Goal: Task Accomplishment & Management: Manage account settings

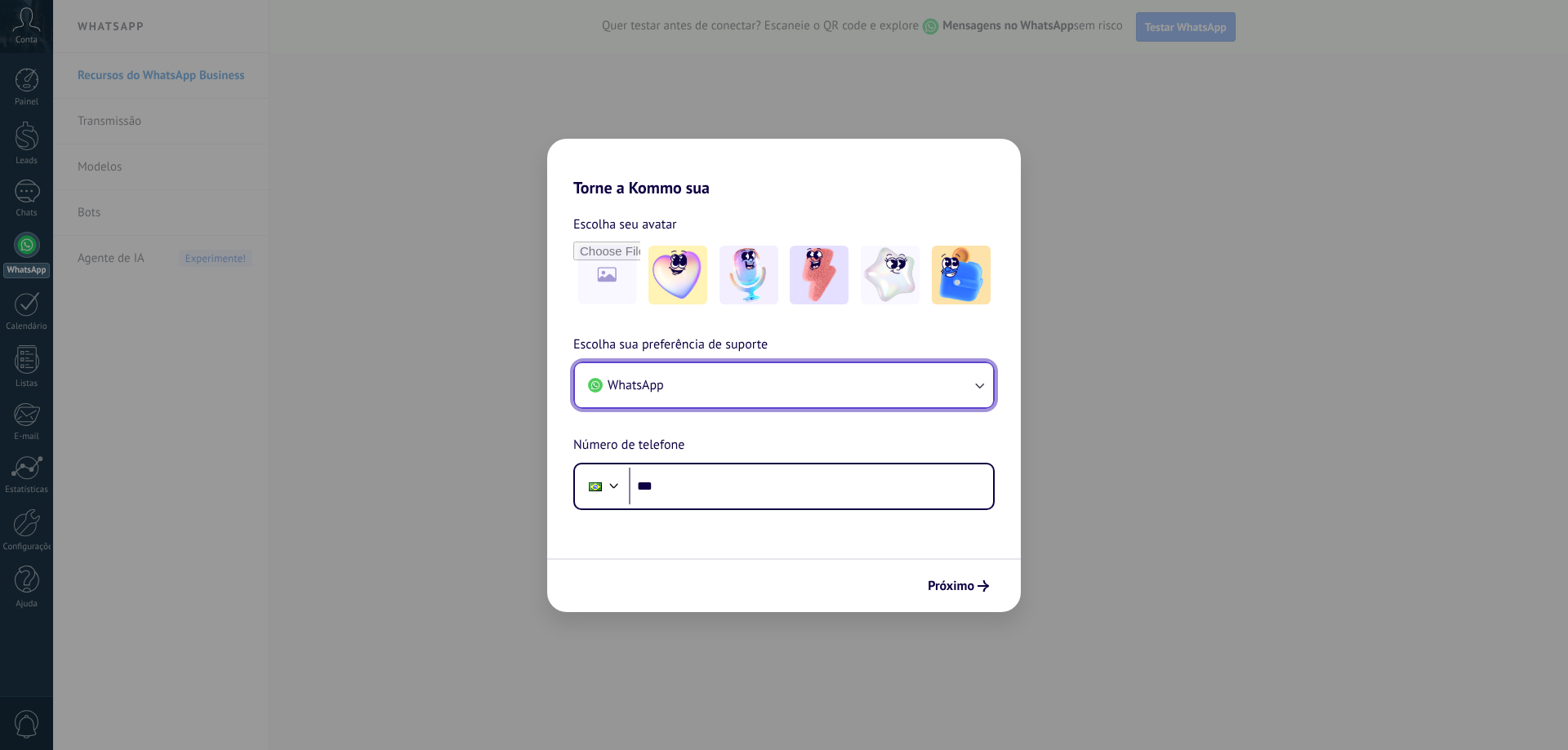
click at [795, 387] on button "WhatsApp" at bounding box center [784, 386] width 418 height 44
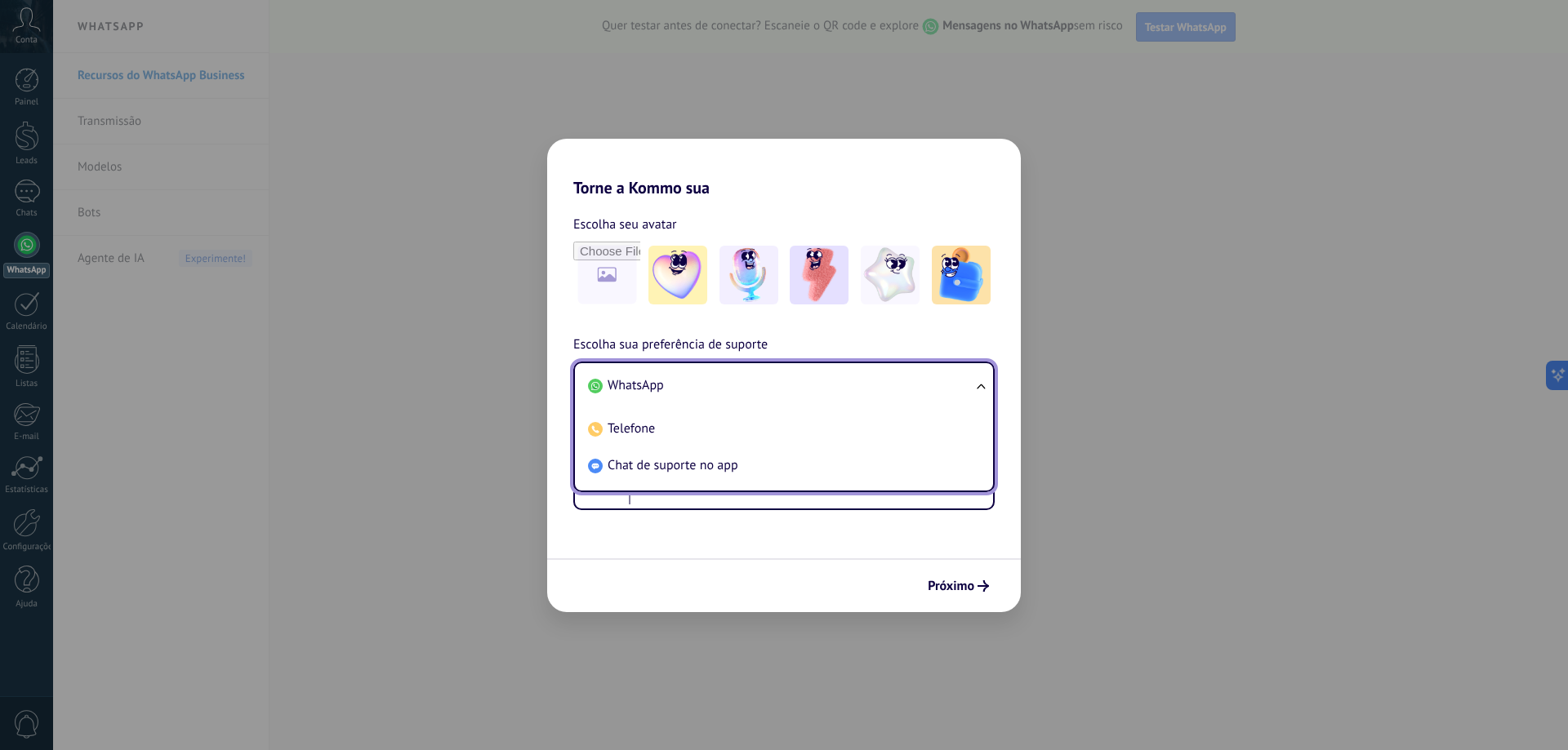
click at [734, 383] on li "WhatsApp" at bounding box center [781, 386] width 399 height 36
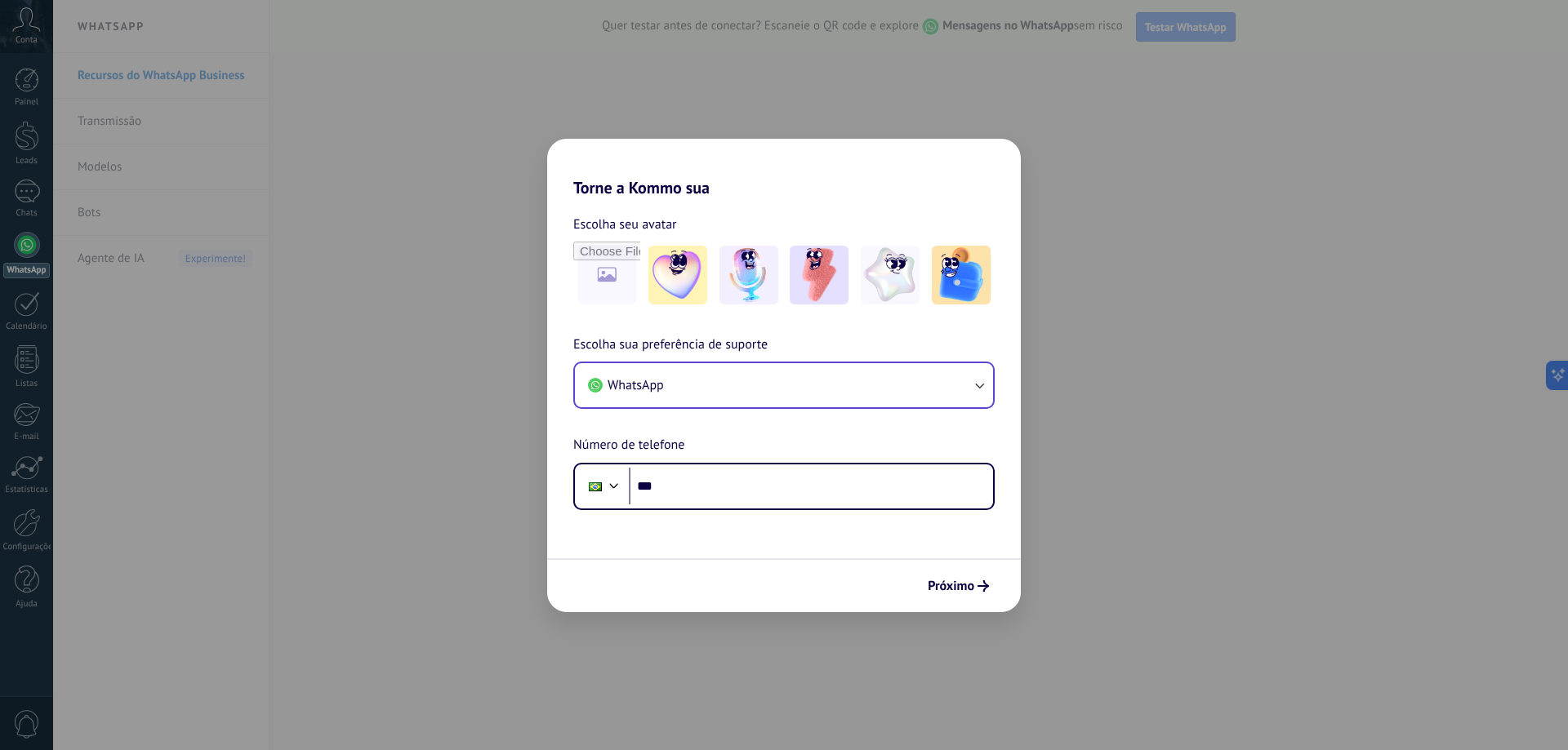
click at [703, 460] on div "Escolha sua preferência de suporte WhatsApp Número de telefone Phone ***" at bounding box center [784, 423] width 474 height 176
click at [702, 471] on input "***" at bounding box center [810, 486] width 364 height 37
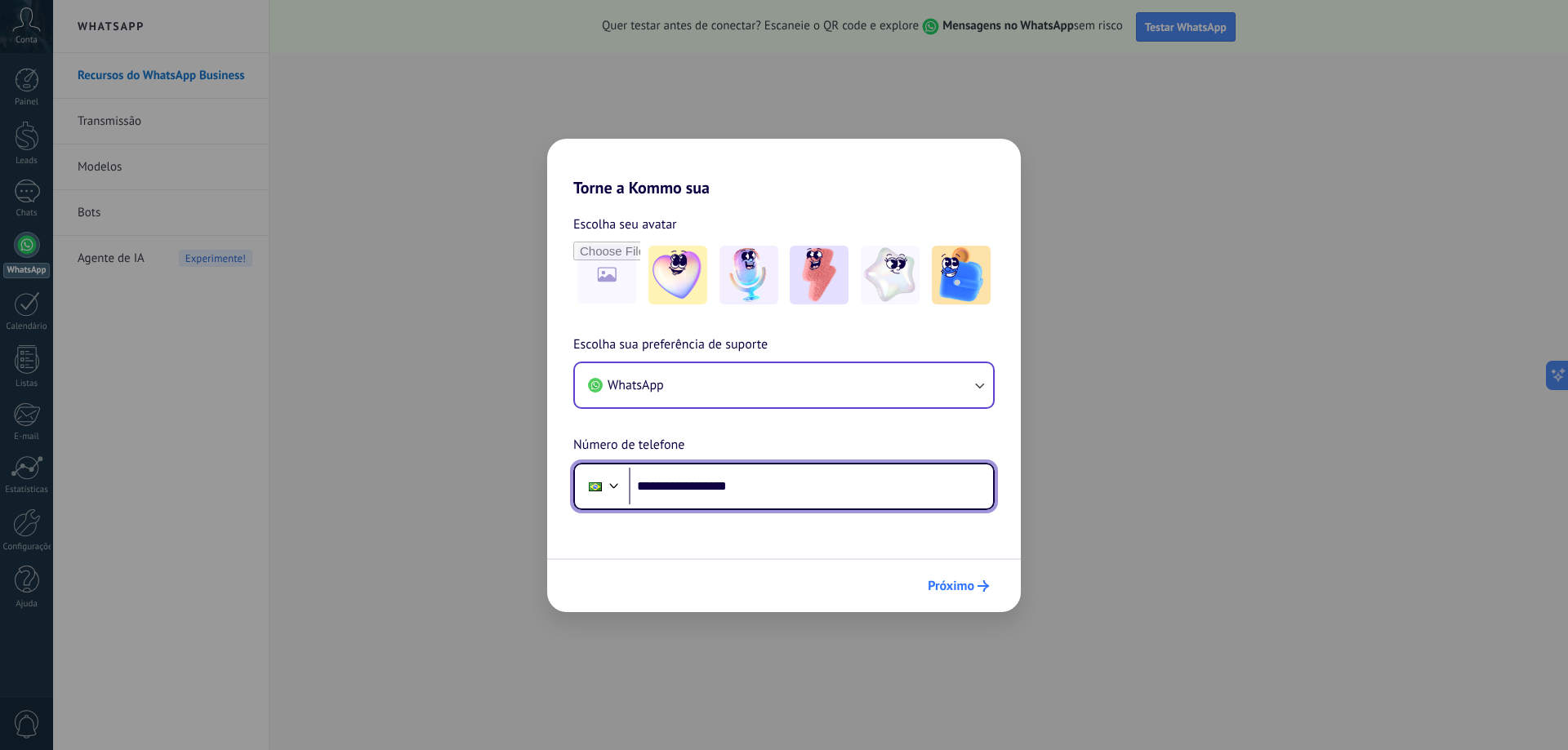
type input "**********"
click at [963, 581] on span "Próximo" at bounding box center [951, 586] width 47 height 11
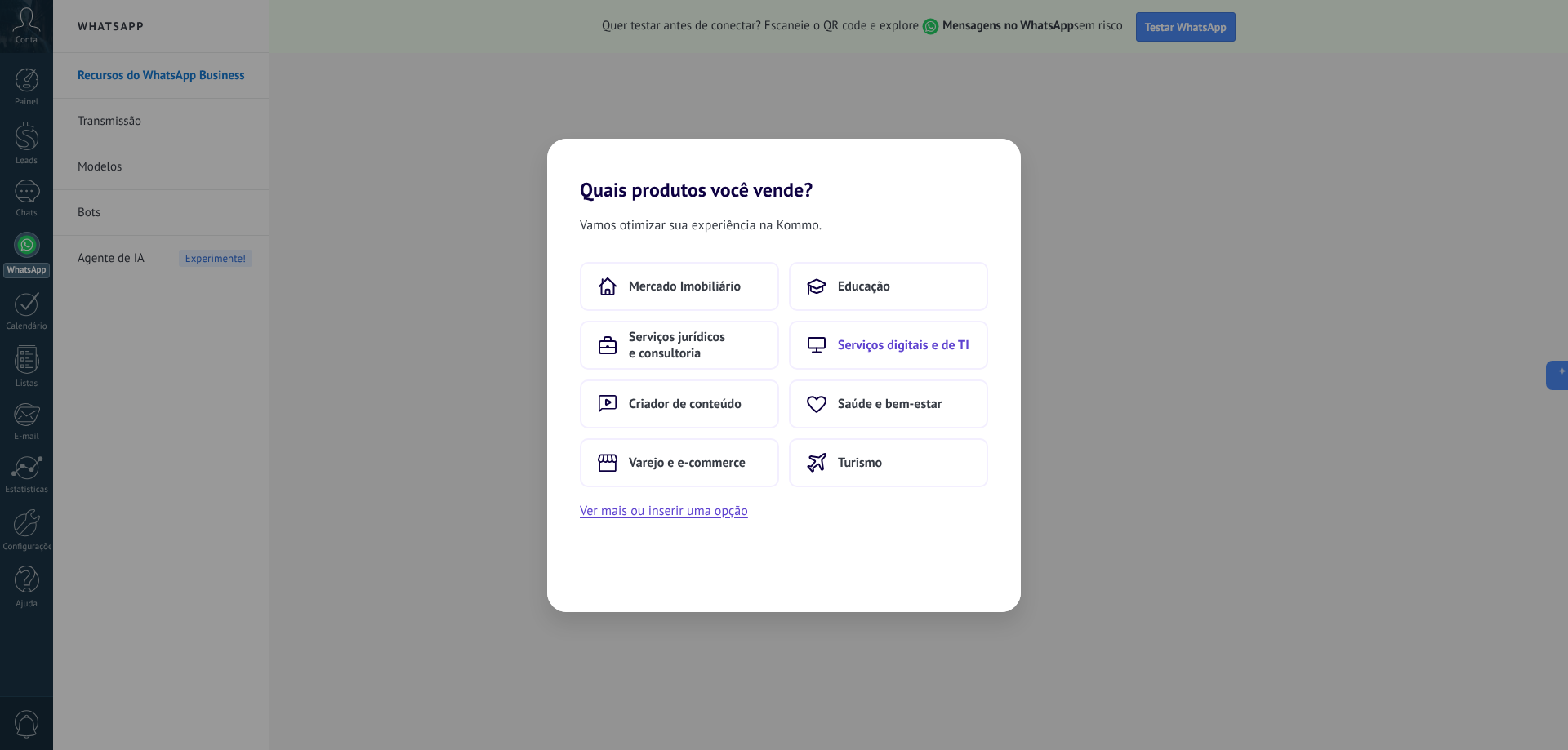
click at [864, 343] on span "Serviços digitais e de TI" at bounding box center [903, 345] width 131 height 16
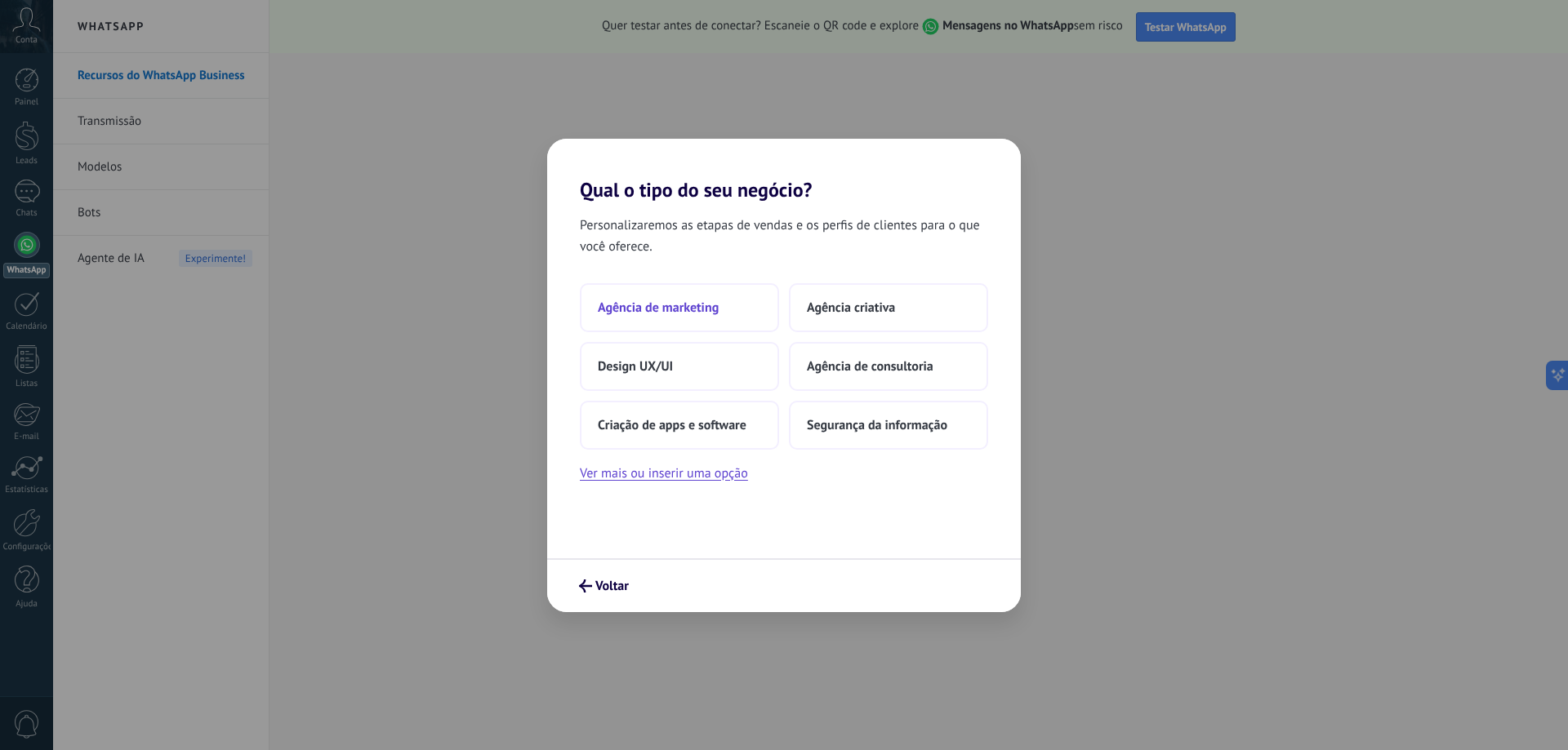
click at [711, 300] on span "Agência de marketing" at bounding box center [658, 307] width 121 height 16
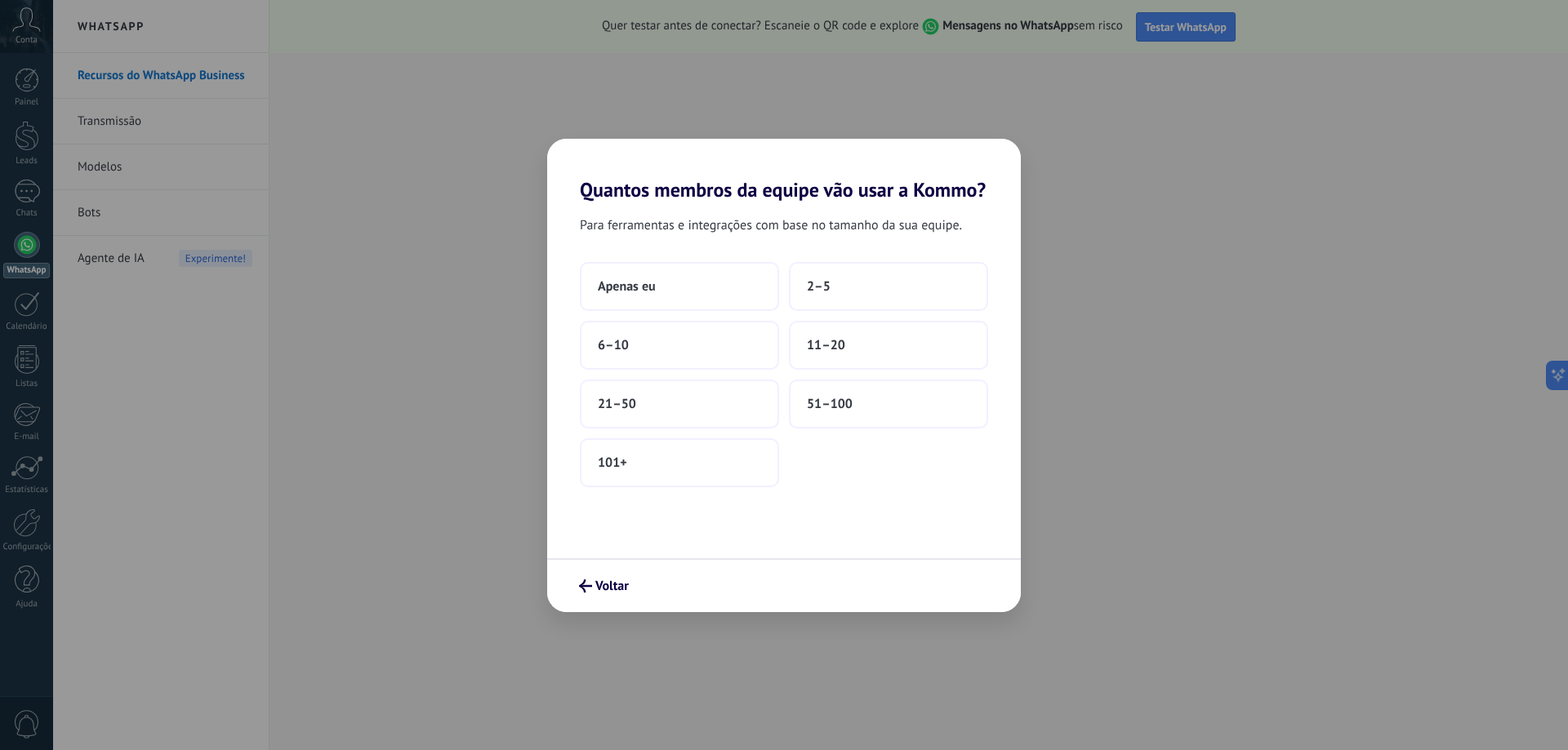
click at [711, 300] on button "Apenas eu" at bounding box center [679, 286] width 199 height 49
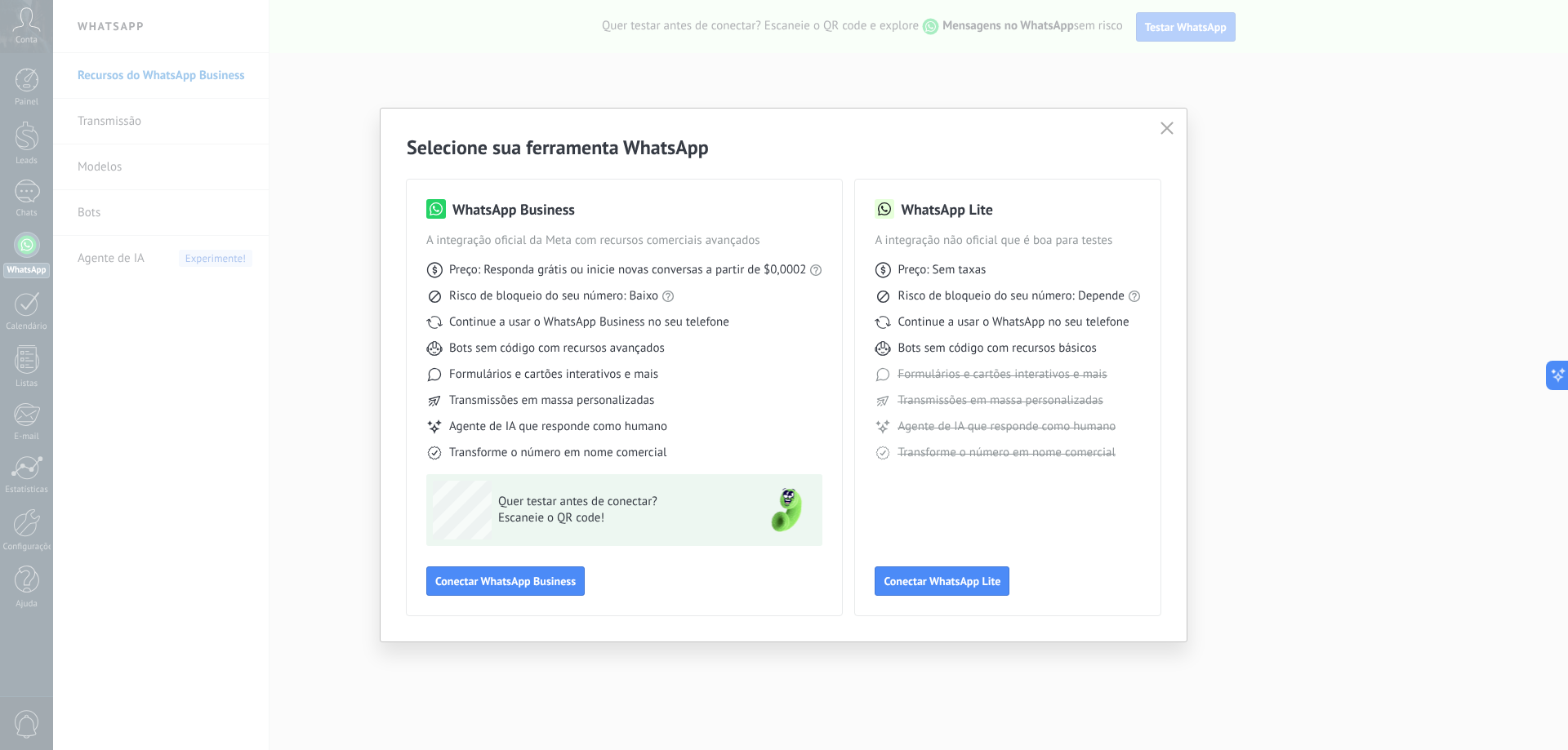
click at [1166, 125] on icon "button" at bounding box center [1167, 128] width 13 height 13
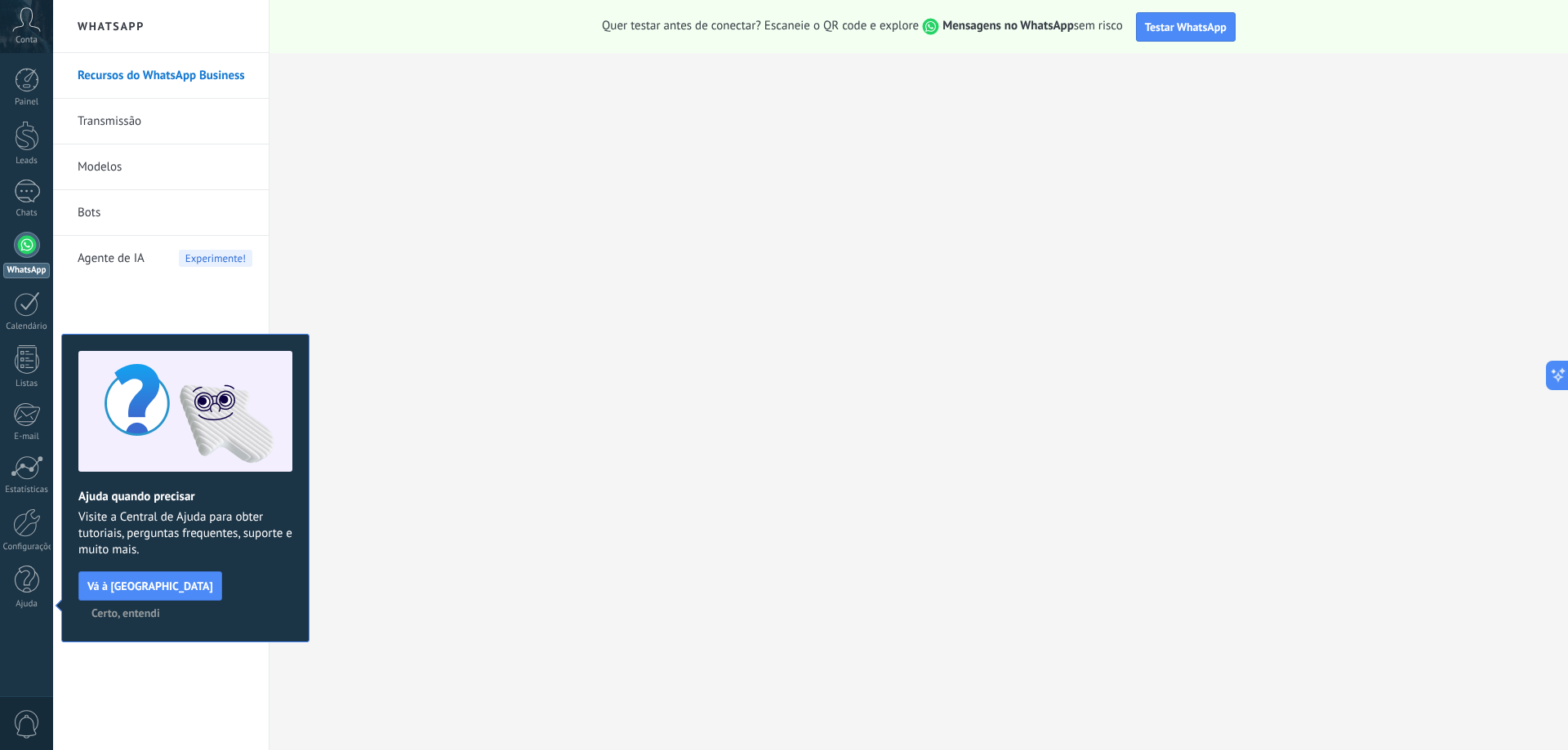
click at [160, 607] on span "Certo, entendi" at bounding box center [126, 613] width 69 height 11
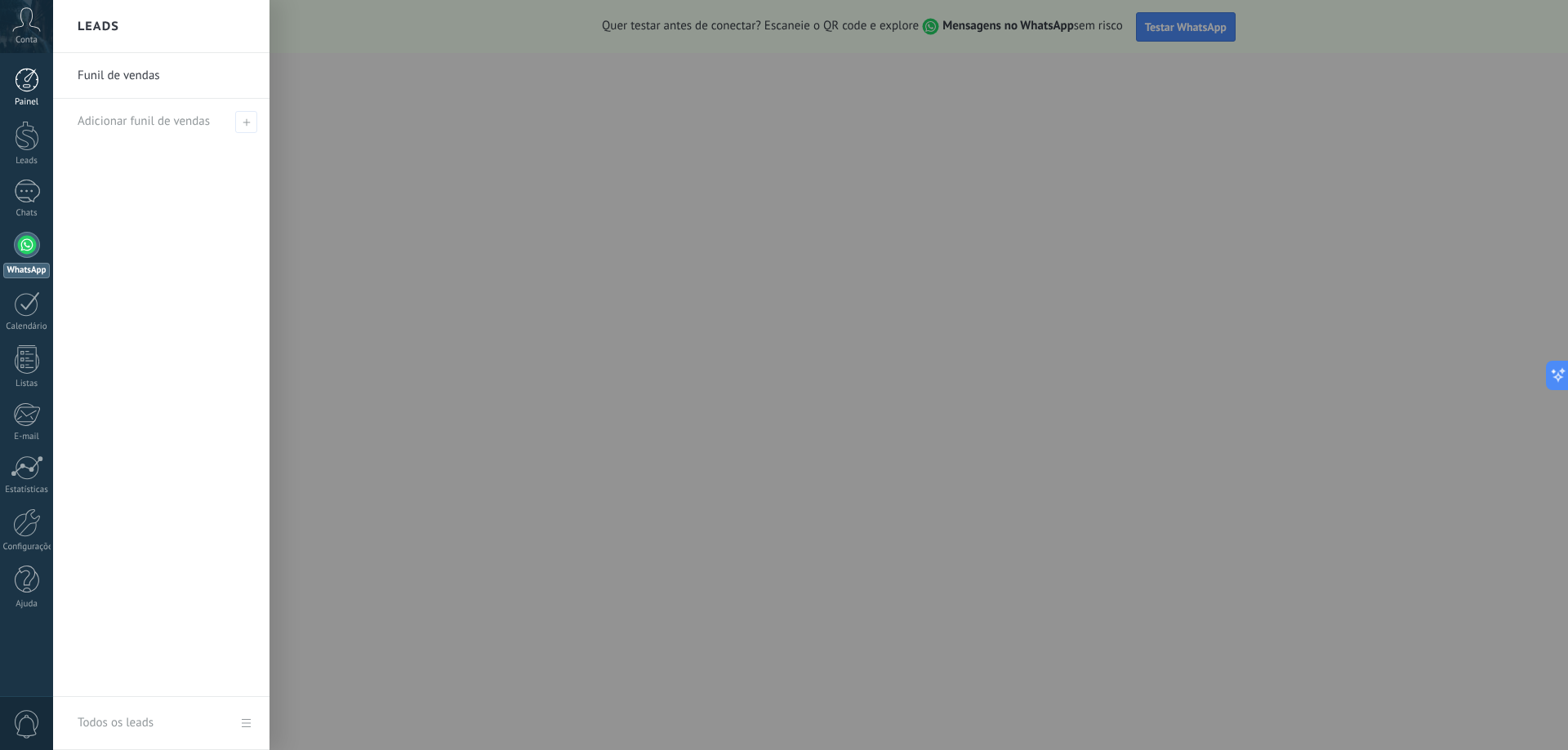
click at [15, 86] on div at bounding box center [27, 80] width 25 height 25
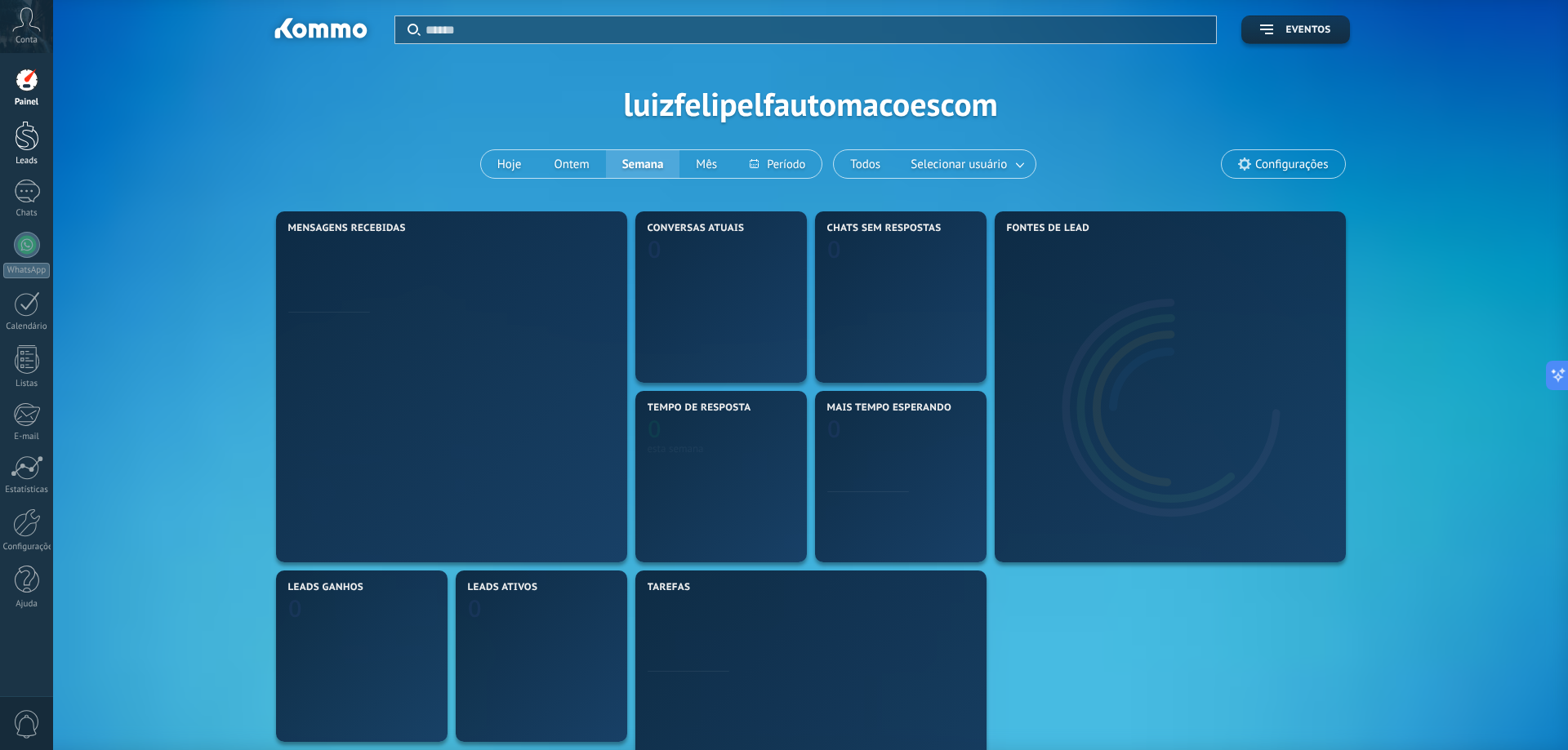
click at [33, 143] on div at bounding box center [27, 136] width 25 height 31
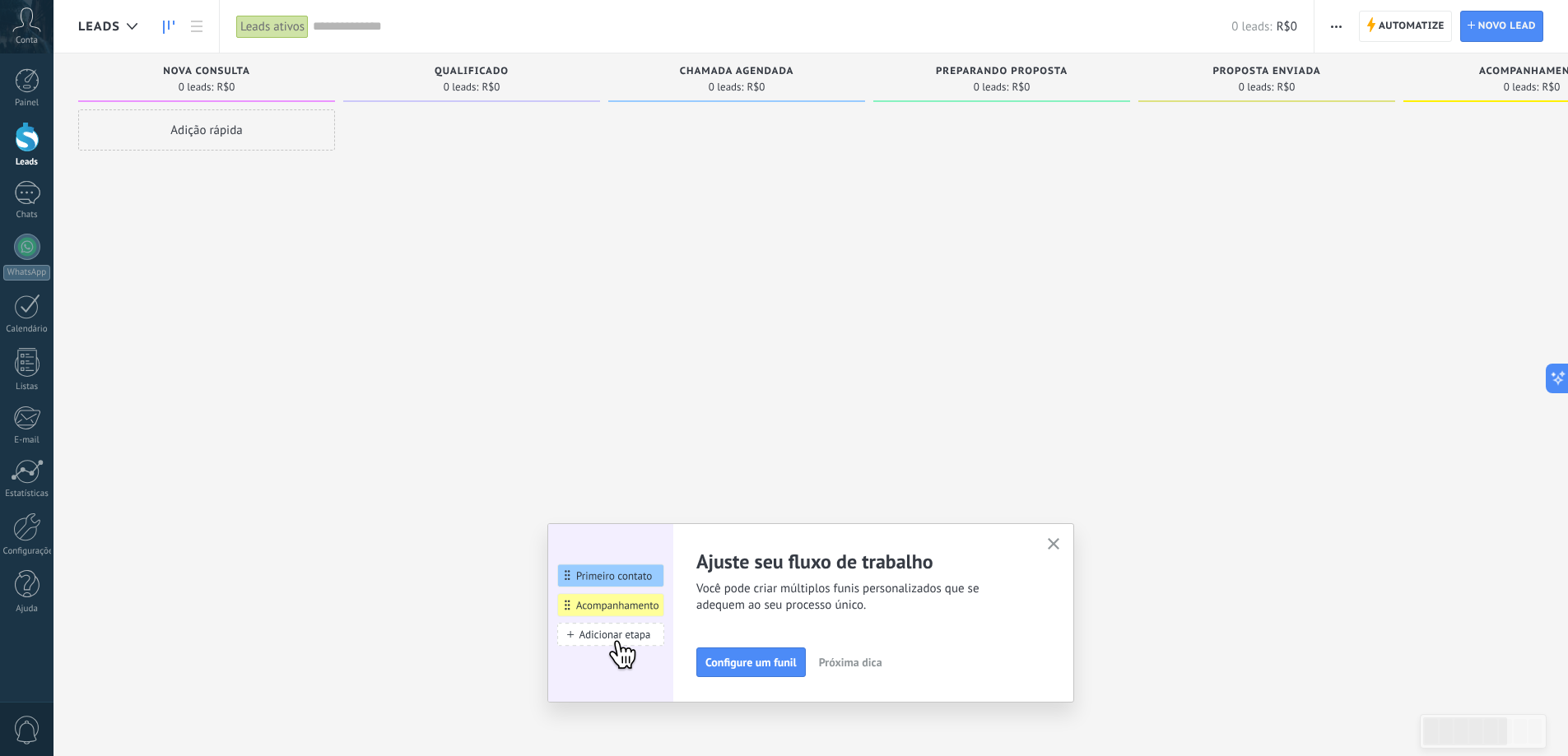
click at [251, 128] on div "Adição rápida" at bounding box center [206, 130] width 257 height 41
type input "*****"
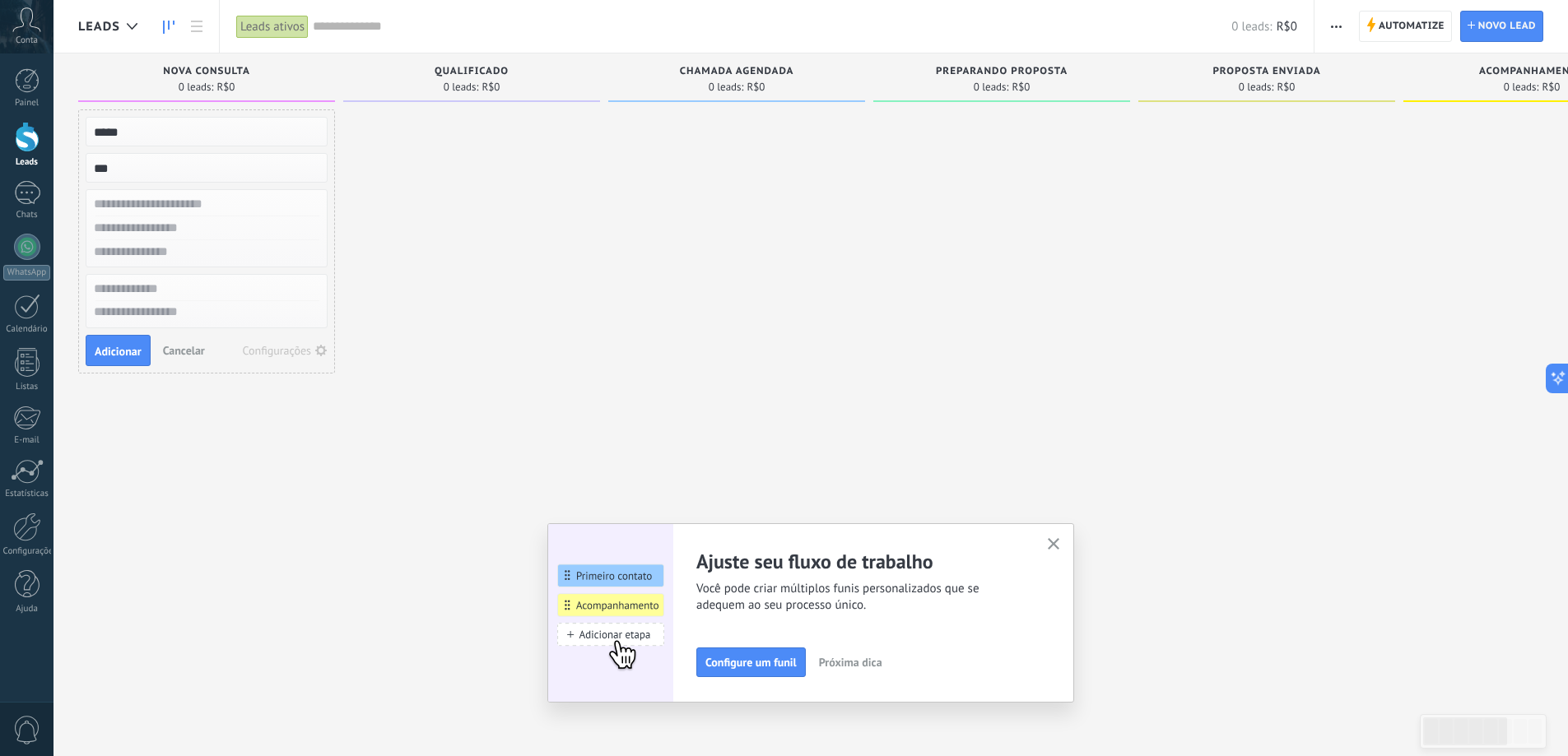
type input "***"
type input "****"
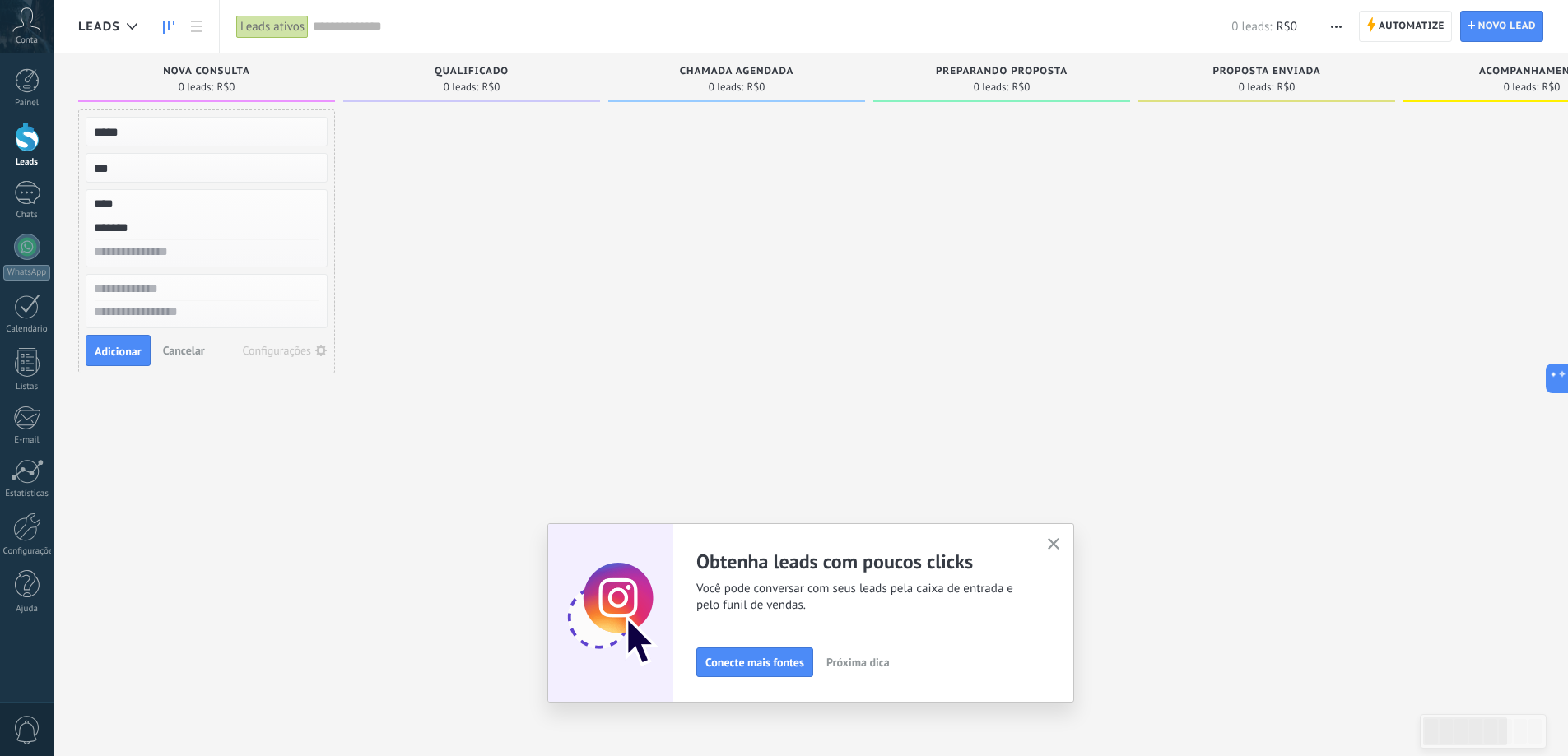
type input "******"
click at [105, 355] on span "Adicionar" at bounding box center [118, 352] width 47 height 12
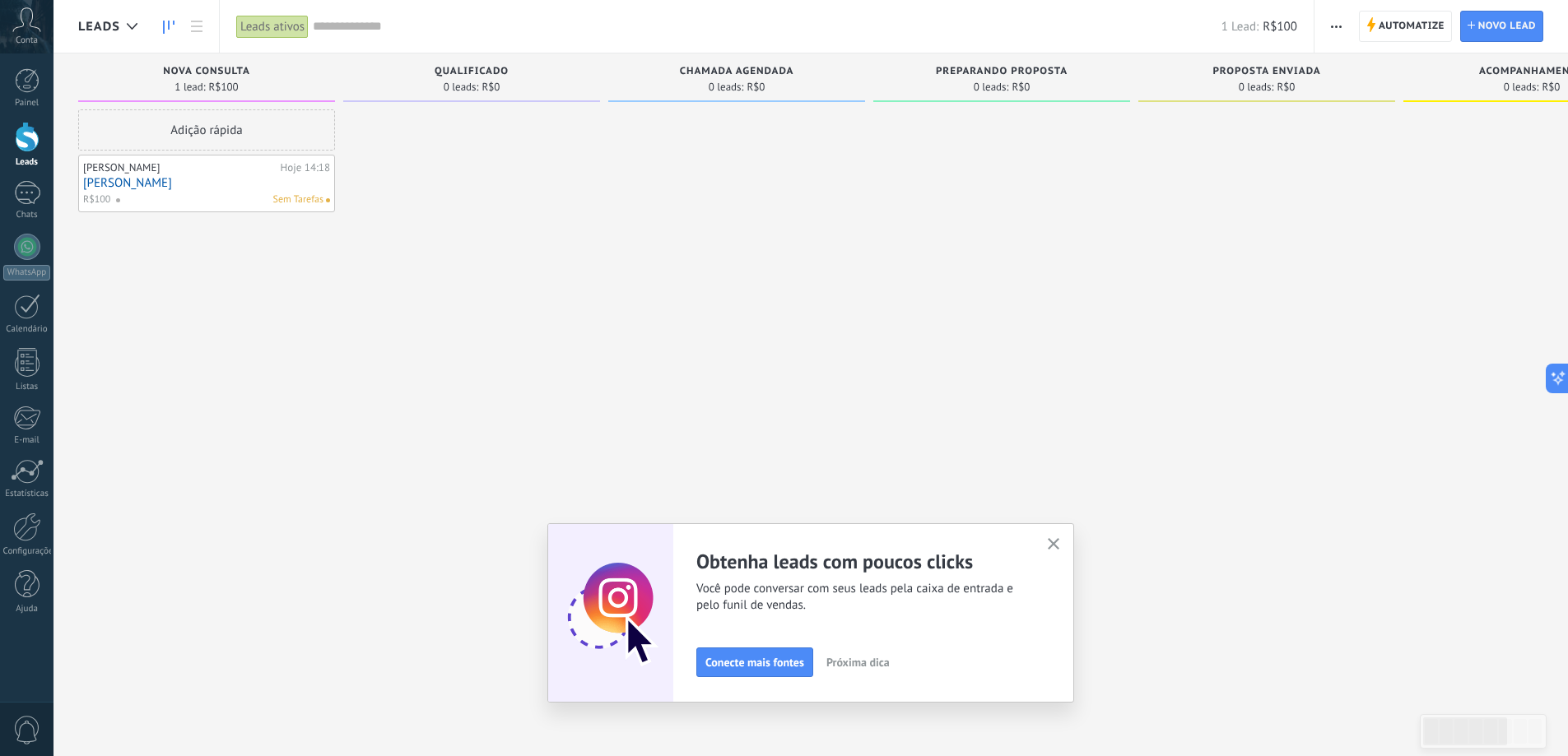
click at [233, 187] on link "[PERSON_NAME]" at bounding box center [206, 183] width 247 height 14
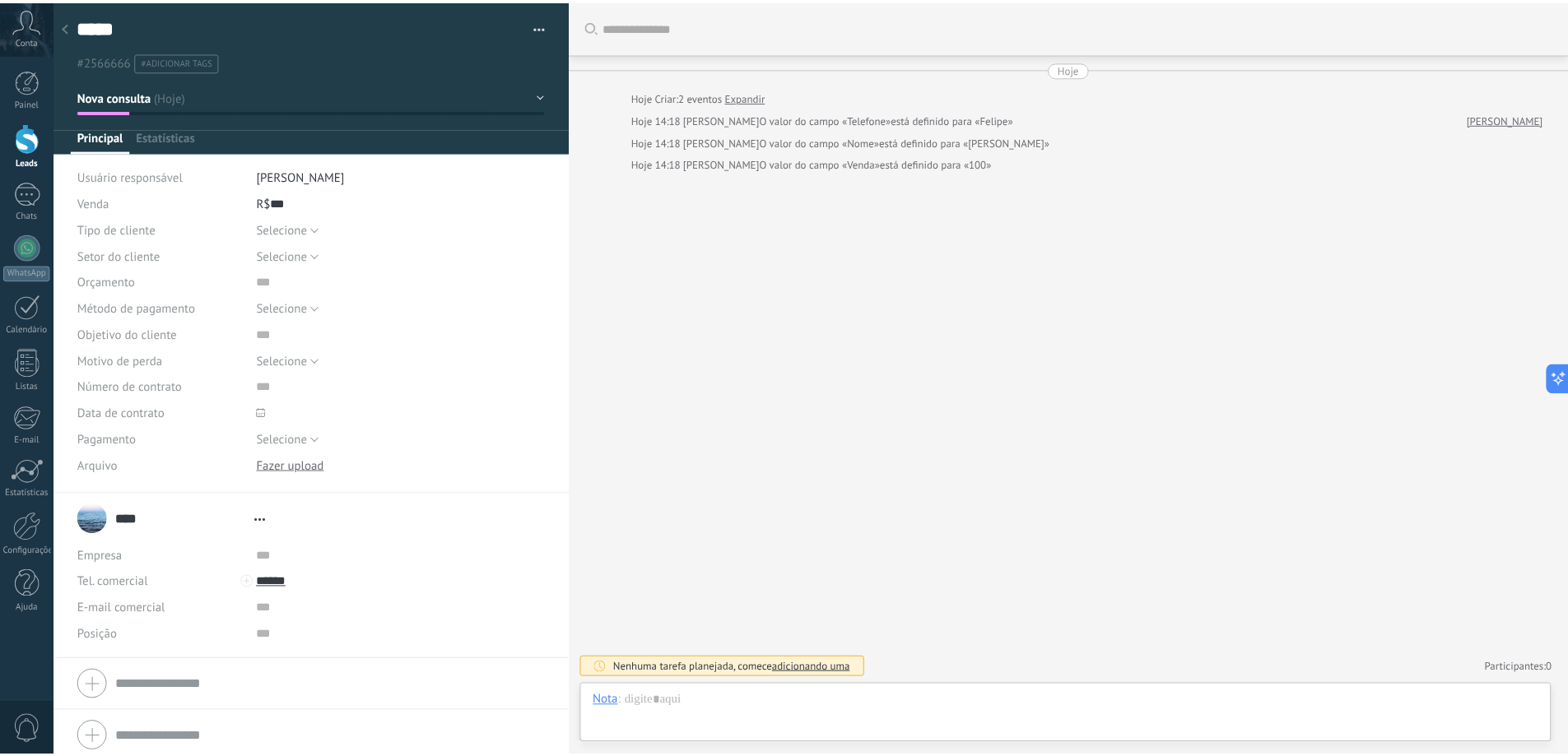
scroll to position [25, 0]
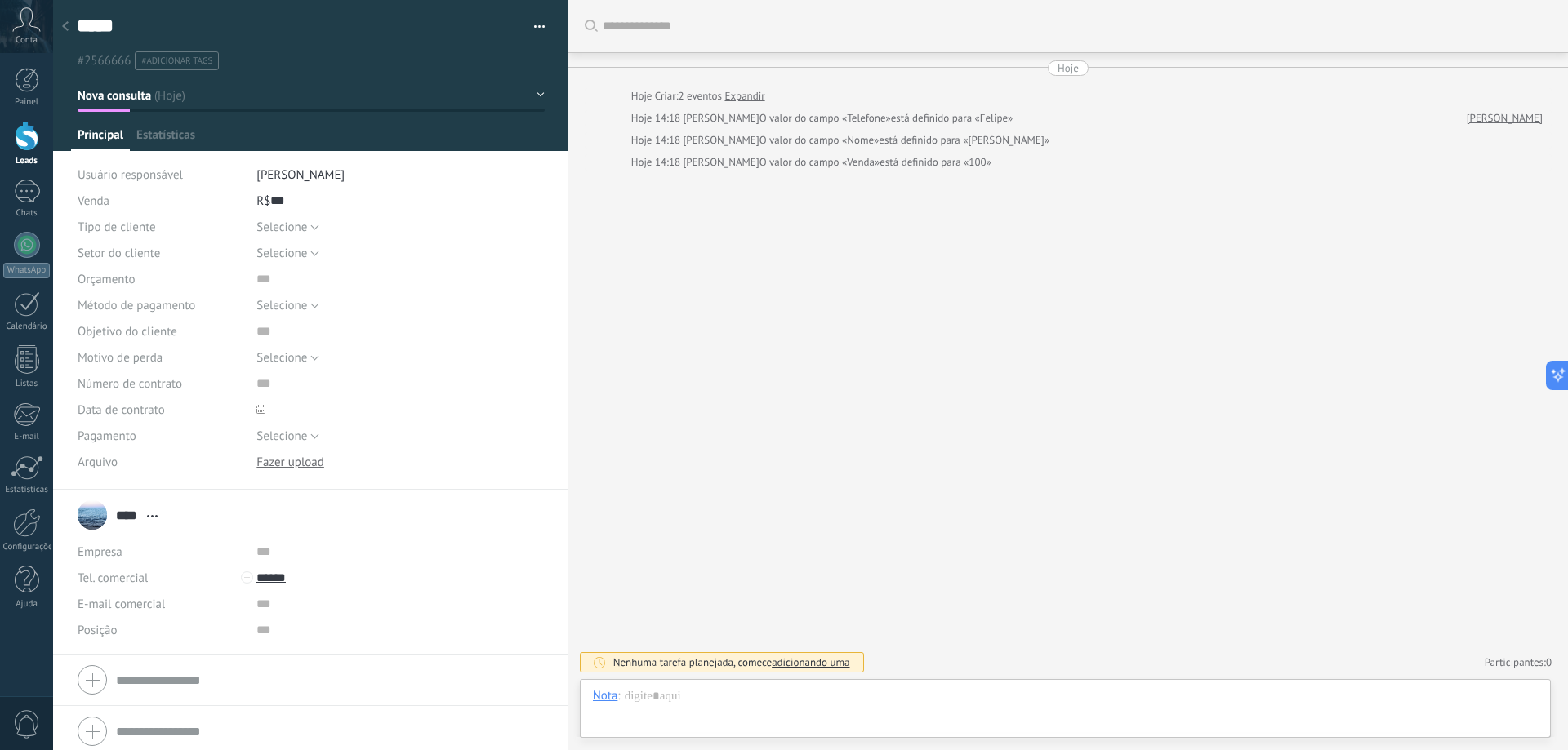
click at [64, 26] on use at bounding box center [65, 26] width 7 height 10
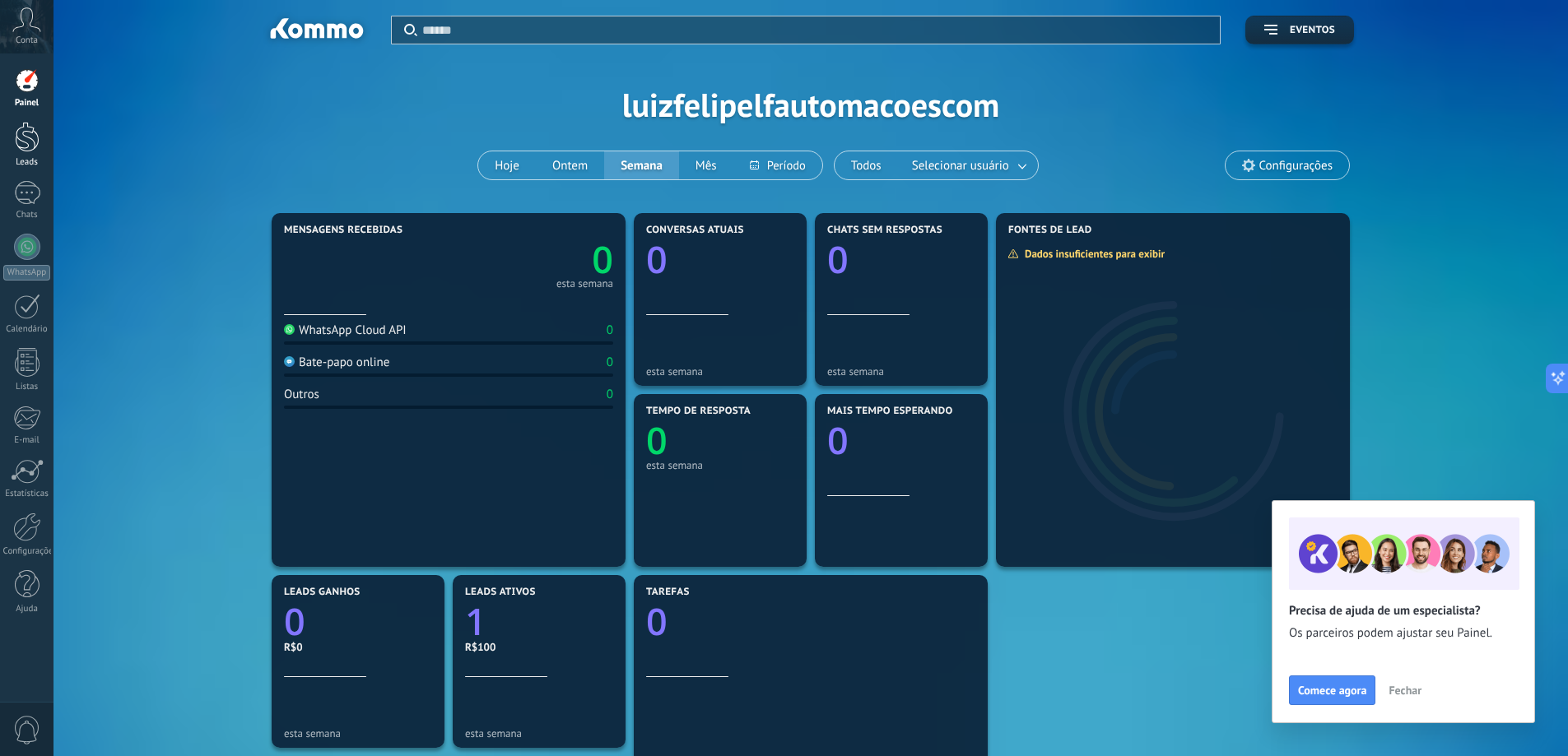
click at [20, 148] on div at bounding box center [27, 137] width 25 height 31
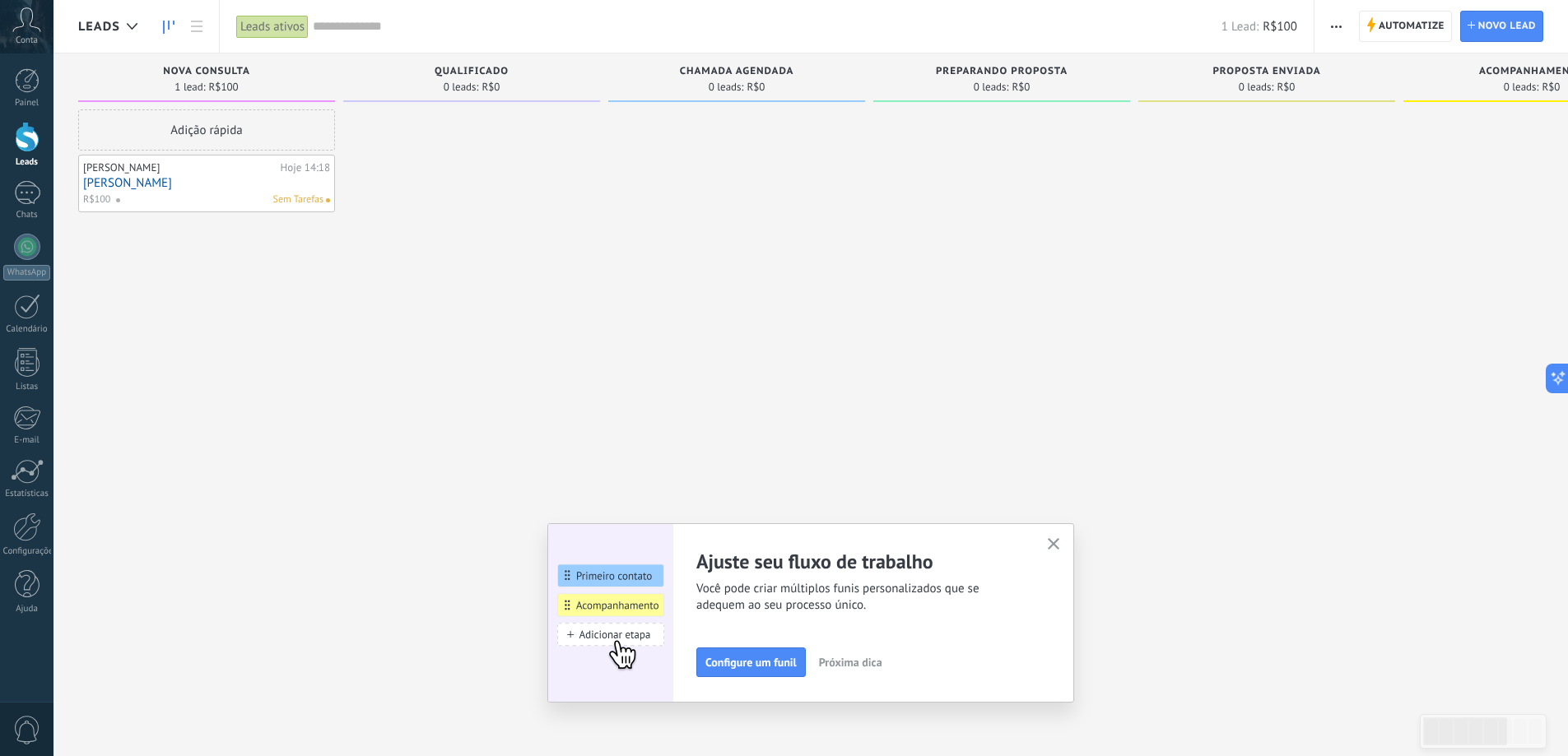
click at [299, 193] on span "Sem Tarefas" at bounding box center [298, 200] width 50 height 14
click at [786, 664] on span "Configure um funil" at bounding box center [751, 662] width 92 height 12
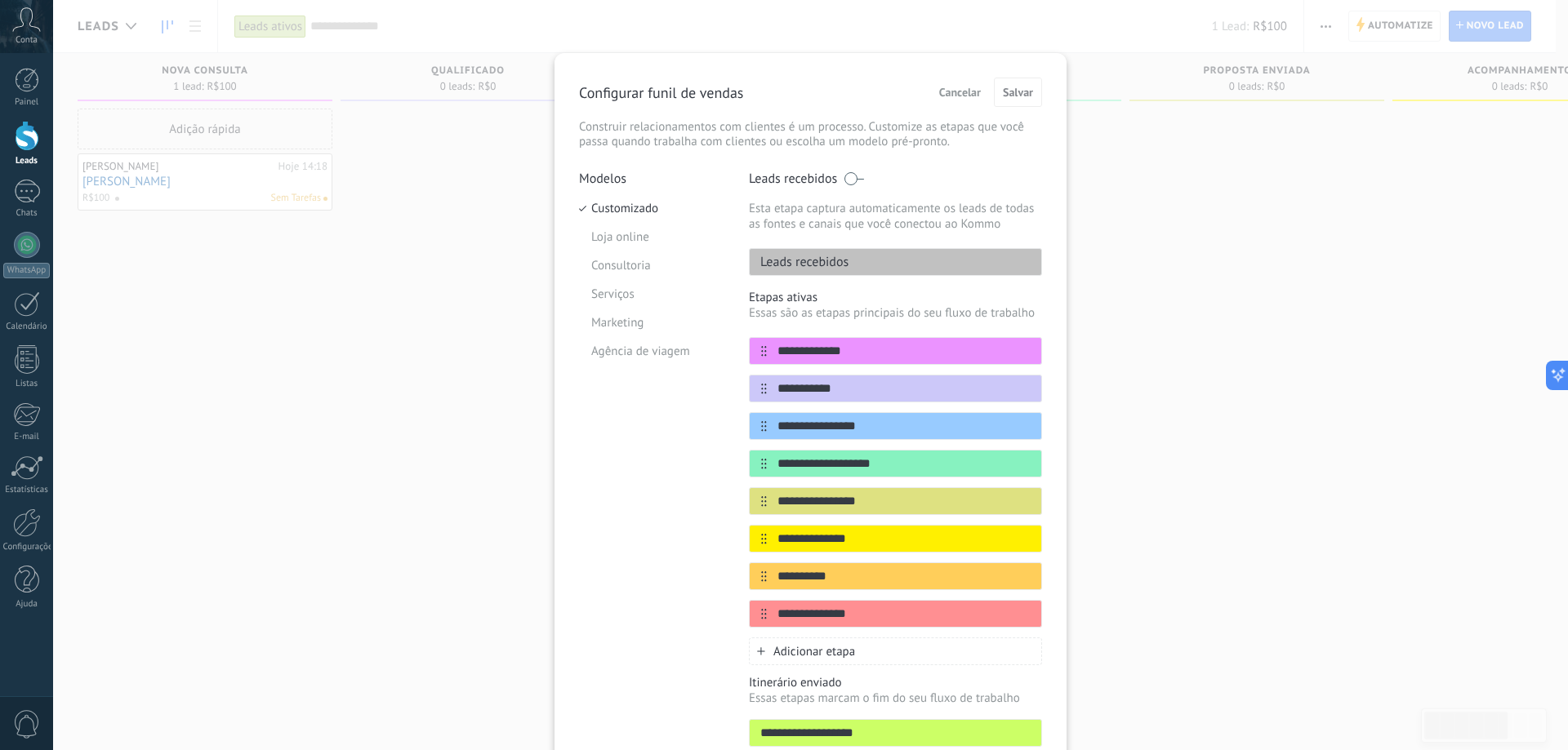
click at [232, 382] on div "**********" at bounding box center [809, 375] width 1514 height 750
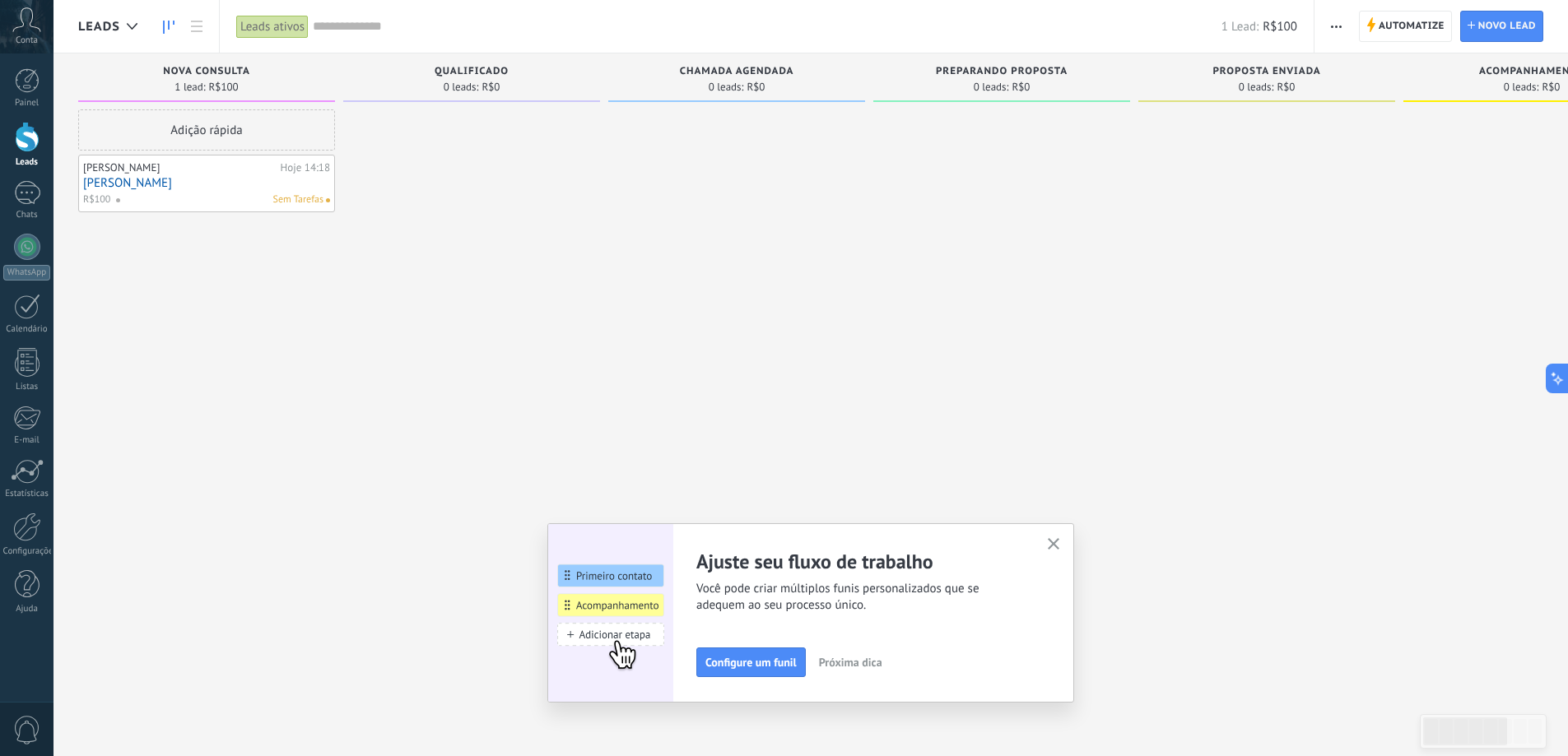
click at [1050, 544] on button "button" at bounding box center [1053, 545] width 20 height 22
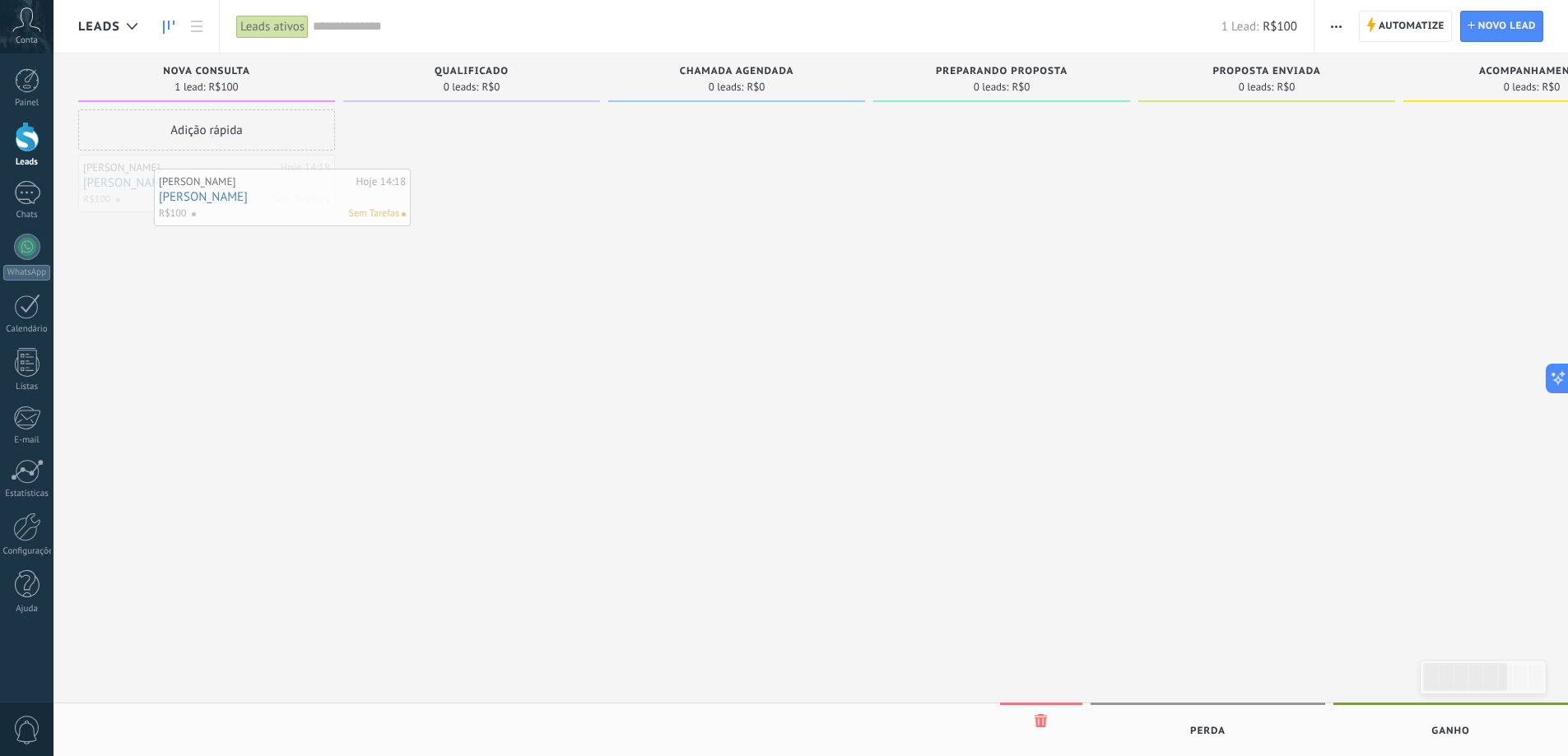
drag, startPoint x: 154, startPoint y: 183, endPoint x: 230, endPoint y: 197, distance: 77.3
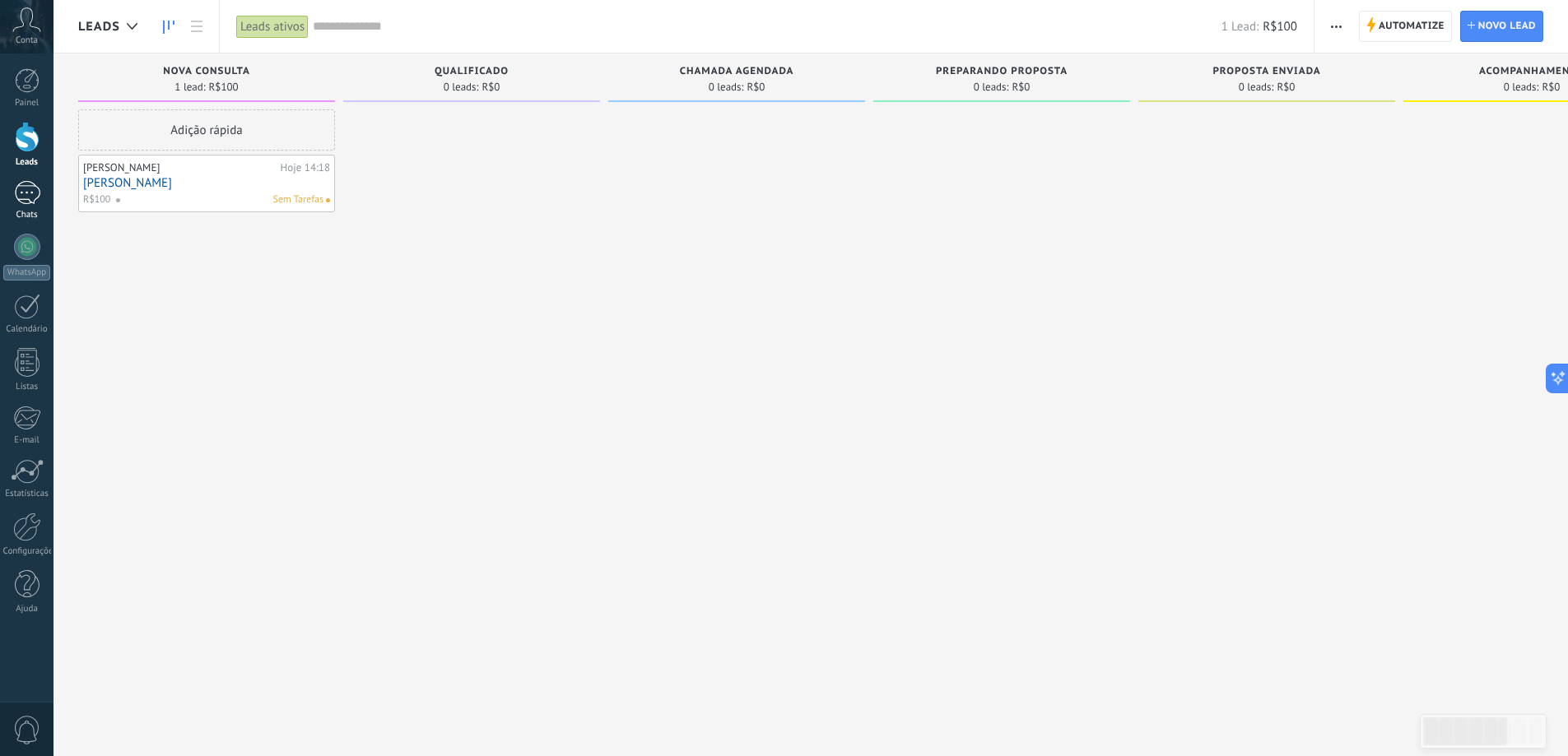
click at [24, 197] on div at bounding box center [27, 193] width 26 height 24
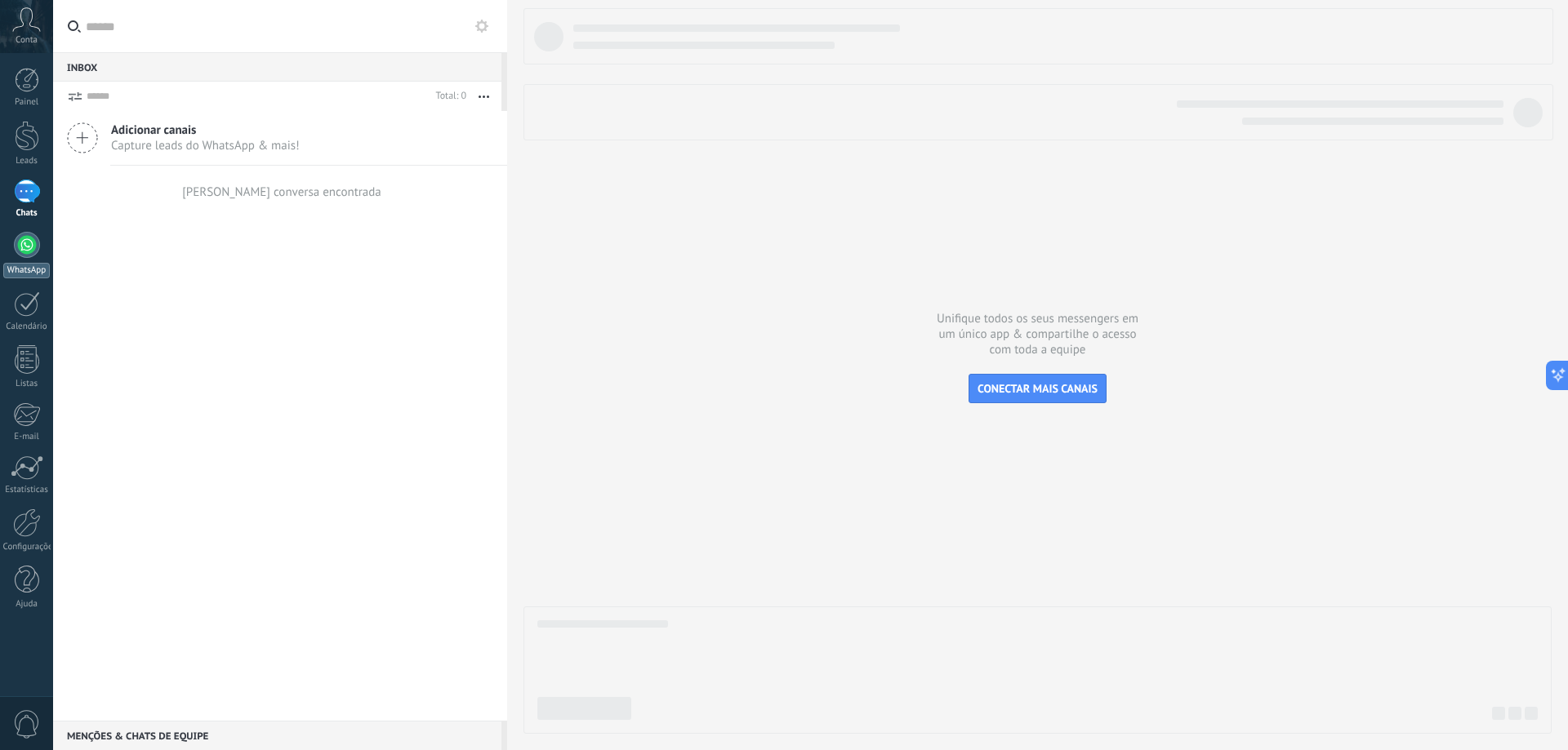
click at [26, 256] on div at bounding box center [27, 244] width 26 height 26
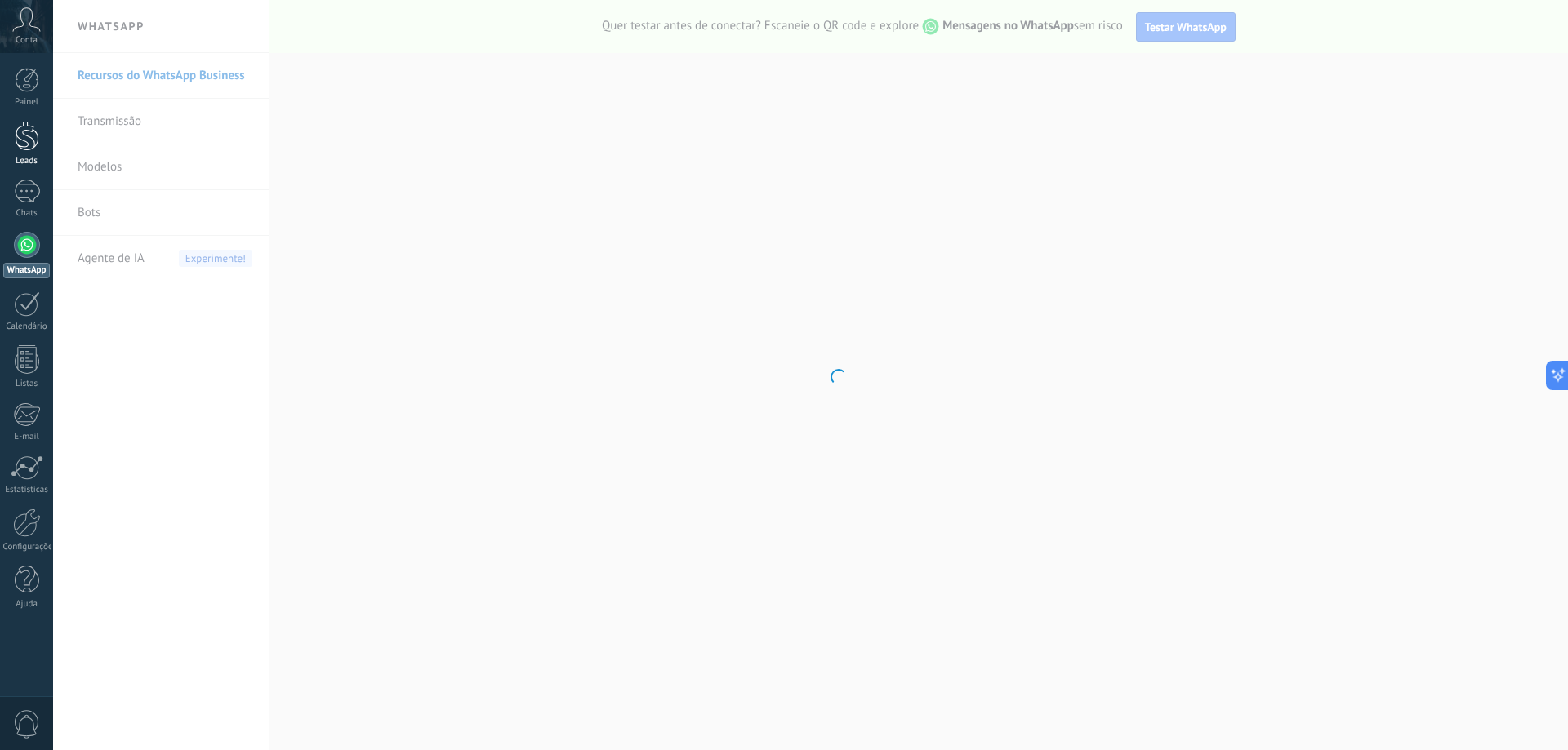
click at [36, 144] on div at bounding box center [27, 136] width 25 height 31
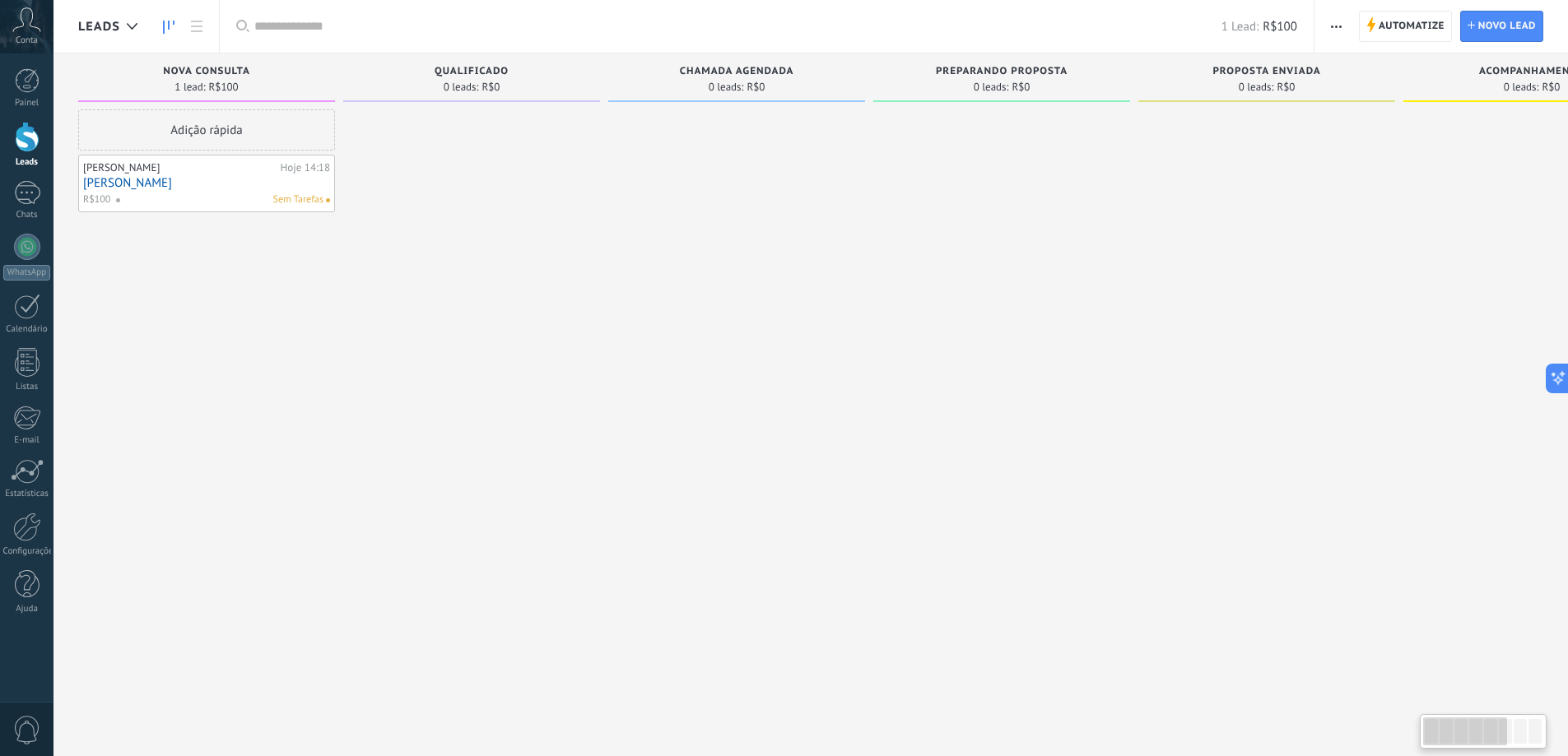
click at [189, 160] on div "[PERSON_NAME] 14:18 [PERSON_NAME]$100 Sem Tarefas" at bounding box center [206, 184] width 247 height 48
click at [188, 171] on div "[PERSON_NAME]" at bounding box center [179, 168] width 194 height 14
click at [217, 185] on link "[PERSON_NAME]" at bounding box center [206, 183] width 247 height 14
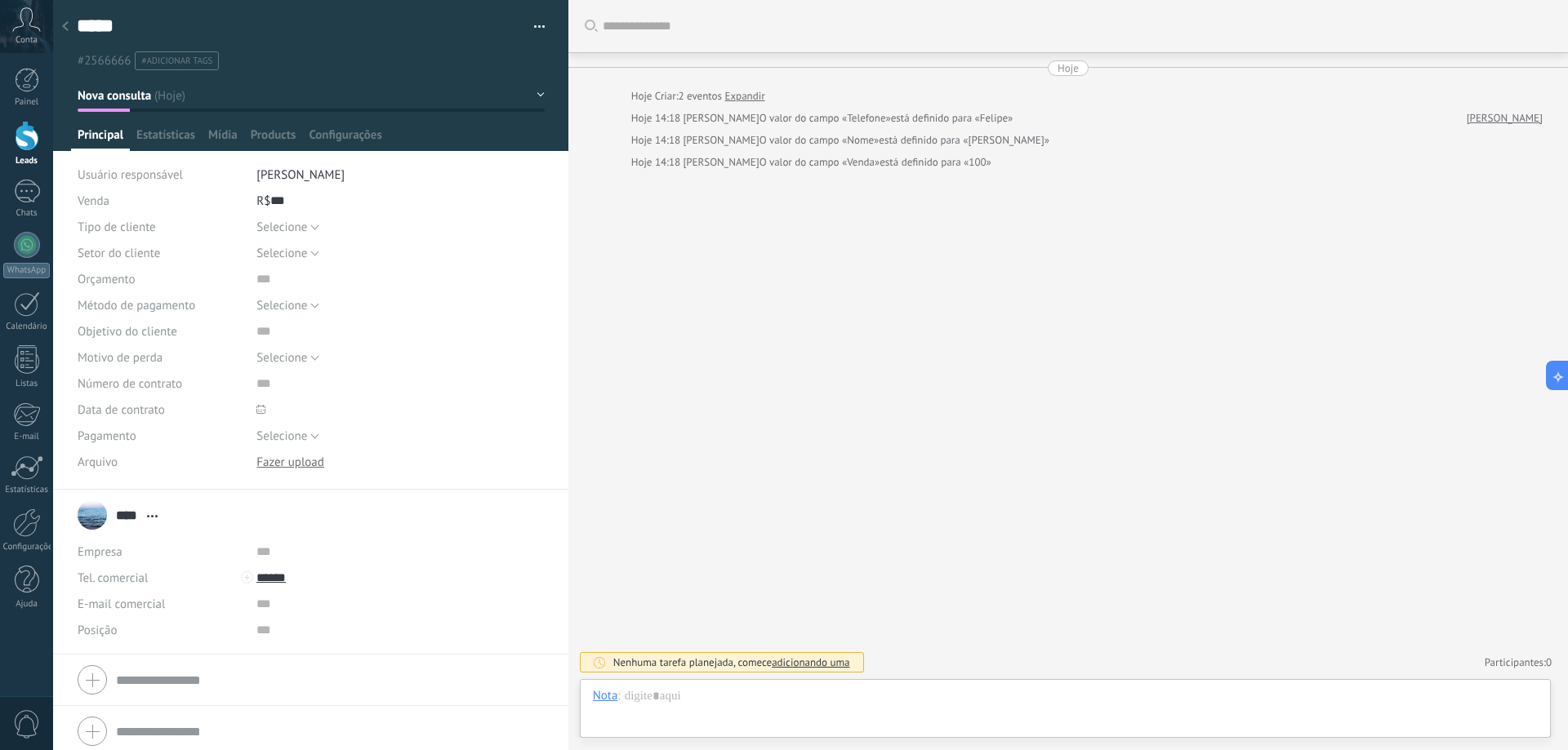
scroll to position [25, 0]
click at [28, 41] on span "Conta" at bounding box center [26, 40] width 22 height 11
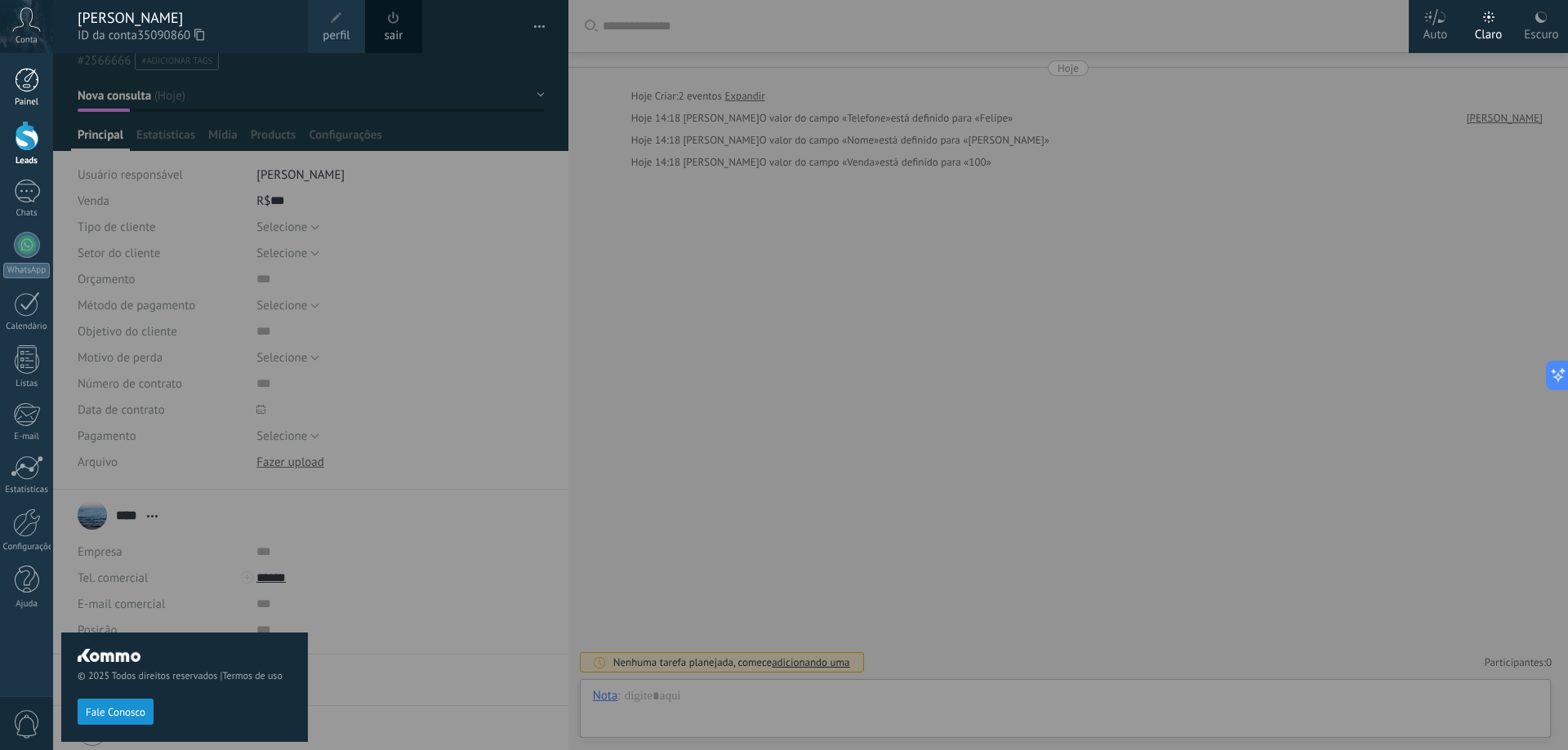
click at [27, 84] on div at bounding box center [27, 80] width 25 height 25
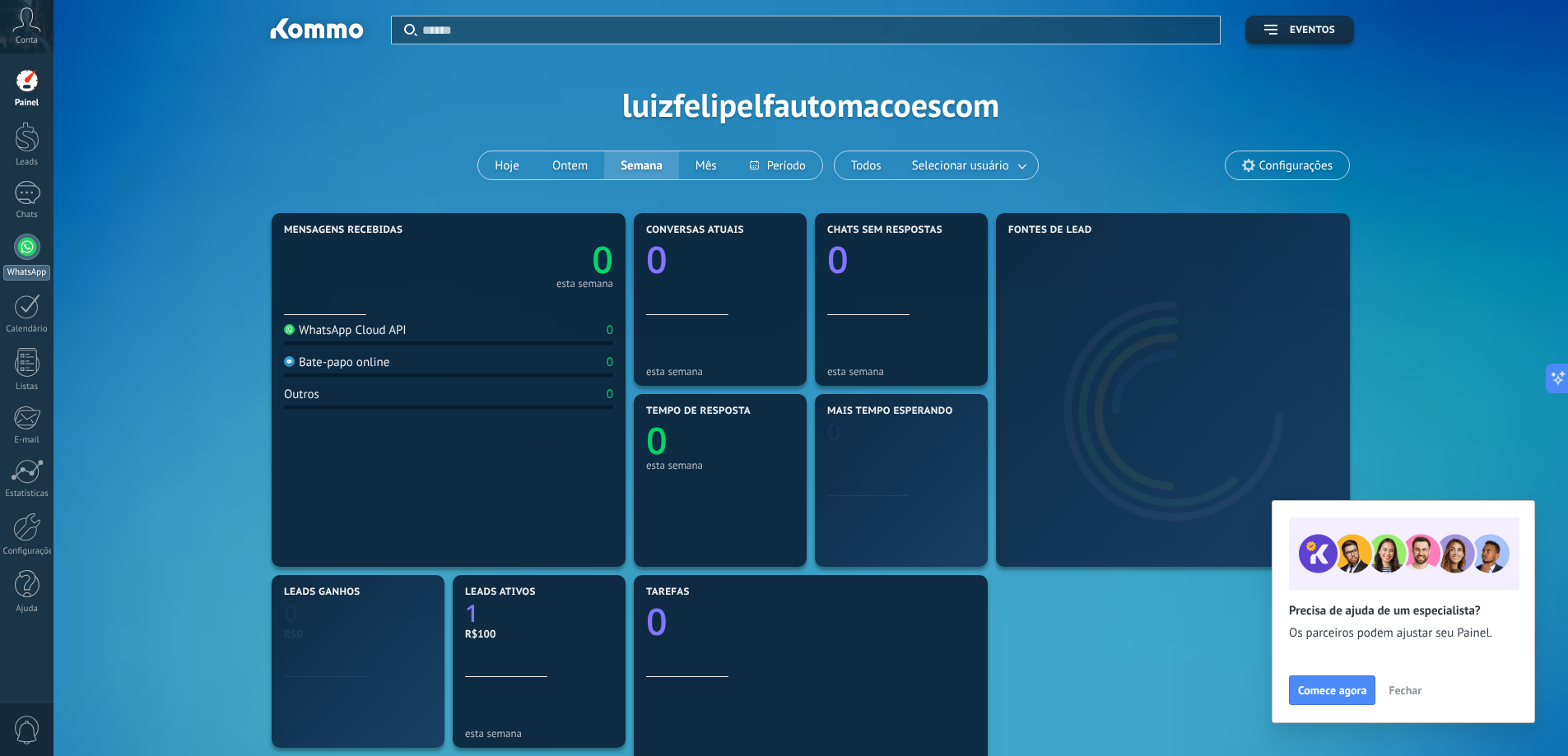
click at [14, 246] on div at bounding box center [27, 246] width 26 height 26
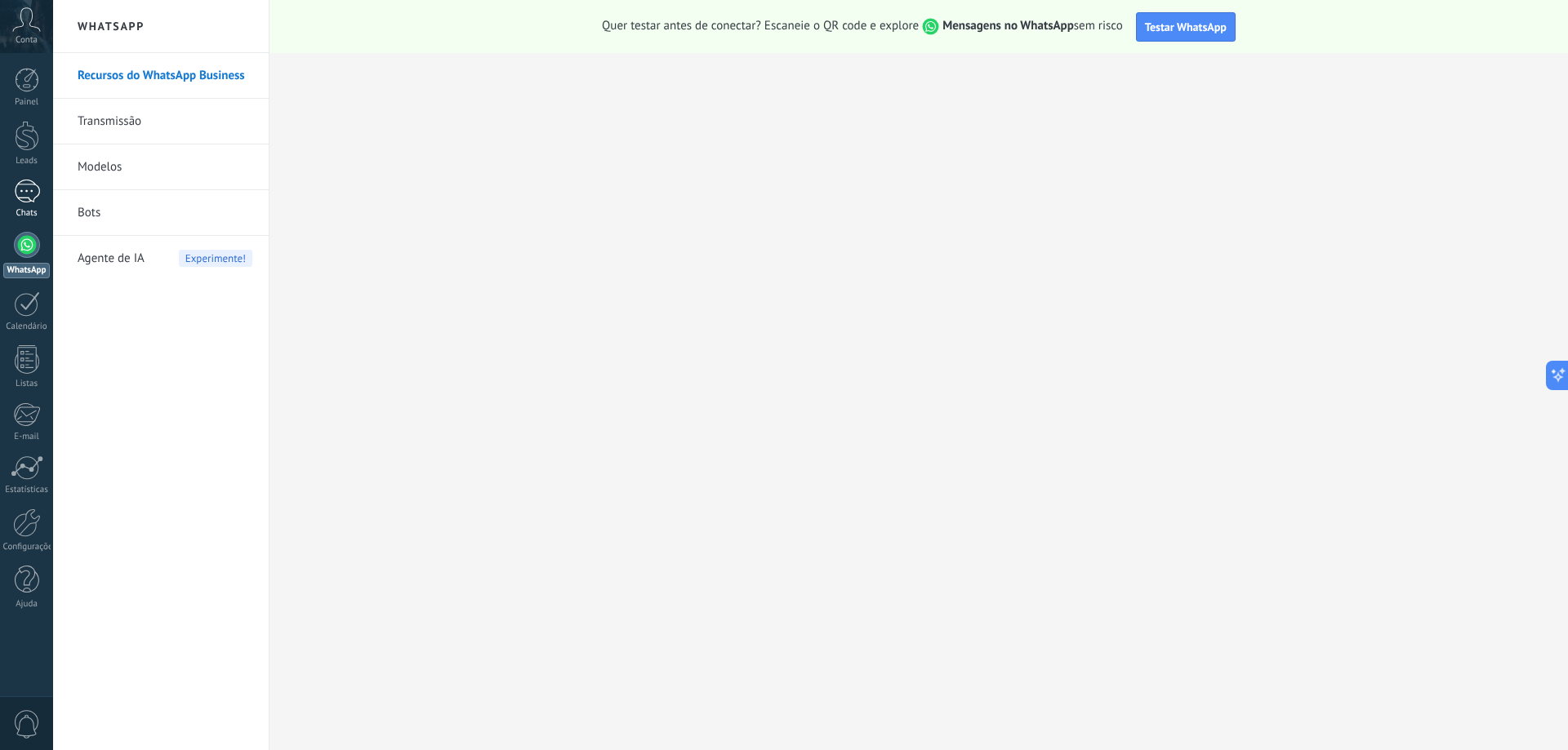
click at [3, 188] on link "Chats" at bounding box center [26, 199] width 53 height 39
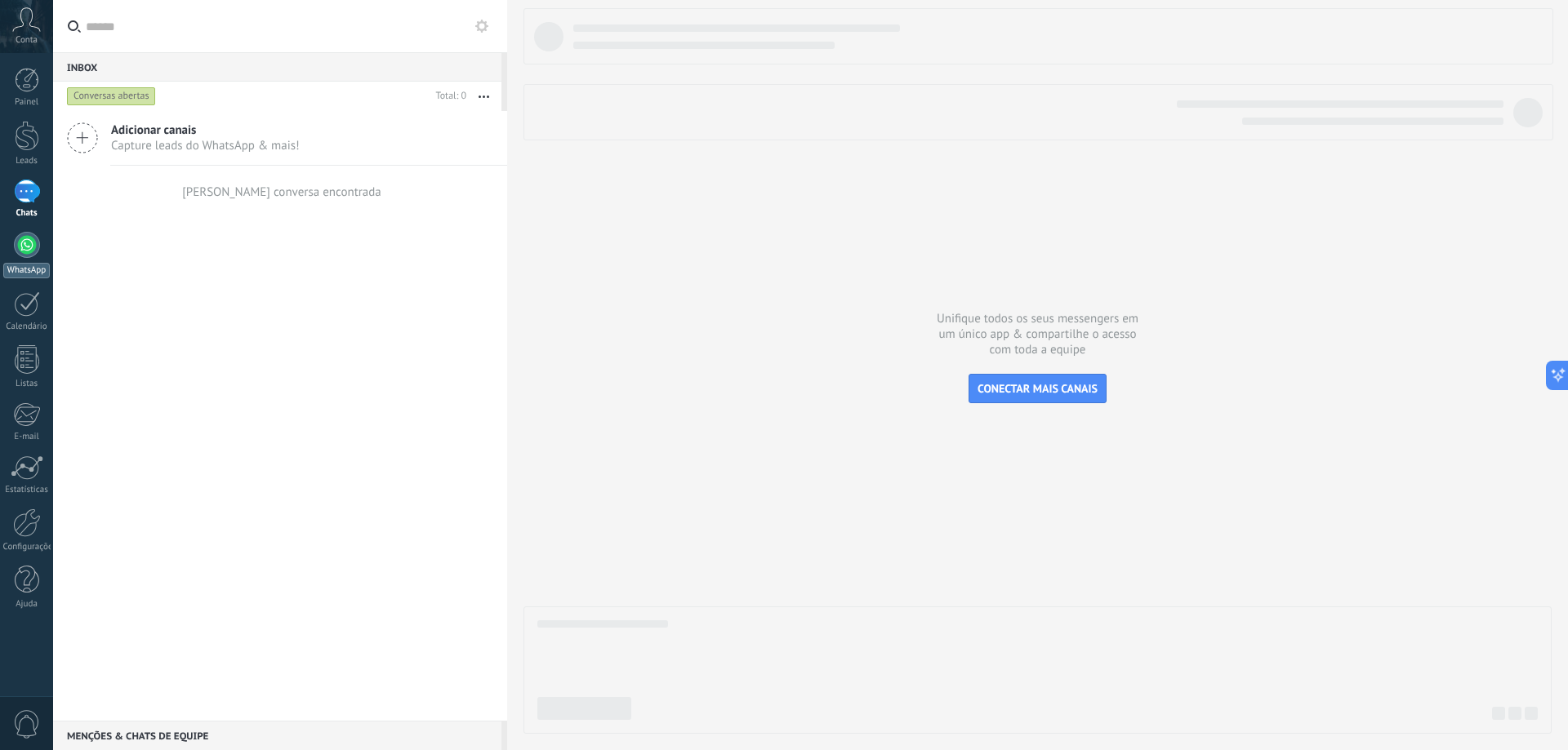
click at [28, 244] on div at bounding box center [27, 244] width 26 height 26
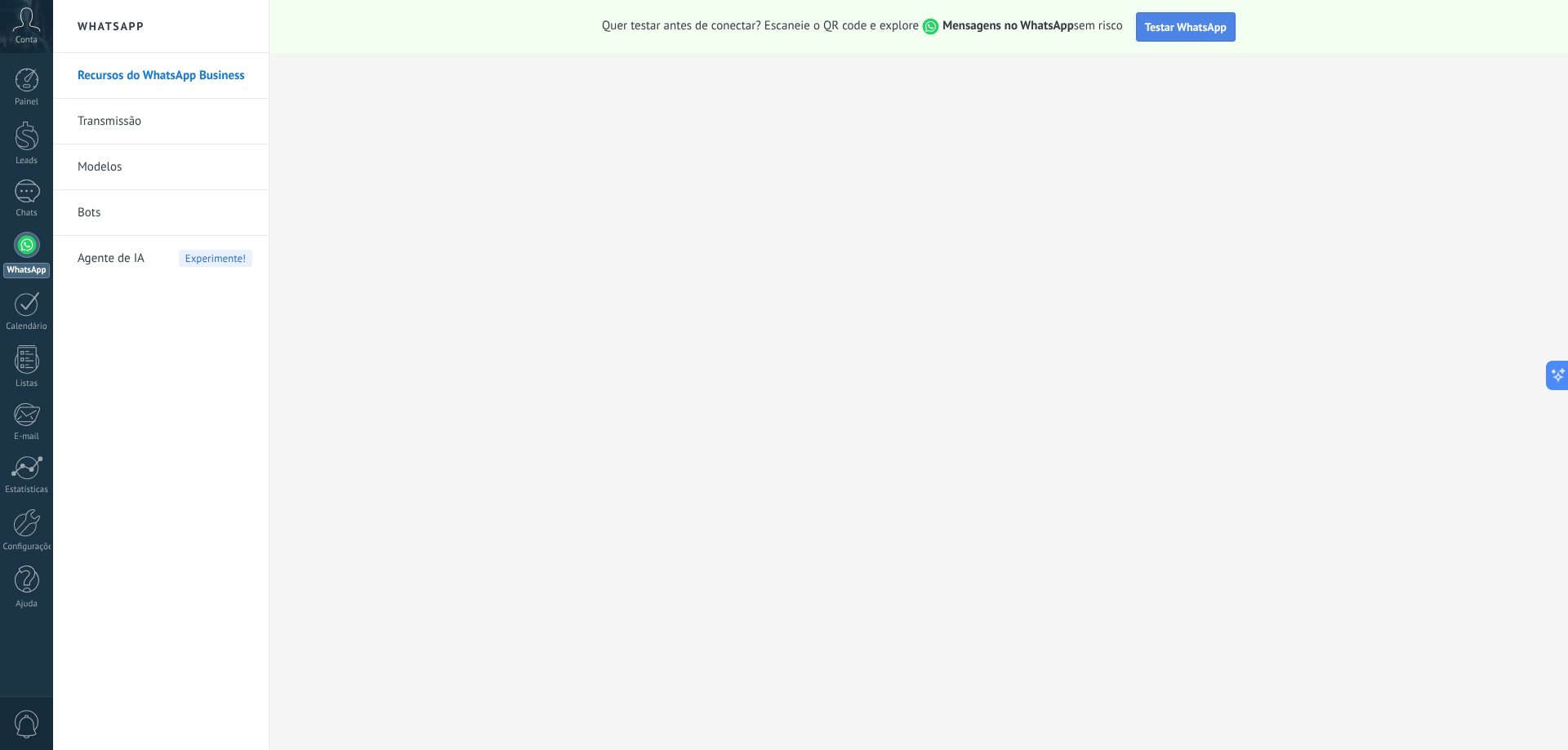
click at [1189, 23] on span "Testar WhatsApp" at bounding box center [1185, 26] width 81 height 14
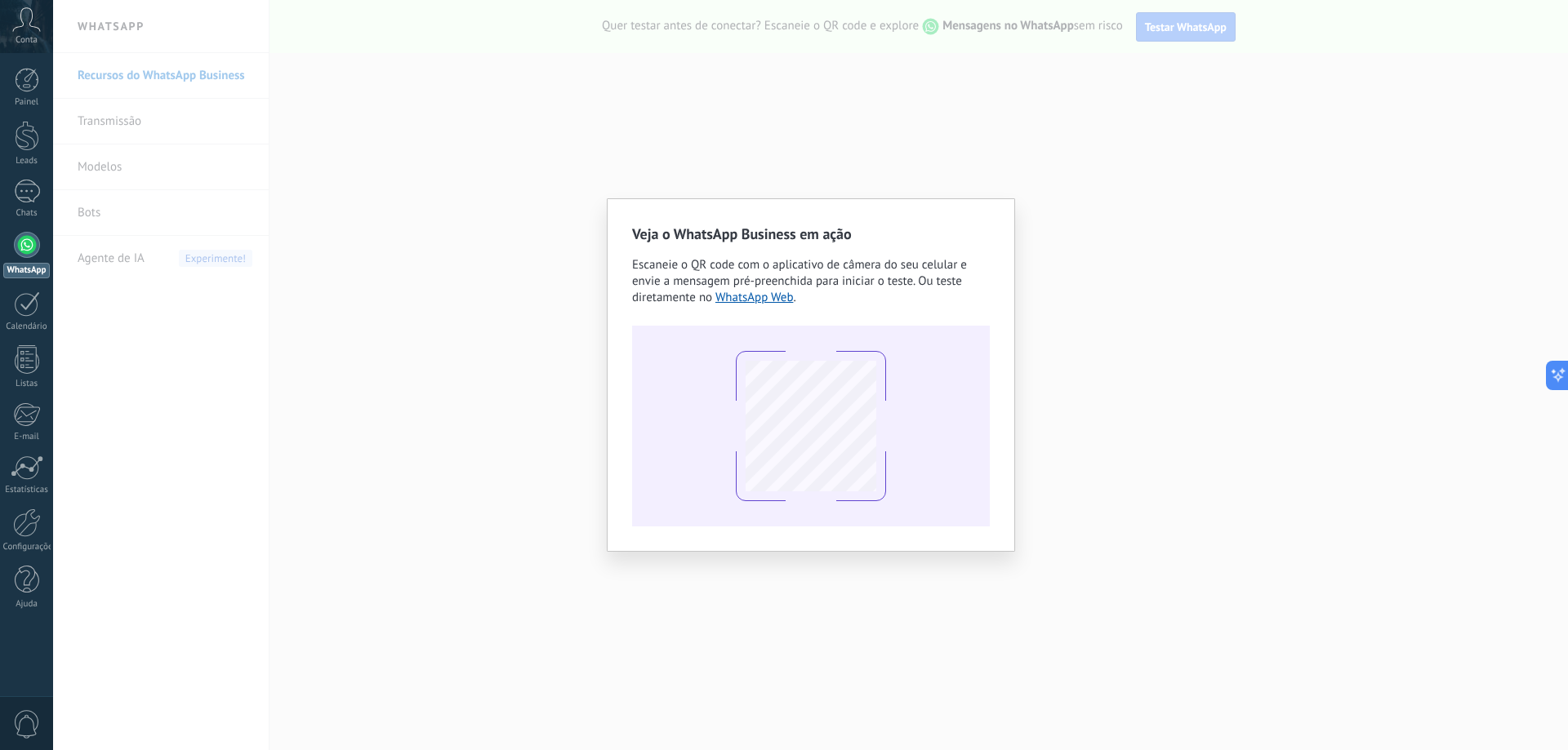
click at [588, 280] on div "Veja o WhatsApp Business em ação Escaneie o QR code com o aplicativo de câmera …" at bounding box center [809, 375] width 1514 height 750
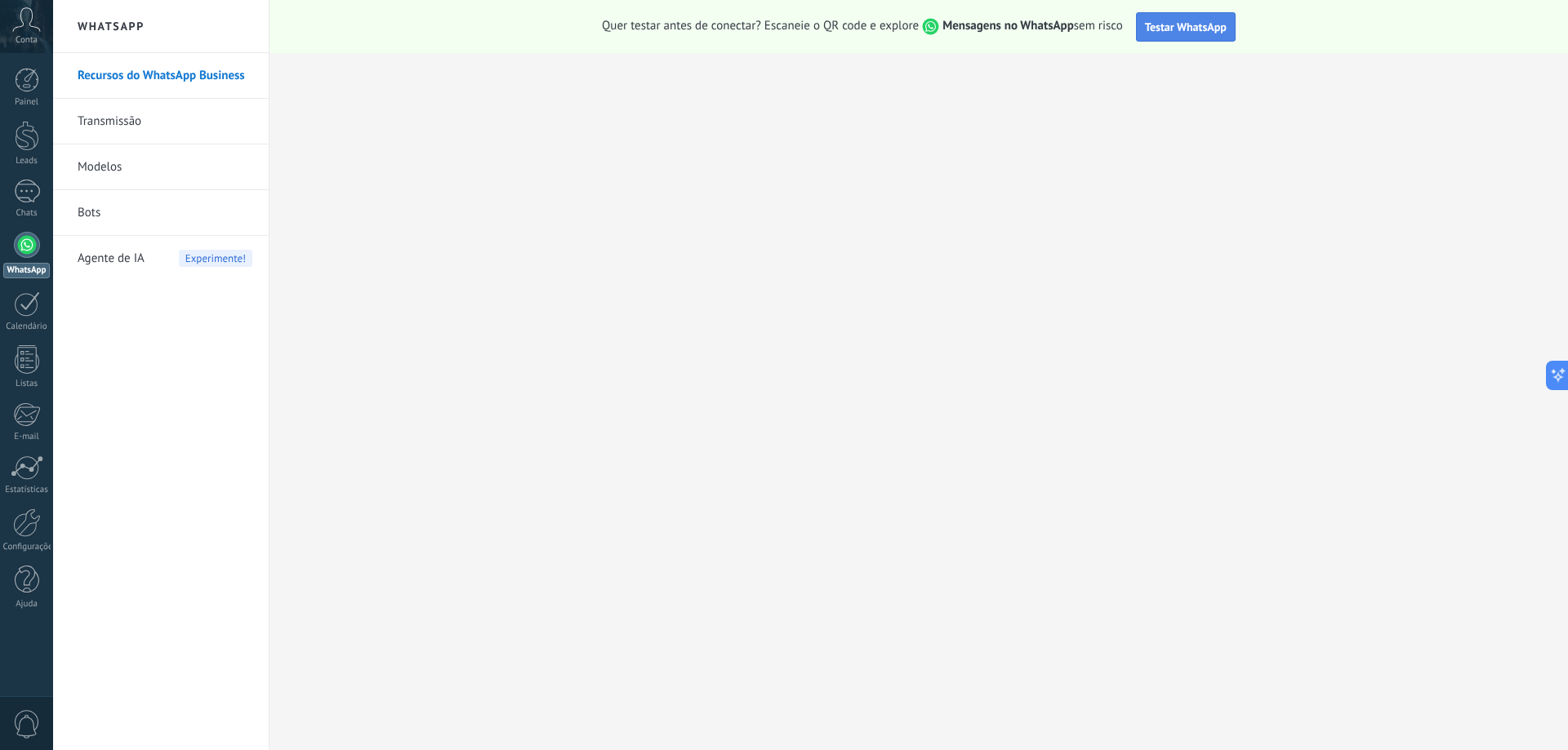
click at [1149, 17] on button "Testar WhatsApp" at bounding box center [1185, 27] width 99 height 30
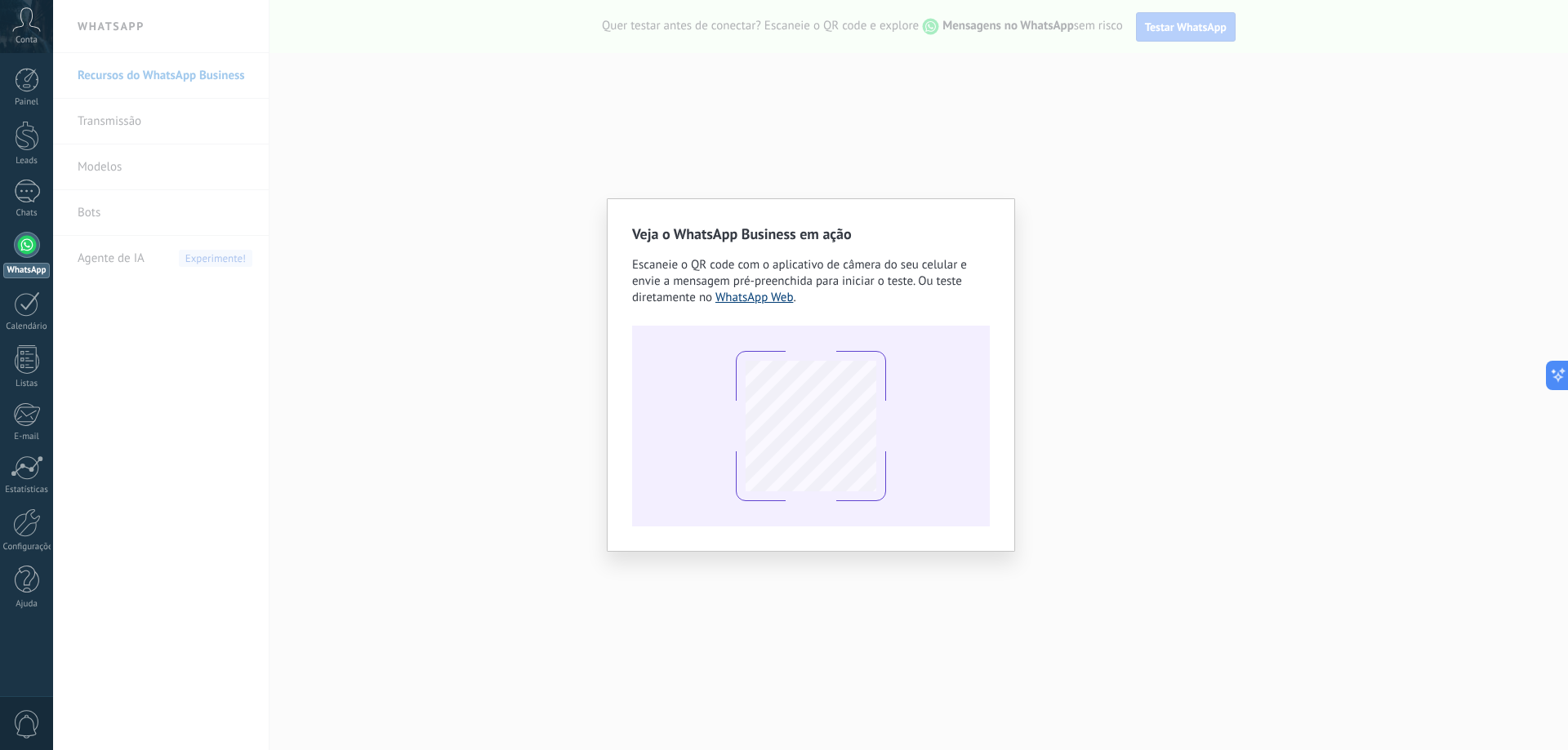
click at [736, 298] on link "WhatsApp Web" at bounding box center [755, 298] width 78 height 15
click at [1035, 238] on div "Veja o WhatsApp Business em ação Escaneie o QR code com o aplicativo de câmera …" at bounding box center [809, 375] width 1514 height 750
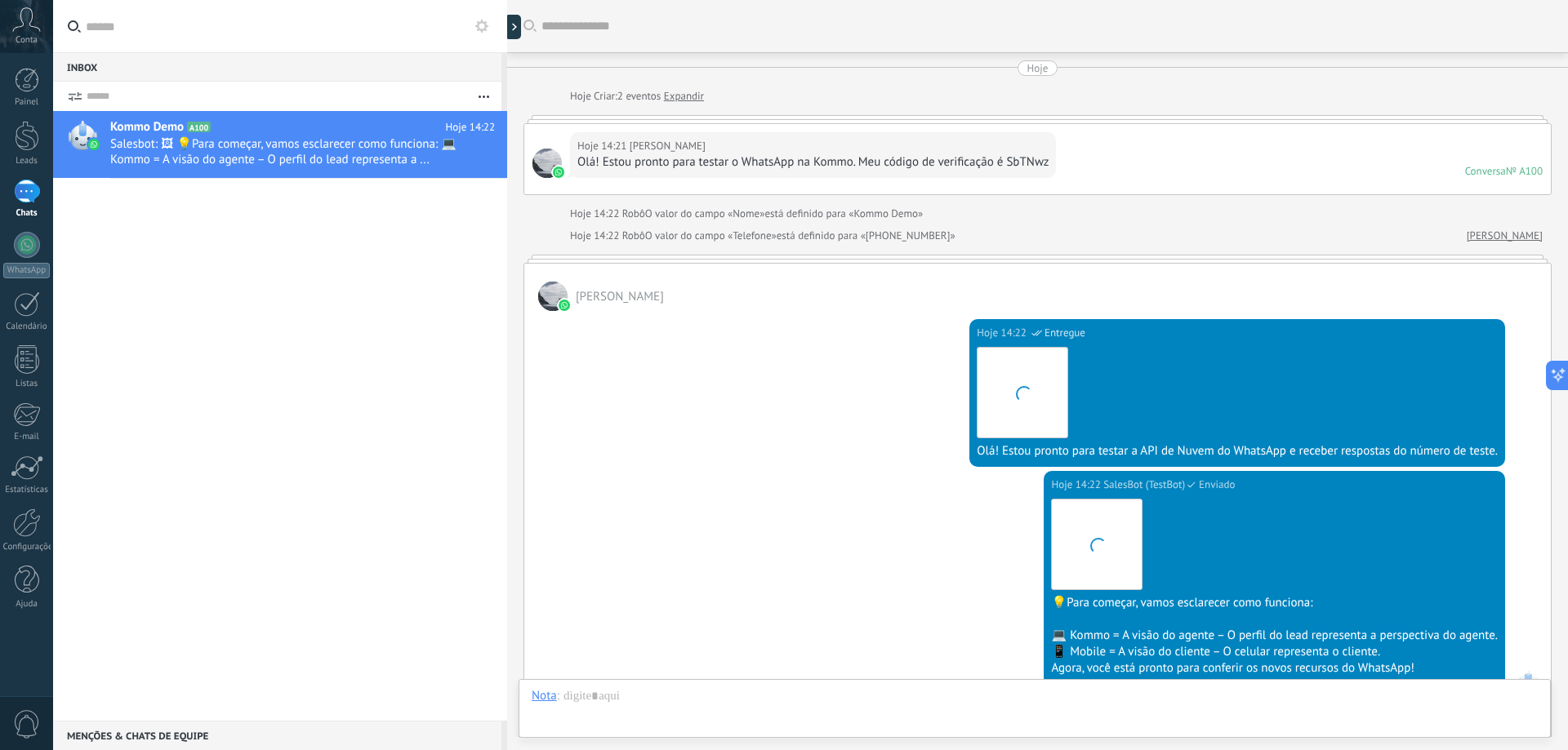
scroll to position [282, 0]
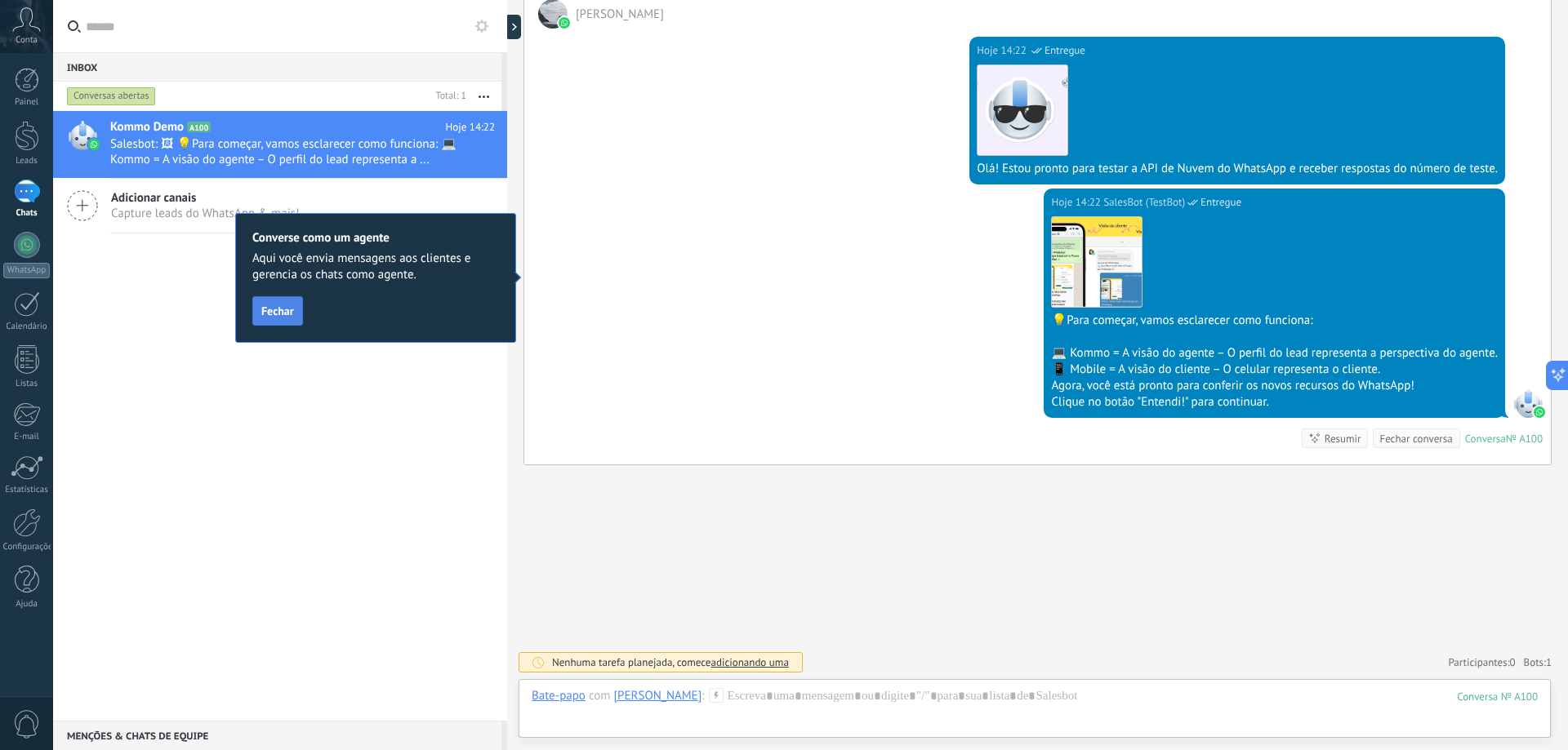
click at [286, 309] on span "Fechar" at bounding box center [277, 311] width 33 height 11
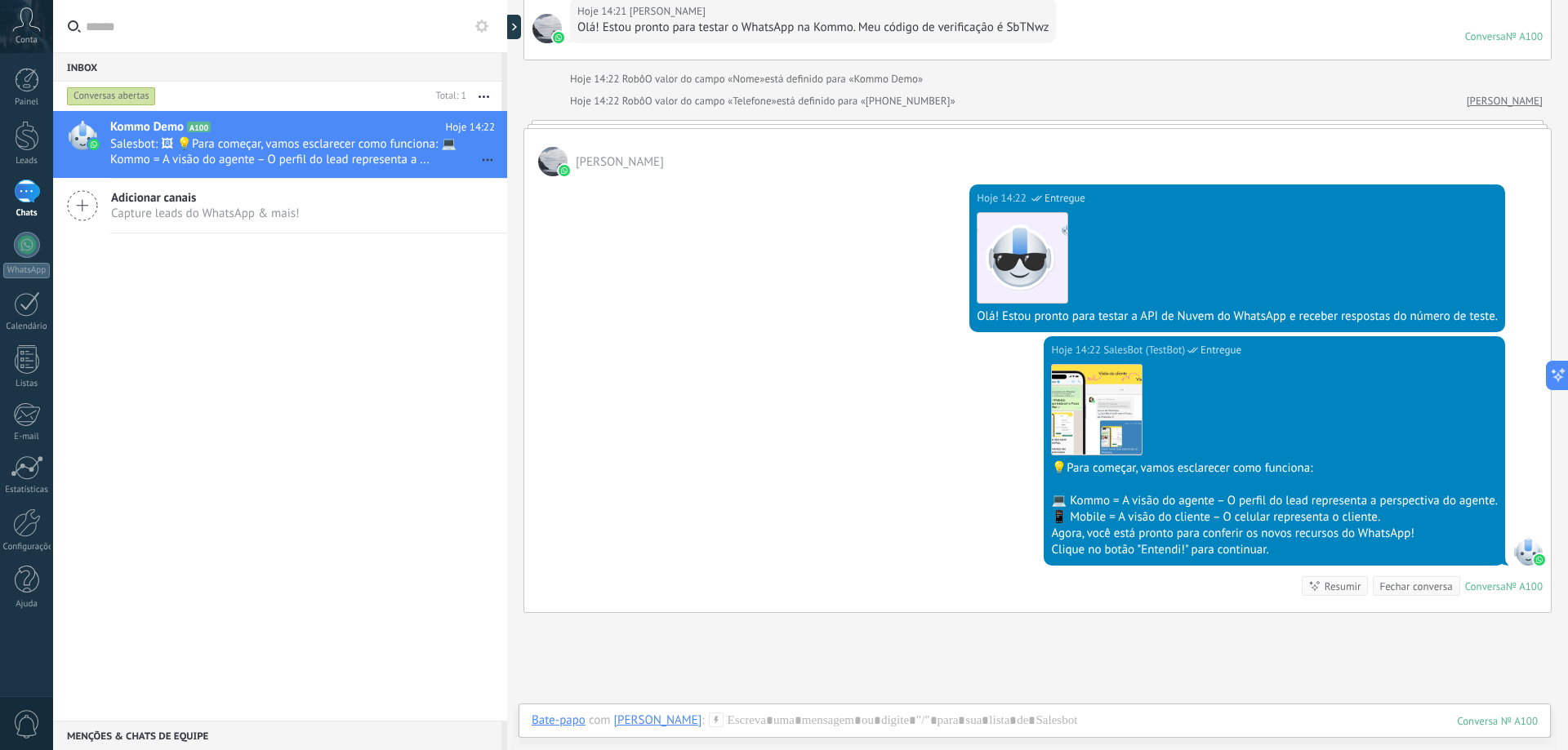
scroll to position [0, 0]
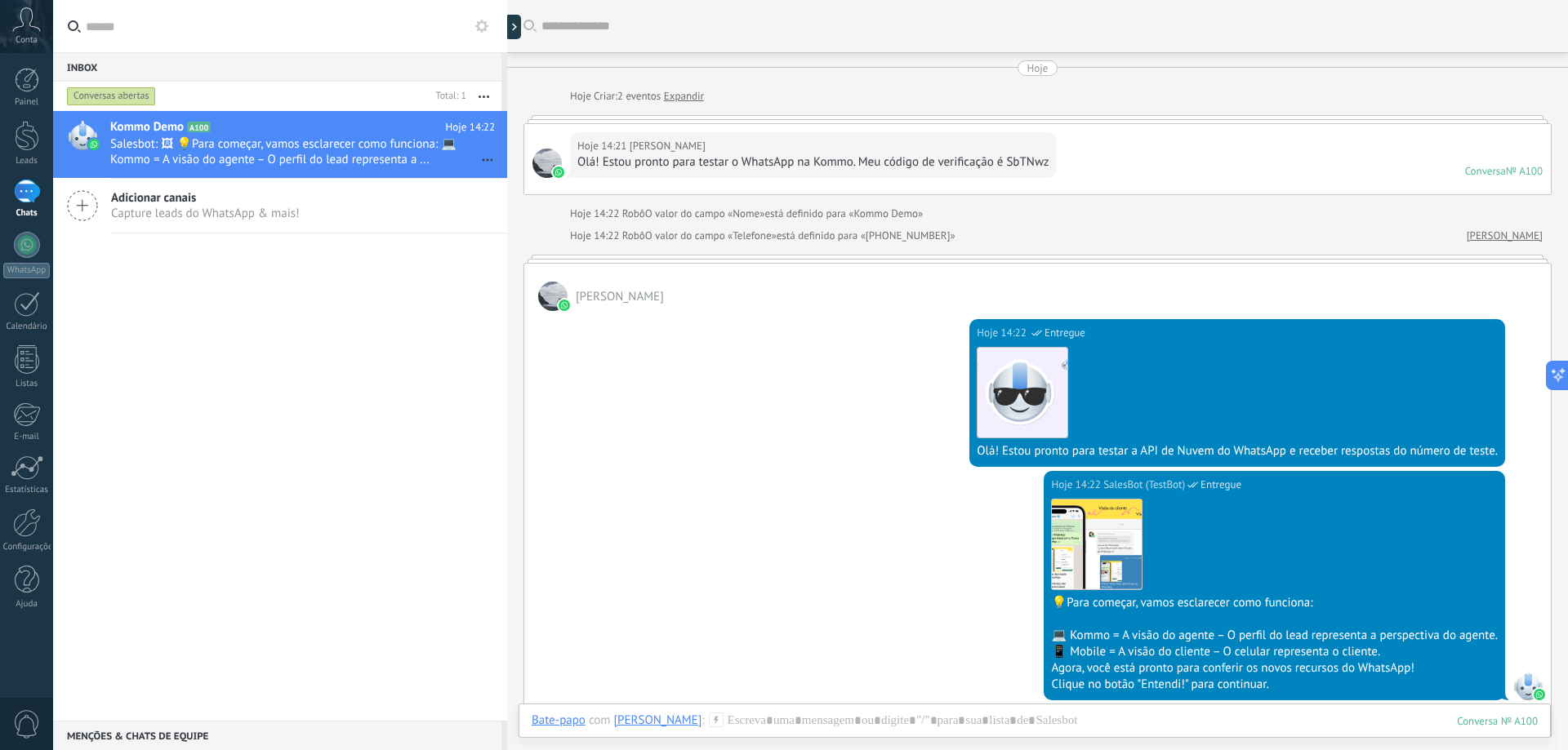
click at [784, 155] on div "Olá! Estou pronto para testar o WhatsApp na Kommo. Meu código de verificação é …" at bounding box center [813, 162] width 472 height 16
click at [673, 364] on div "Hoje 14:22 SalesBot (TestBot) Entregue Download Olá! Estou pronto para testar a…" at bounding box center [1037, 390] width 1027 height 160
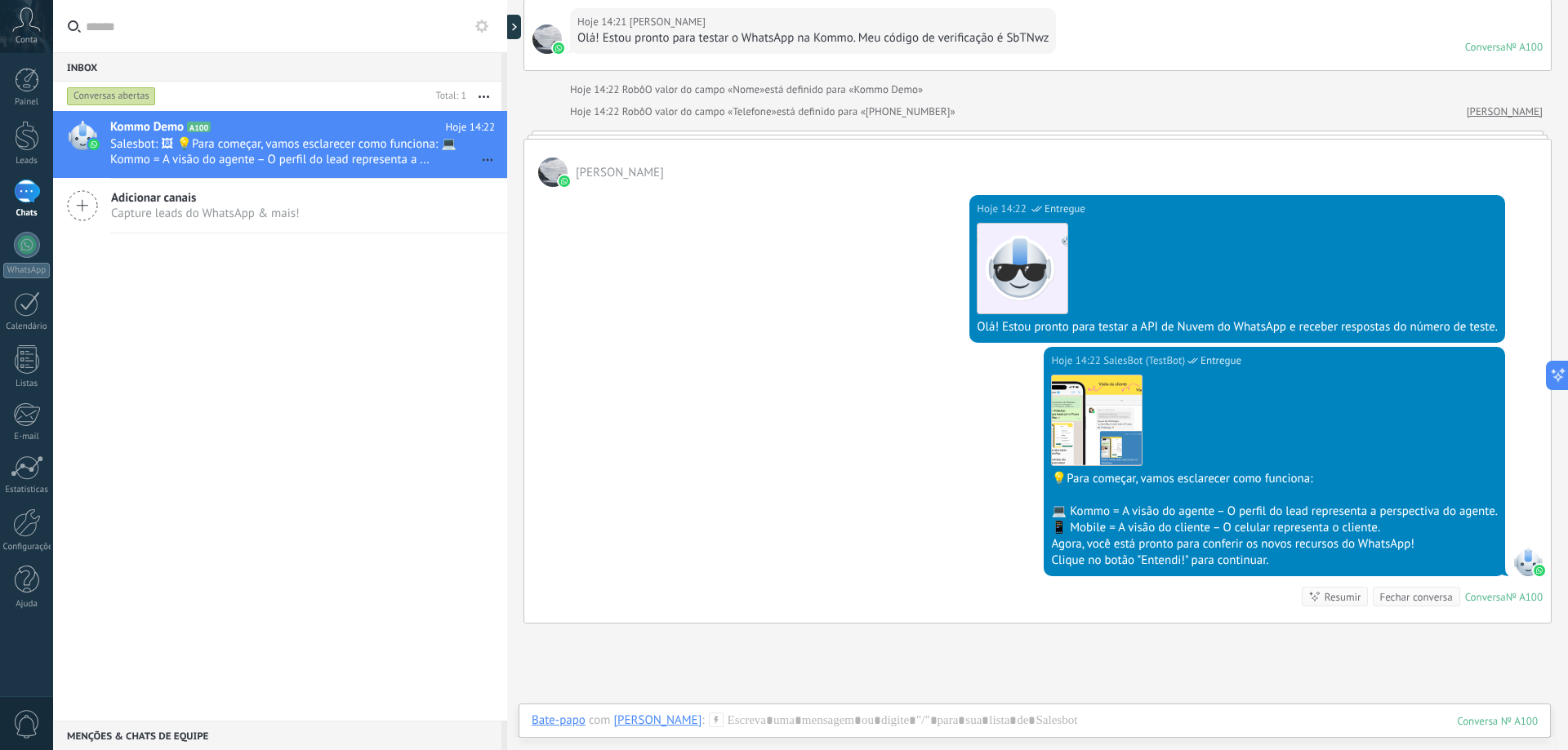
scroll to position [282, 0]
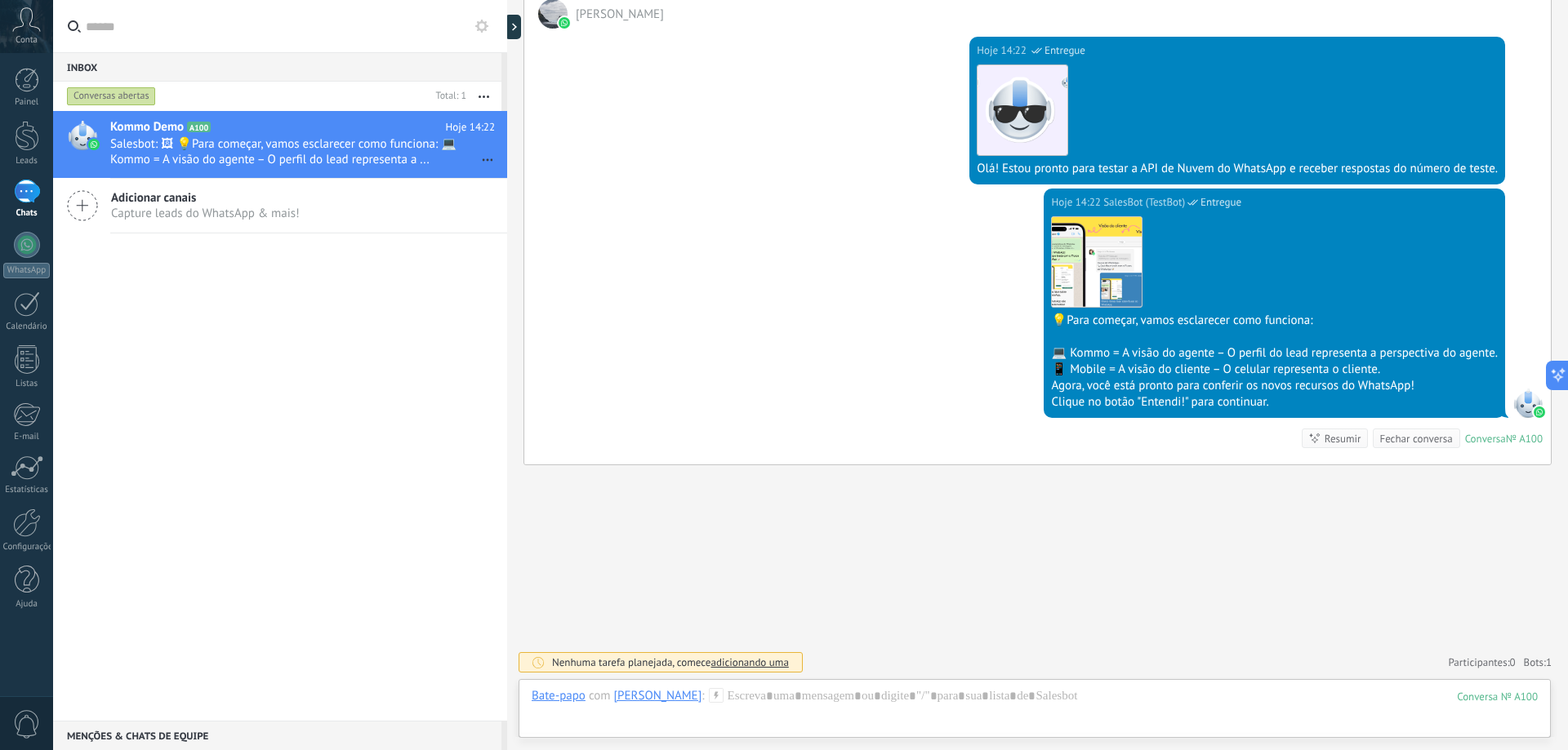
click at [744, 661] on span "adicionando uma" at bounding box center [749, 662] width 77 height 14
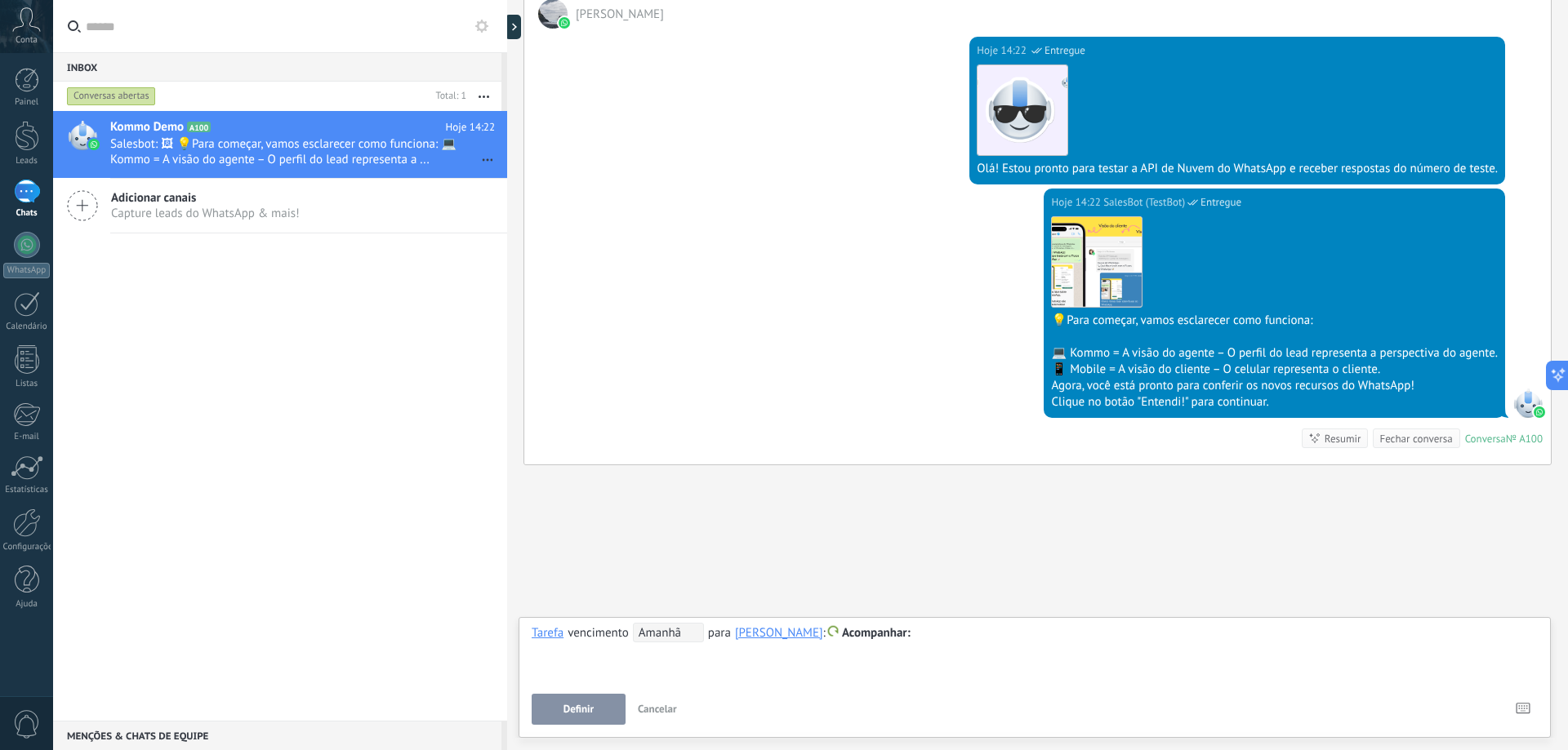
click at [676, 707] on button "Cancelar" at bounding box center [657, 710] width 53 height 31
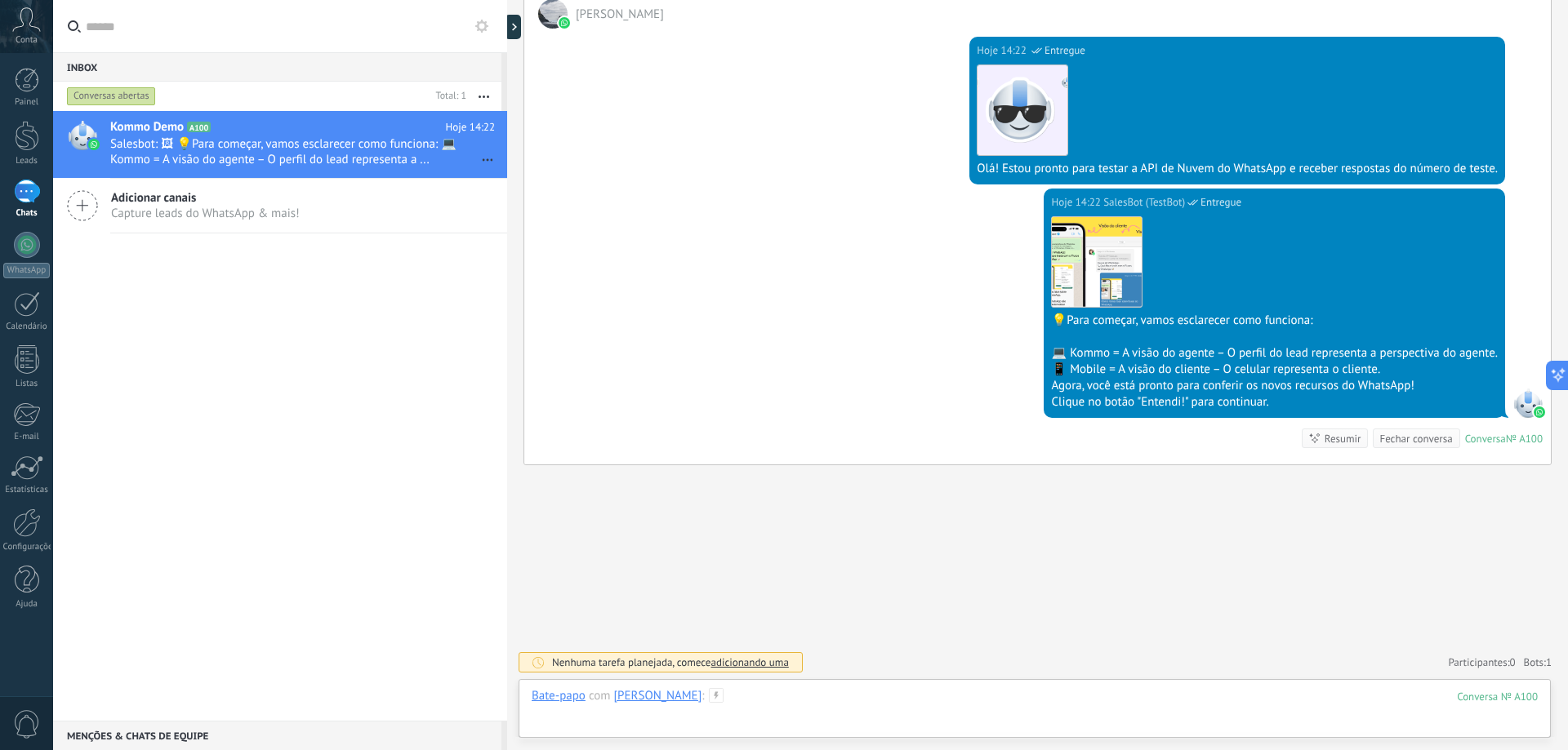
click at [819, 706] on div at bounding box center [1035, 713] width 1006 height 49
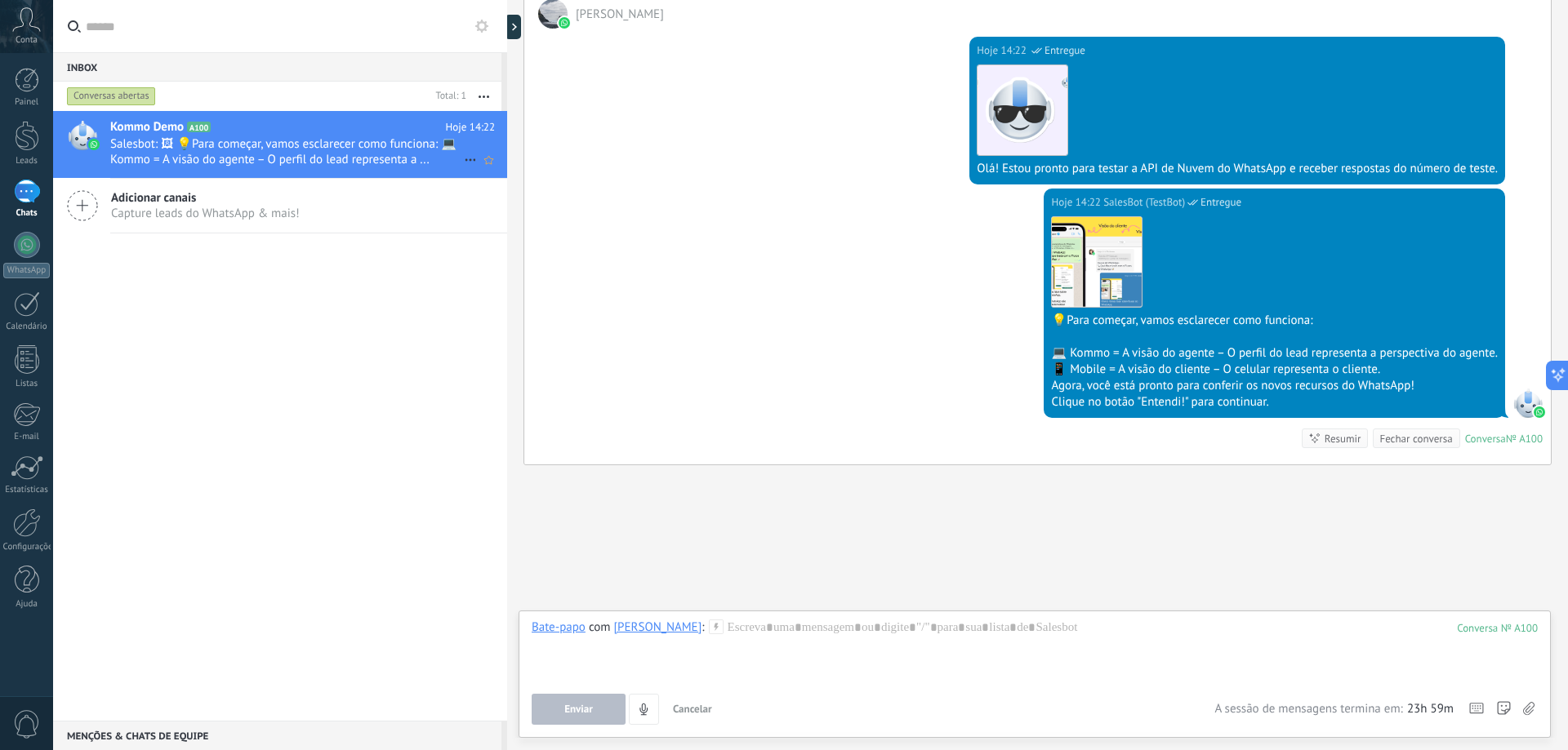
click at [220, 162] on span "Salesbot: 🖼 💡Para começar, vamos esclarecer como funciona: 💻 Kommo = A visão do…" at bounding box center [287, 152] width 354 height 31
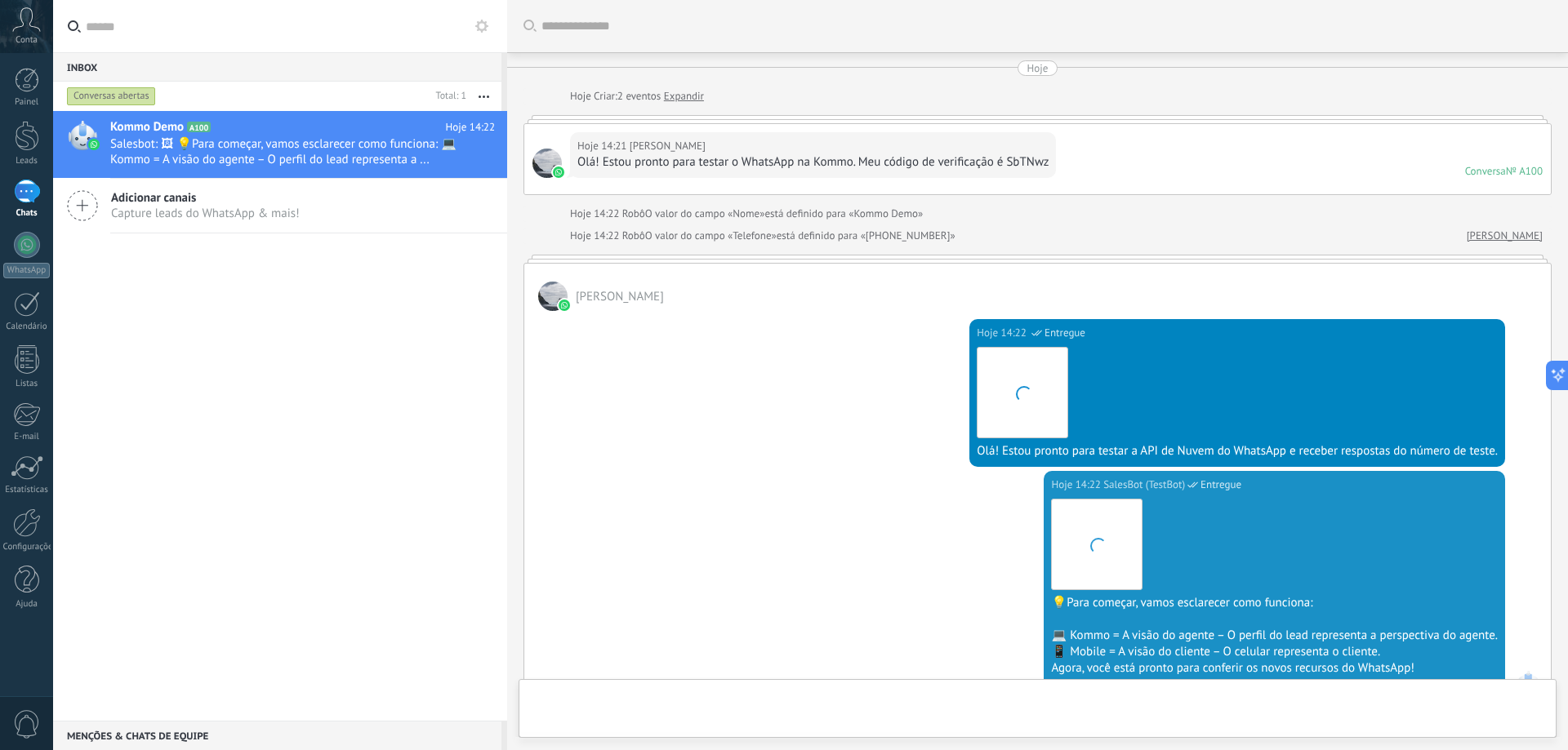
click at [120, 92] on div "Conversas abertas" at bounding box center [111, 96] width 89 height 19
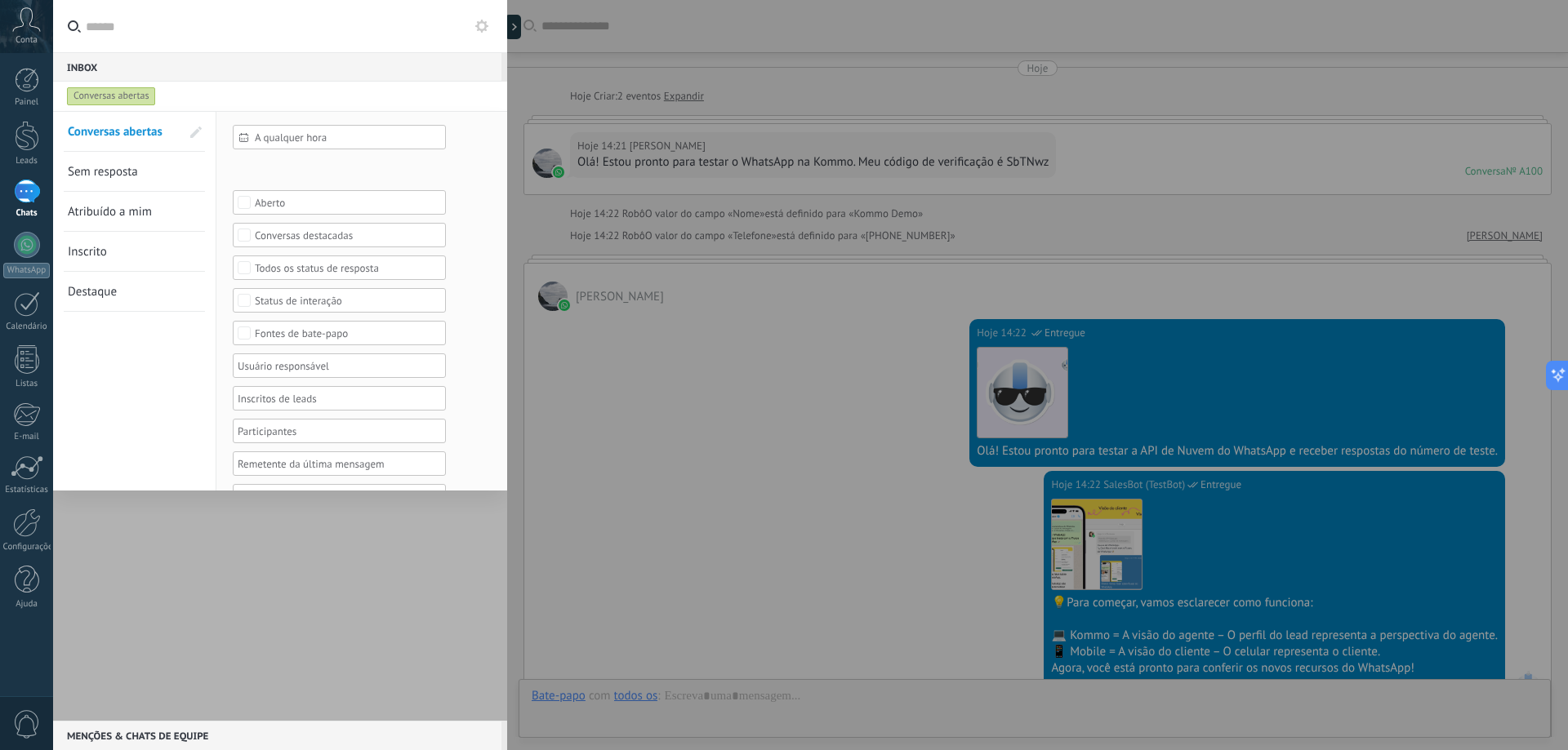
scroll to position [282, 0]
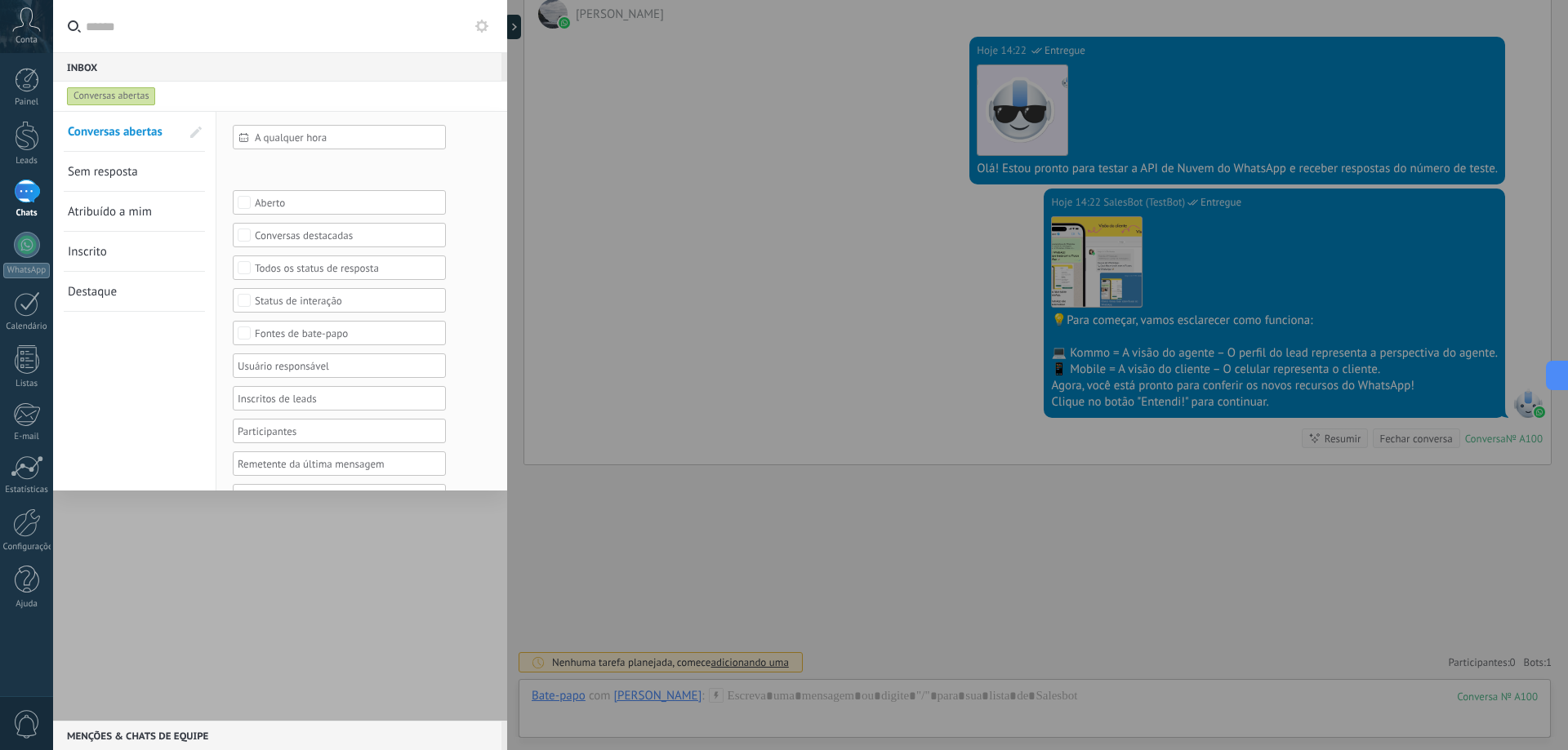
click at [120, 92] on div "Conversas abertas" at bounding box center [111, 96] width 89 height 19
click at [533, 49] on div at bounding box center [784, 375] width 1568 height 750
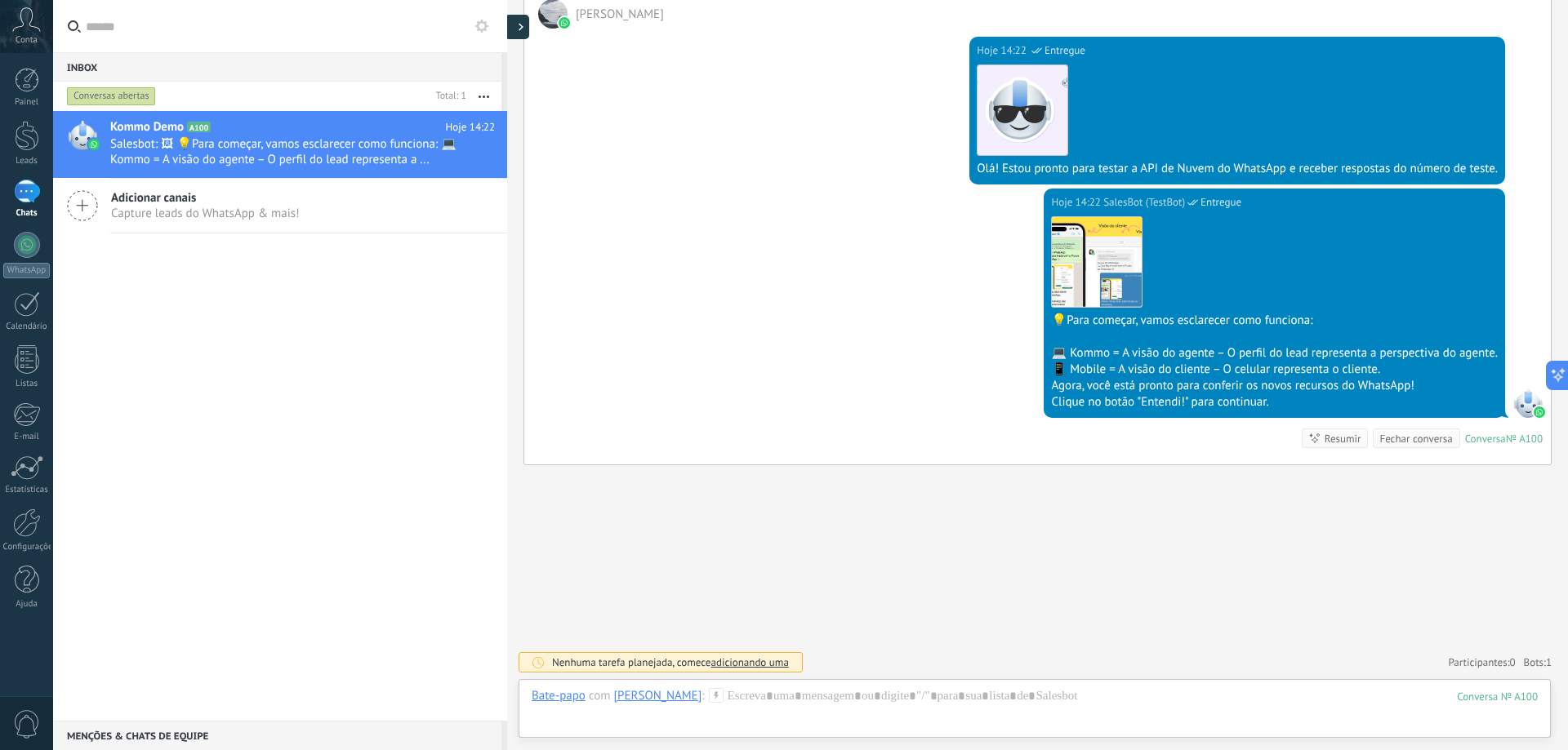
click at [514, 31] on div at bounding box center [518, 27] width 25 height 25
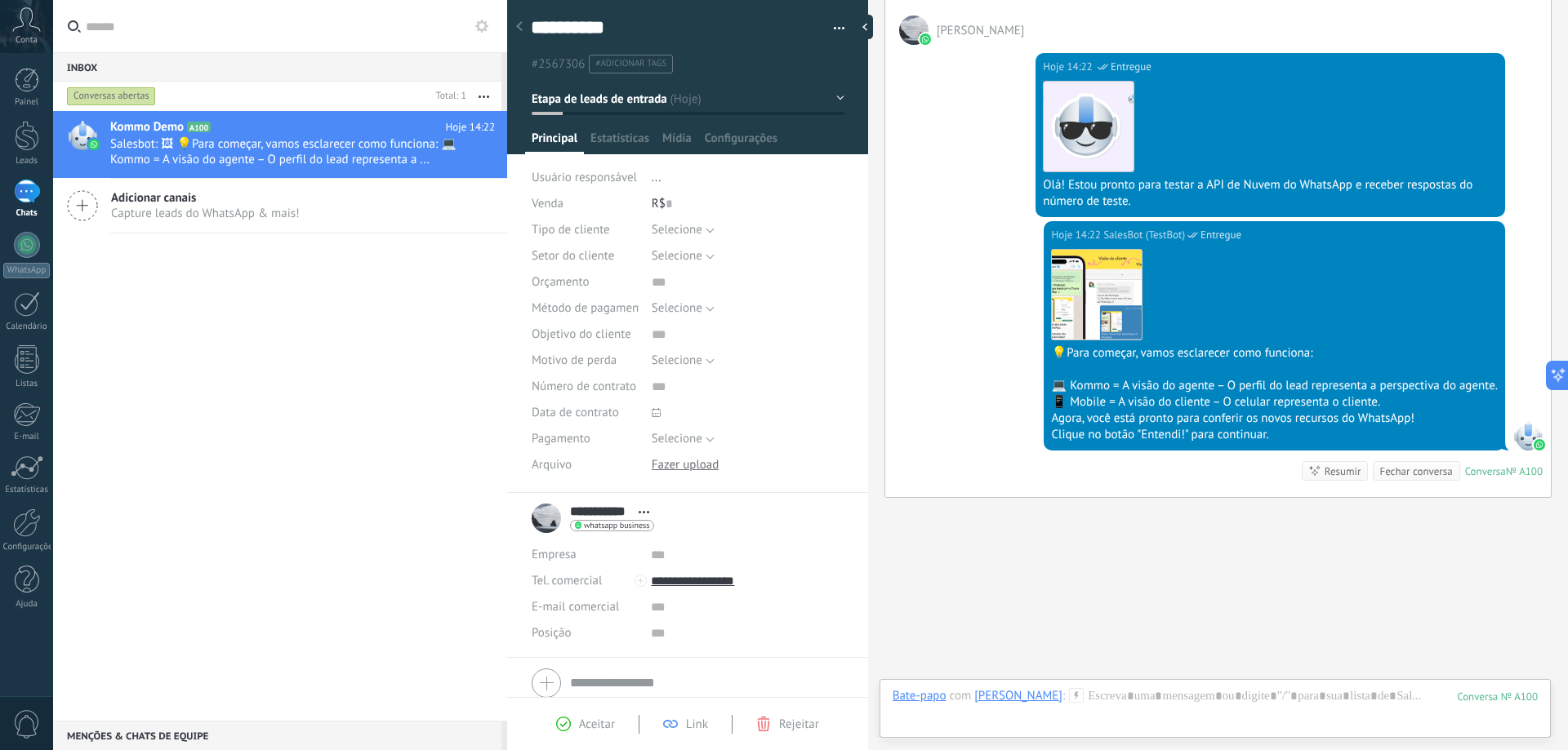
click at [521, 27] on icon at bounding box center [519, 26] width 7 height 10
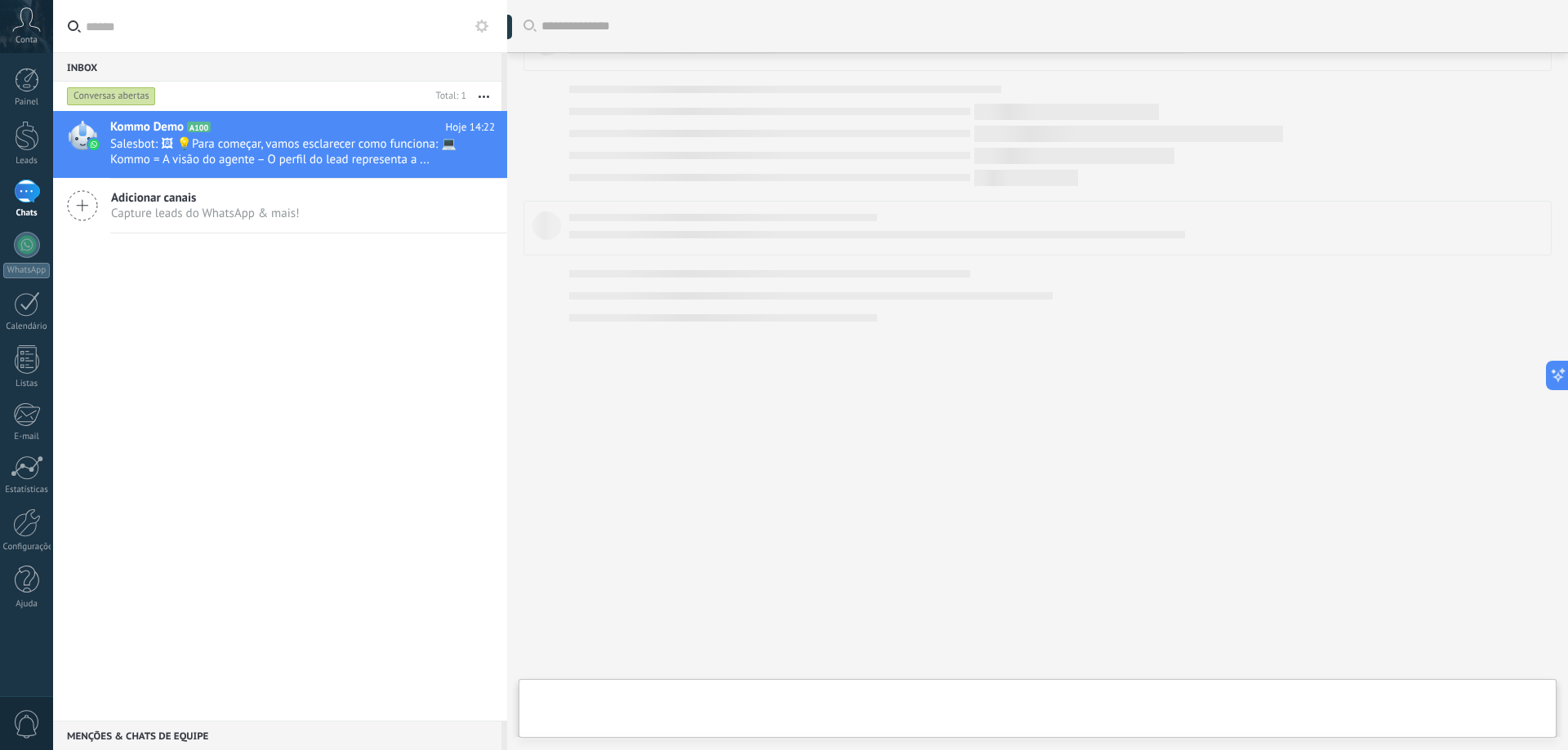
click at [160, 33] on input "text" at bounding box center [290, 26] width 409 height 53
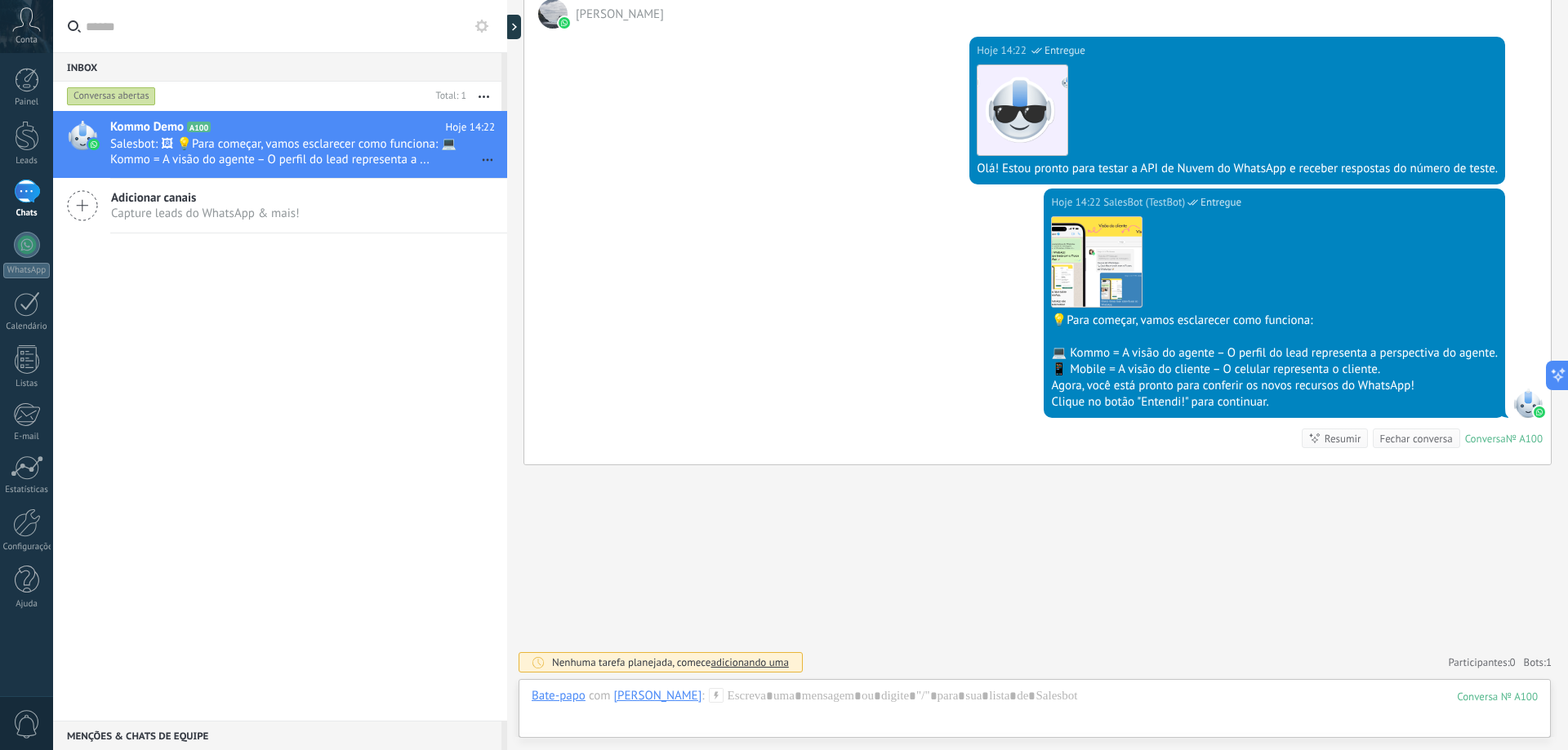
click at [165, 187] on div "Adicionar canais Capture leads do WhatsApp & mais!" at bounding box center [279, 206] width 454 height 55
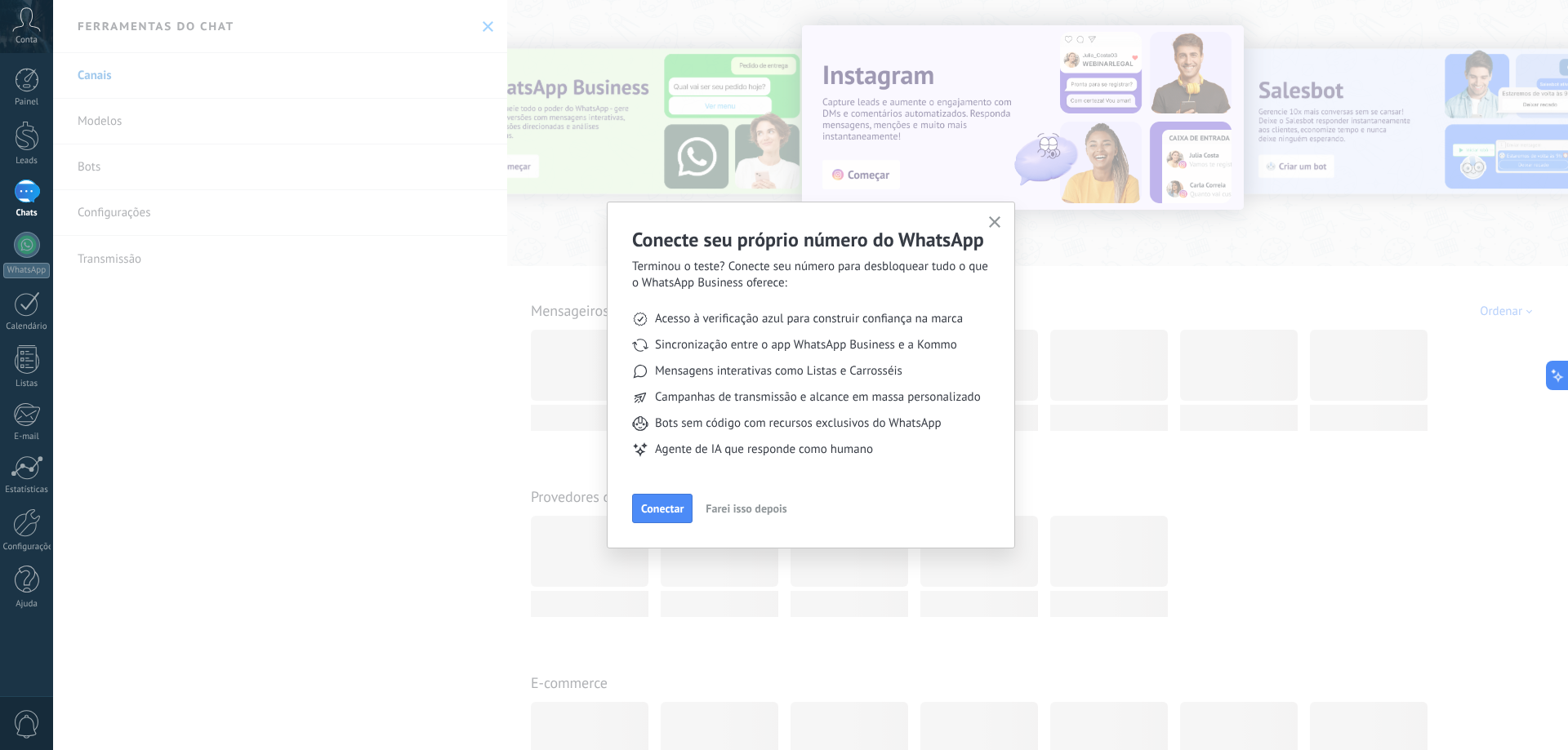
click at [643, 505] on span "Conectar" at bounding box center [662, 509] width 42 height 11
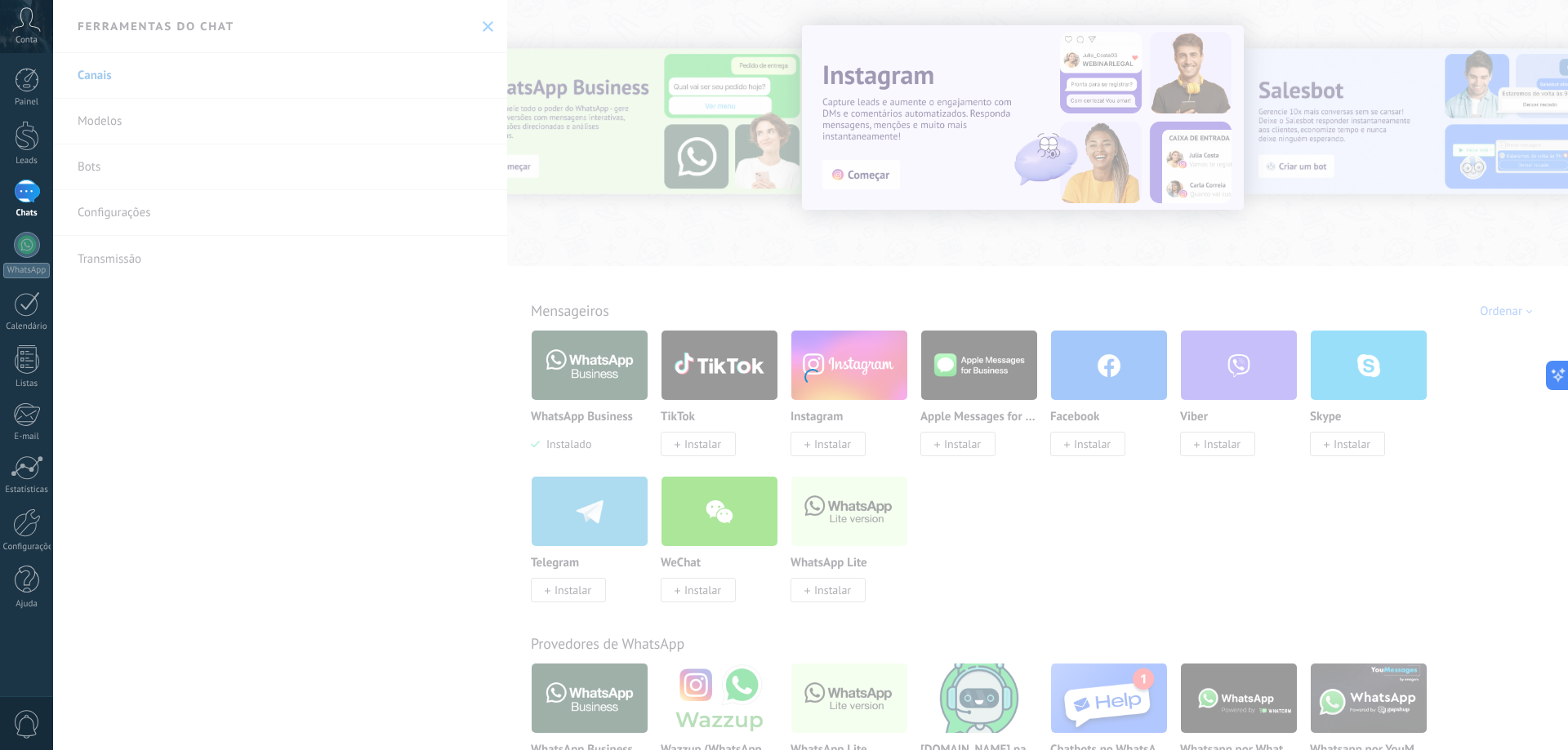
click at [1159, 529] on div at bounding box center [809, 375] width 1514 height 750
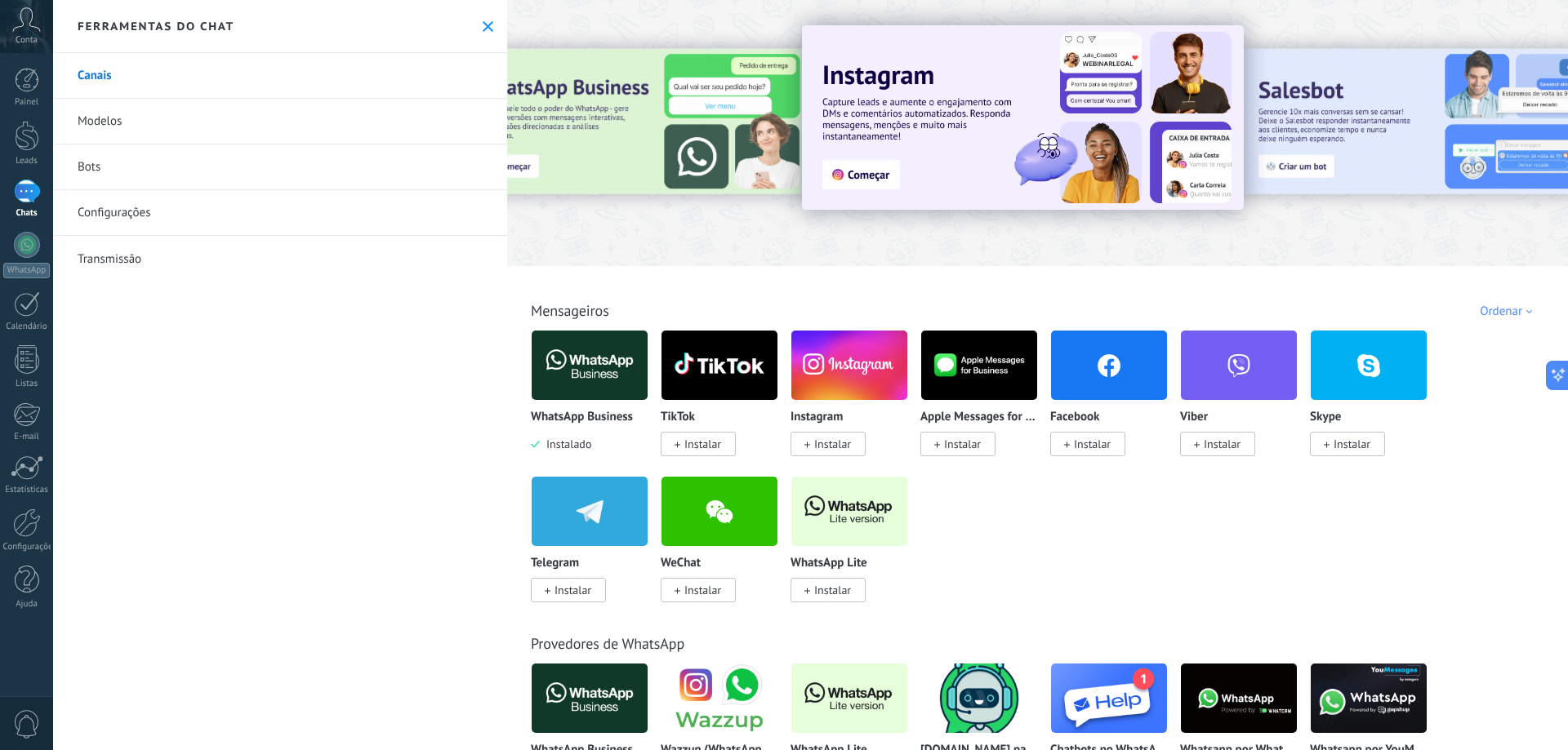
click at [834, 593] on span "Instalar" at bounding box center [832, 589] width 36 height 14
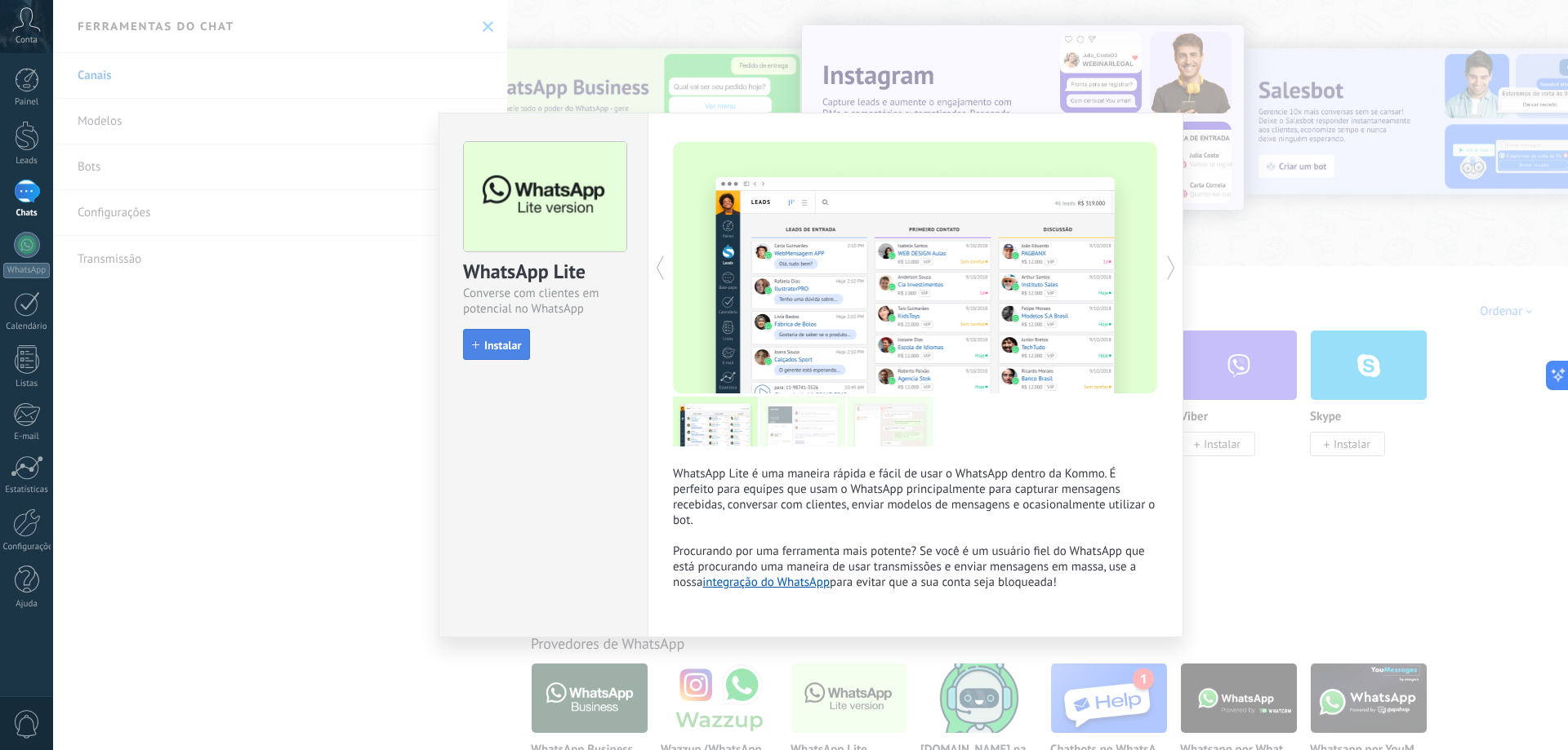
click at [527, 332] on button "Instalar" at bounding box center [497, 344] width 67 height 31
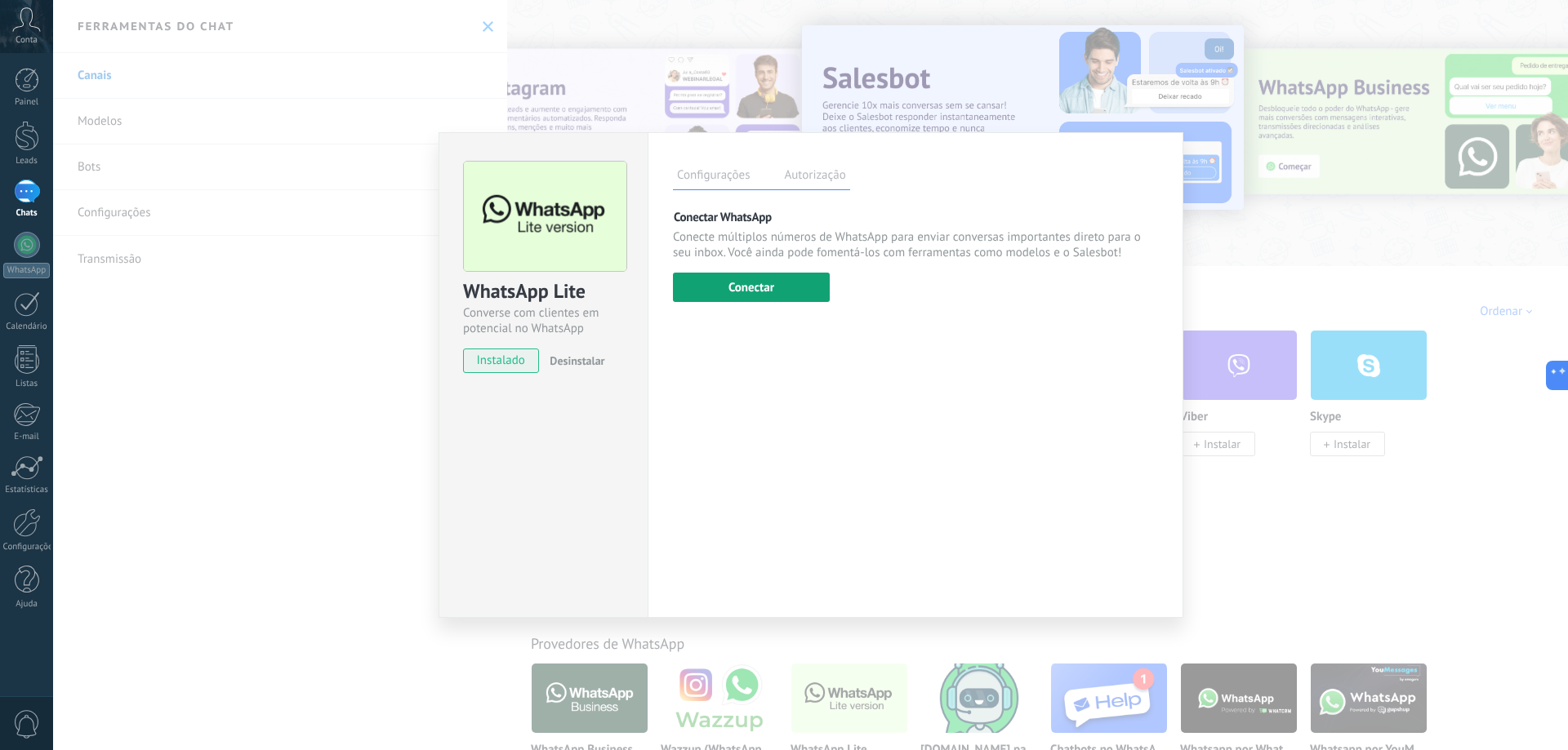
click at [800, 284] on button "Conectar" at bounding box center [751, 287] width 157 height 30
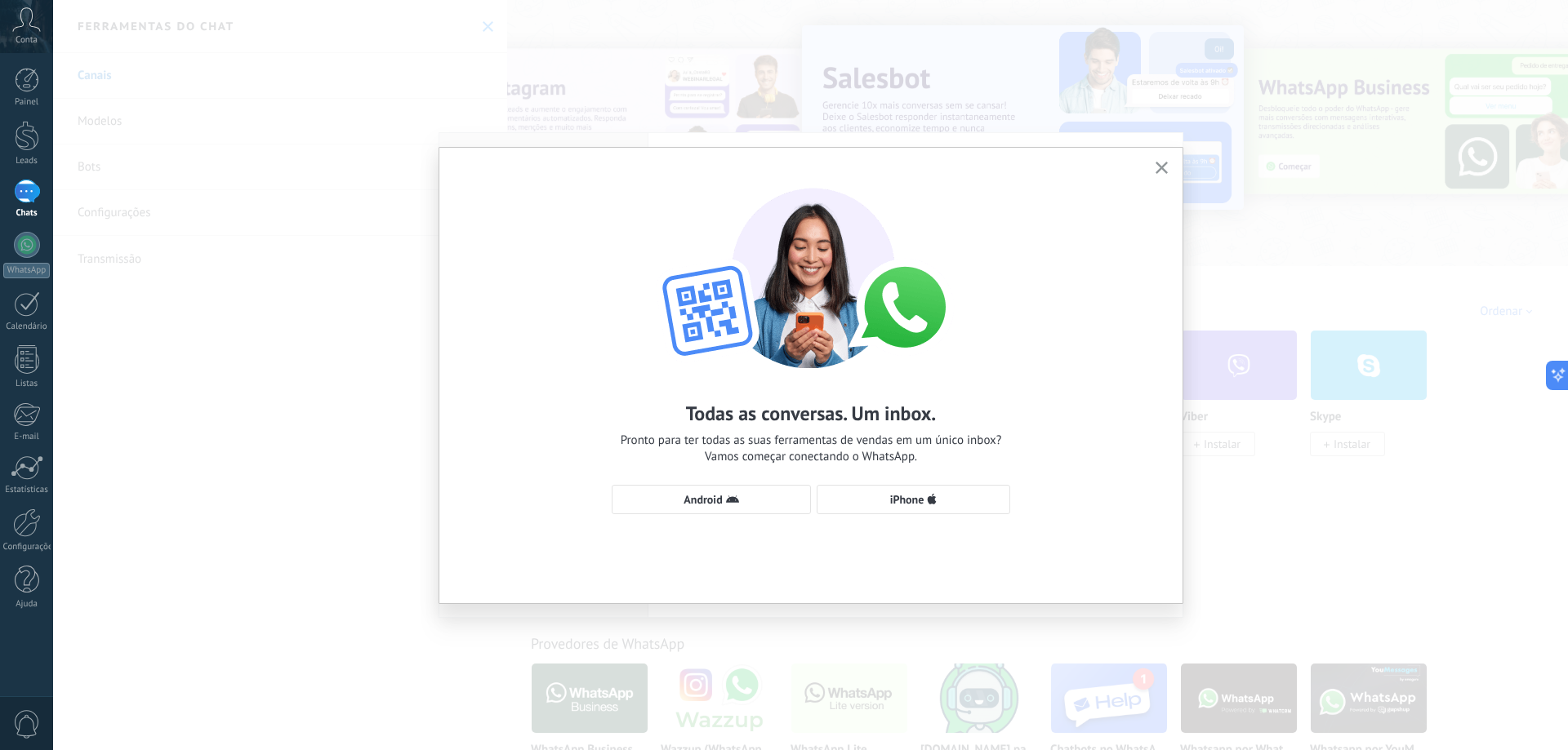
drag, startPoint x: 856, startPoint y: 496, endPoint x: 747, endPoint y: 472, distance: 111.6
click at [762, 418] on div "Todas as conversas. Um inbox. Pronto para ter todas as suas ferramentas de vend…" at bounding box center [810, 343] width 743 height 391
click at [738, 501] on use "button" at bounding box center [733, 499] width 13 height 8
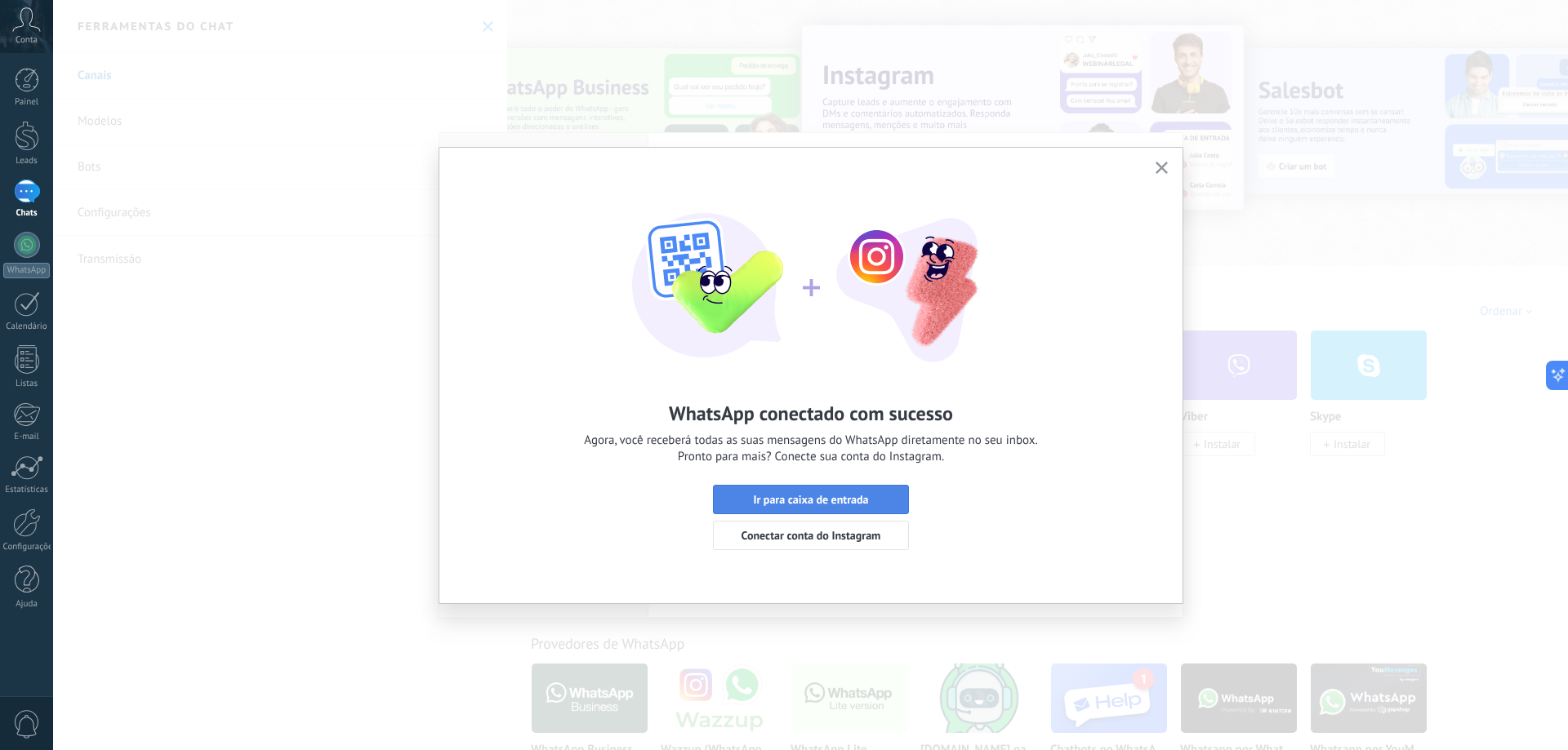
click at [822, 512] on button "Ir para caixa de entrada" at bounding box center [810, 499] width 196 height 30
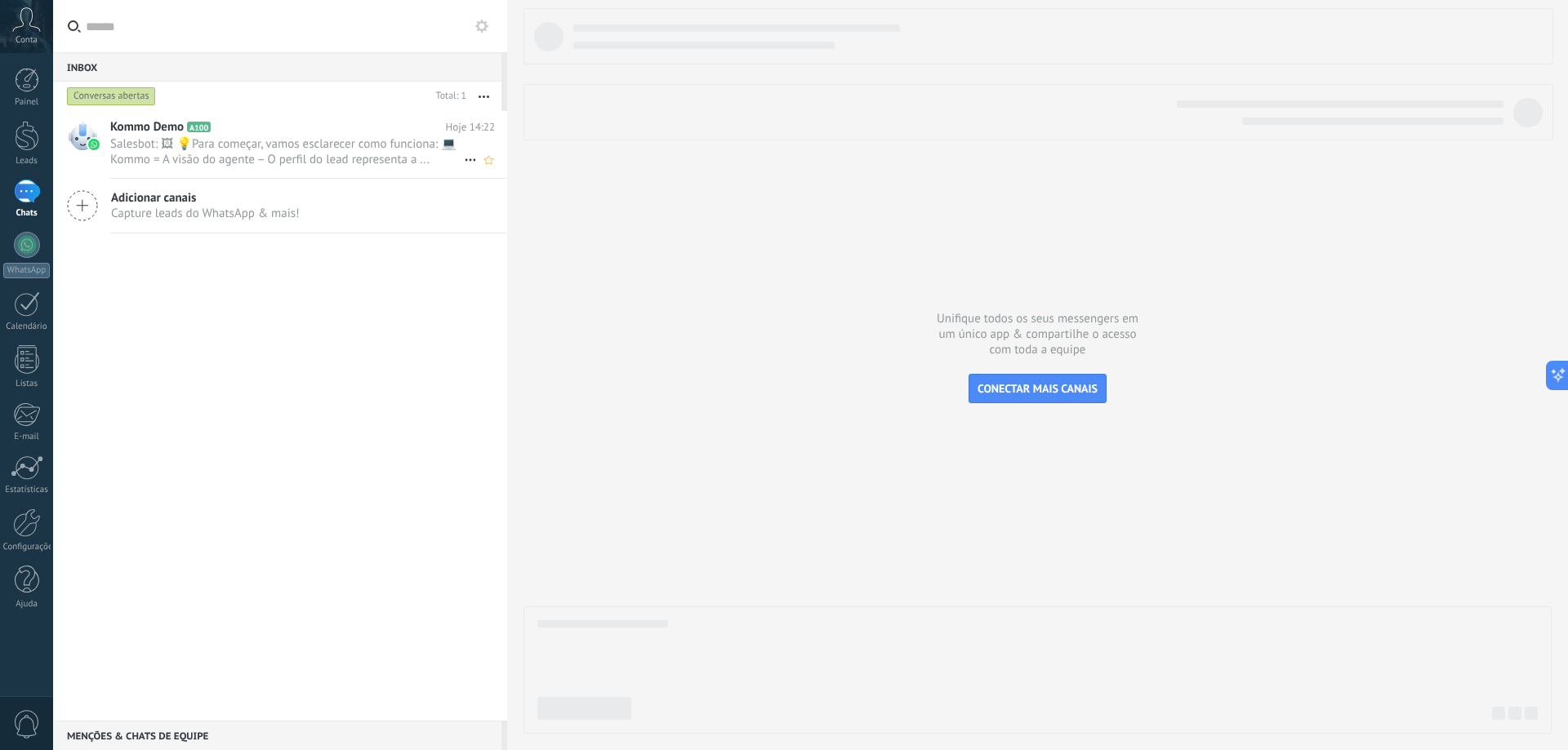
click at [265, 131] on h2 "Kommo Demo A100" at bounding box center [277, 127] width 336 height 16
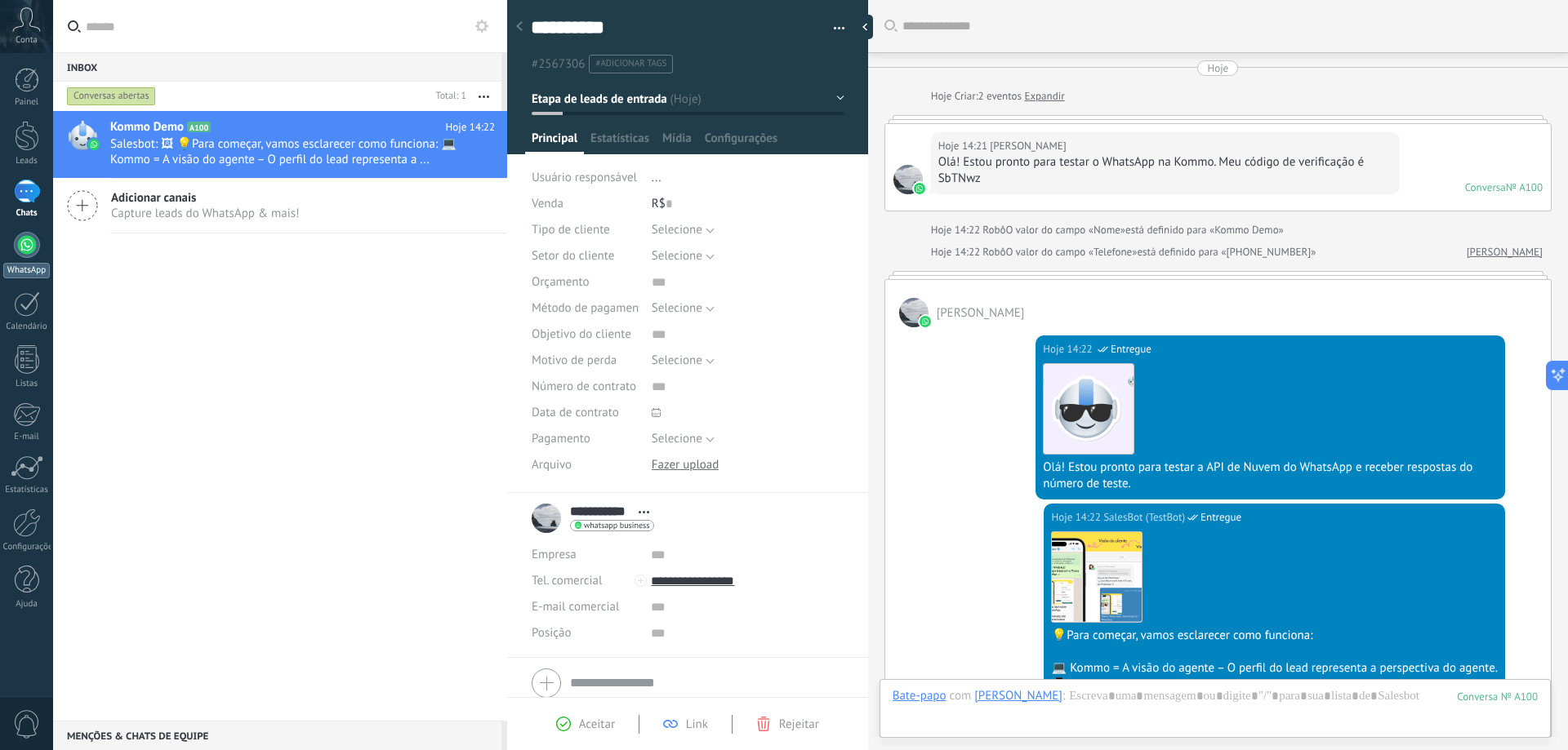
scroll to position [316, 0]
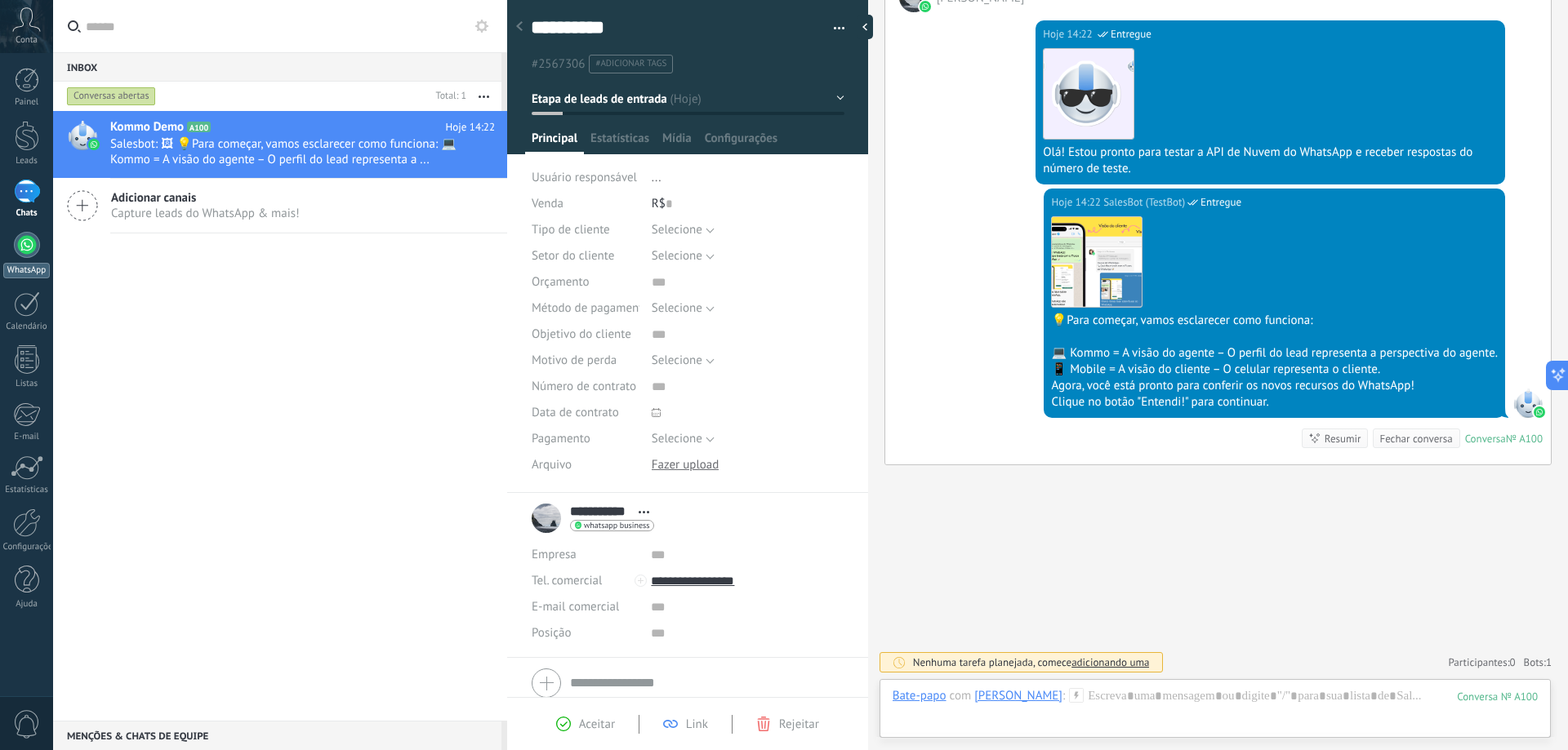
click at [33, 241] on div at bounding box center [27, 244] width 26 height 26
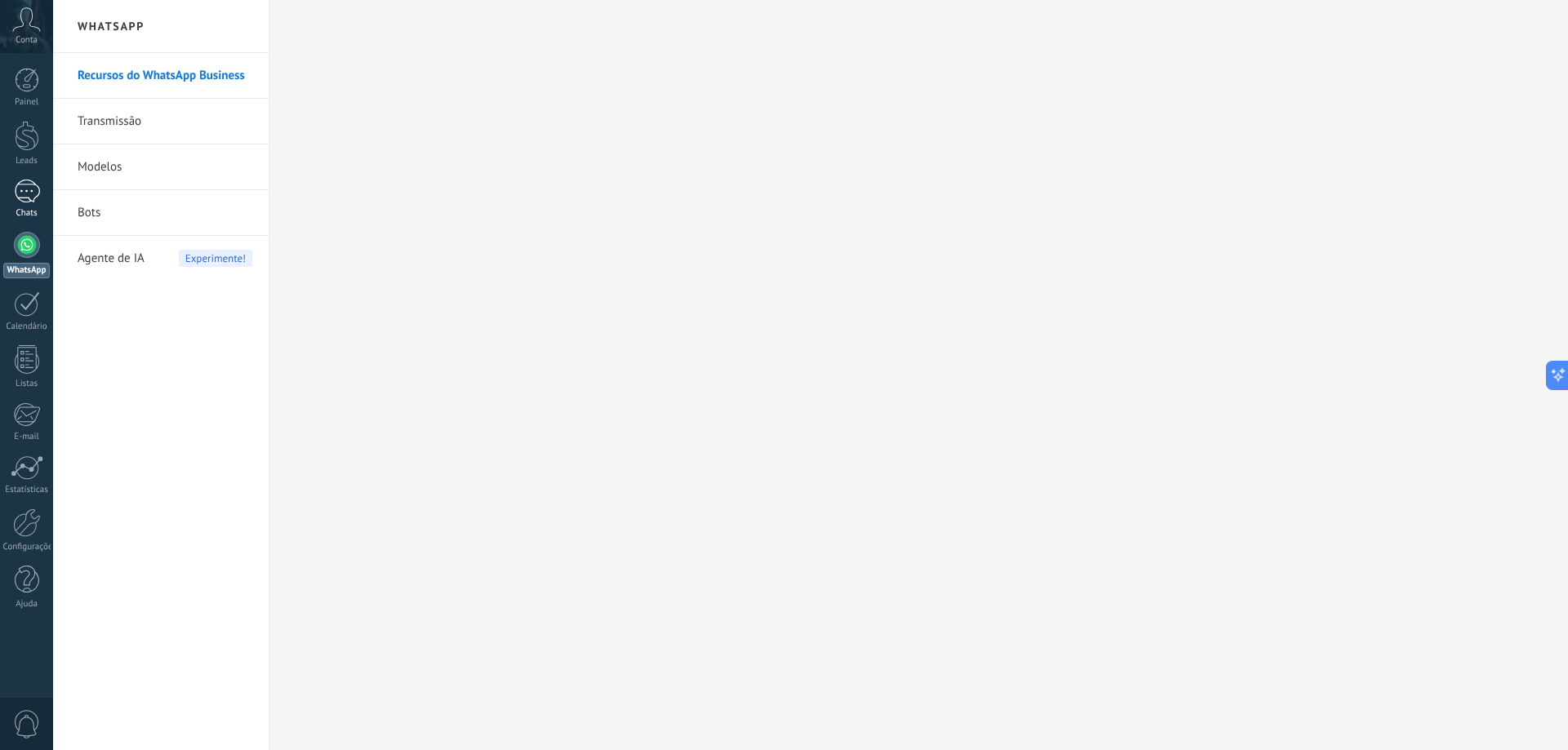
click at [11, 204] on link "1 Chats" at bounding box center [26, 199] width 53 height 39
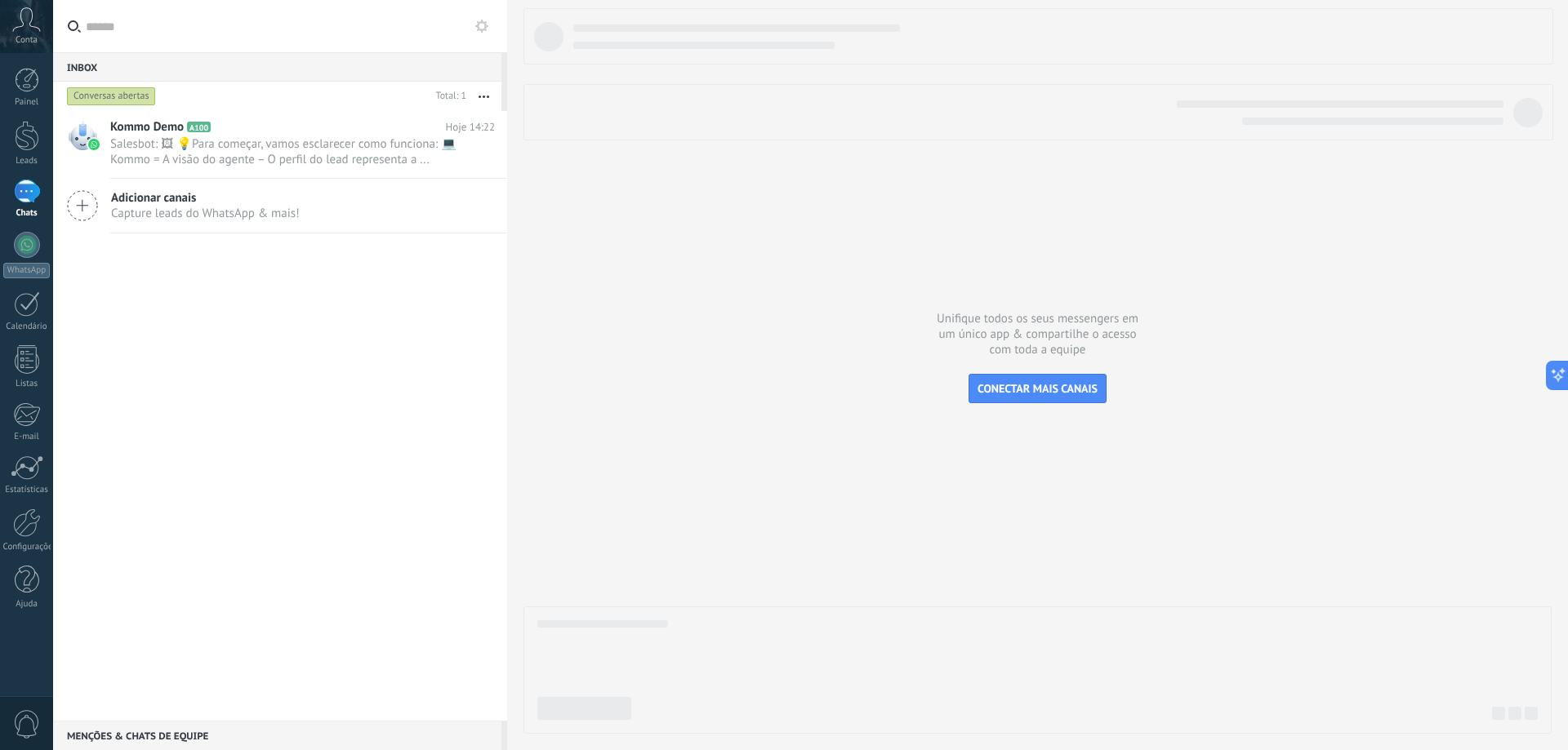
click at [72, 73] on div "Inbox 0" at bounding box center [276, 67] width 449 height 30
click at [86, 103] on div "Conversas abertas" at bounding box center [111, 96] width 89 height 19
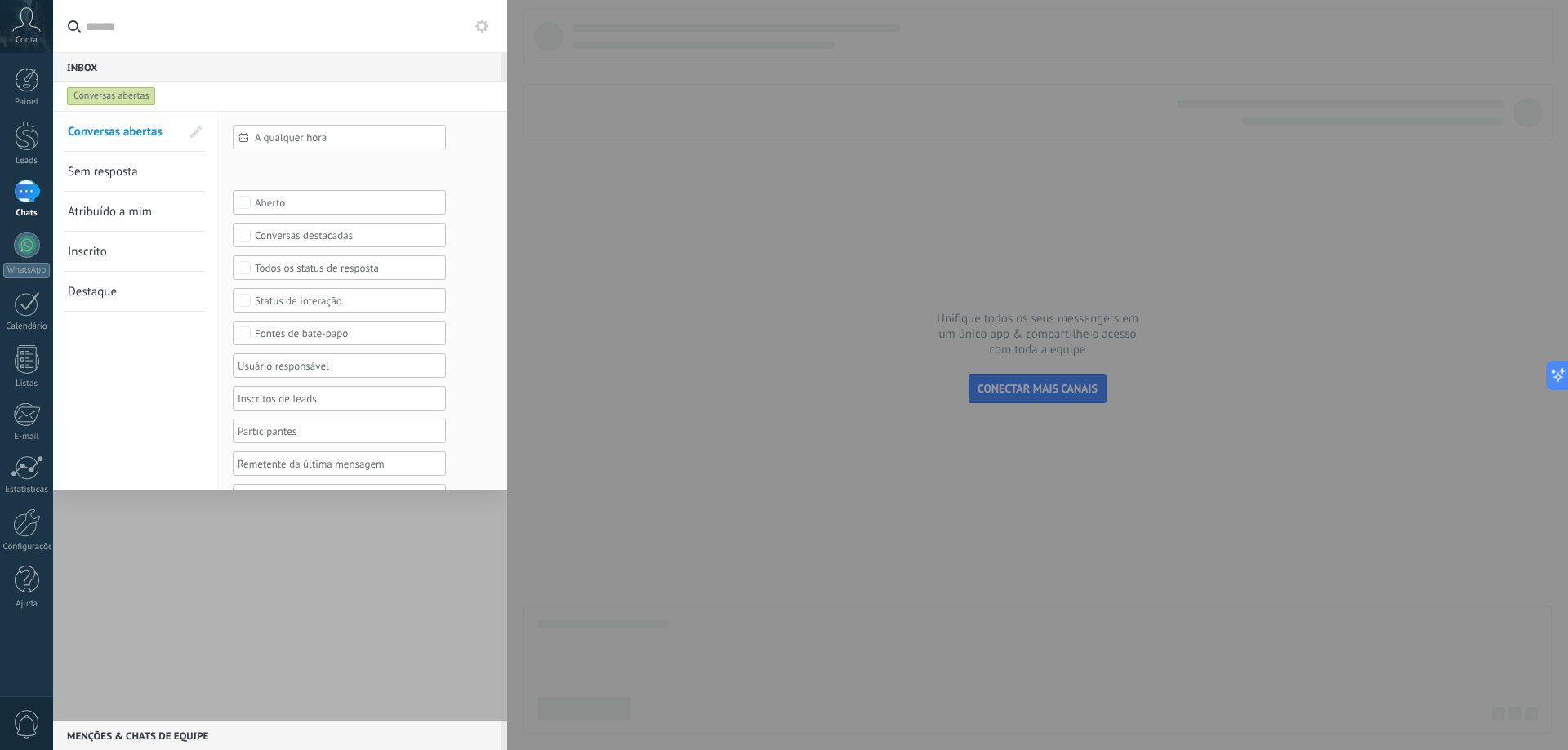
click at [105, 98] on div "Conversas abertas" at bounding box center [111, 96] width 89 height 19
click at [109, 68] on div "Inbox 0" at bounding box center [276, 67] width 449 height 30
click at [199, 68] on div "Inbox 0" at bounding box center [276, 67] width 449 height 30
click at [221, 36] on input "text" at bounding box center [290, 26] width 409 height 53
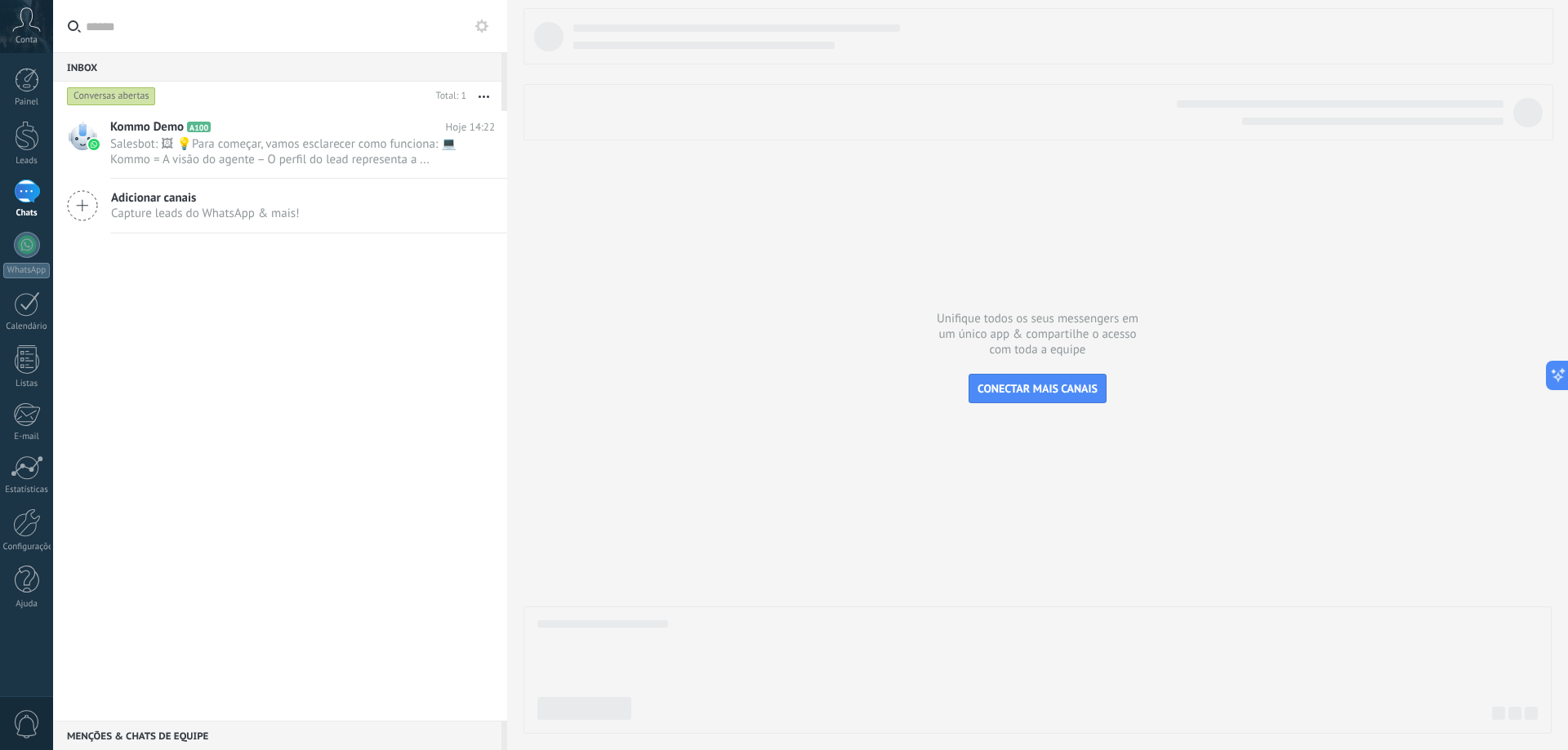
click at [847, 430] on div at bounding box center [1037, 371] width 1028 height 726
click at [338, 136] on div "Kommo Demo A100 Hoje 14:22 Salesbot: 🖼 💡Para começar, vamos esclarecer como fun…" at bounding box center [308, 144] width 397 height 67
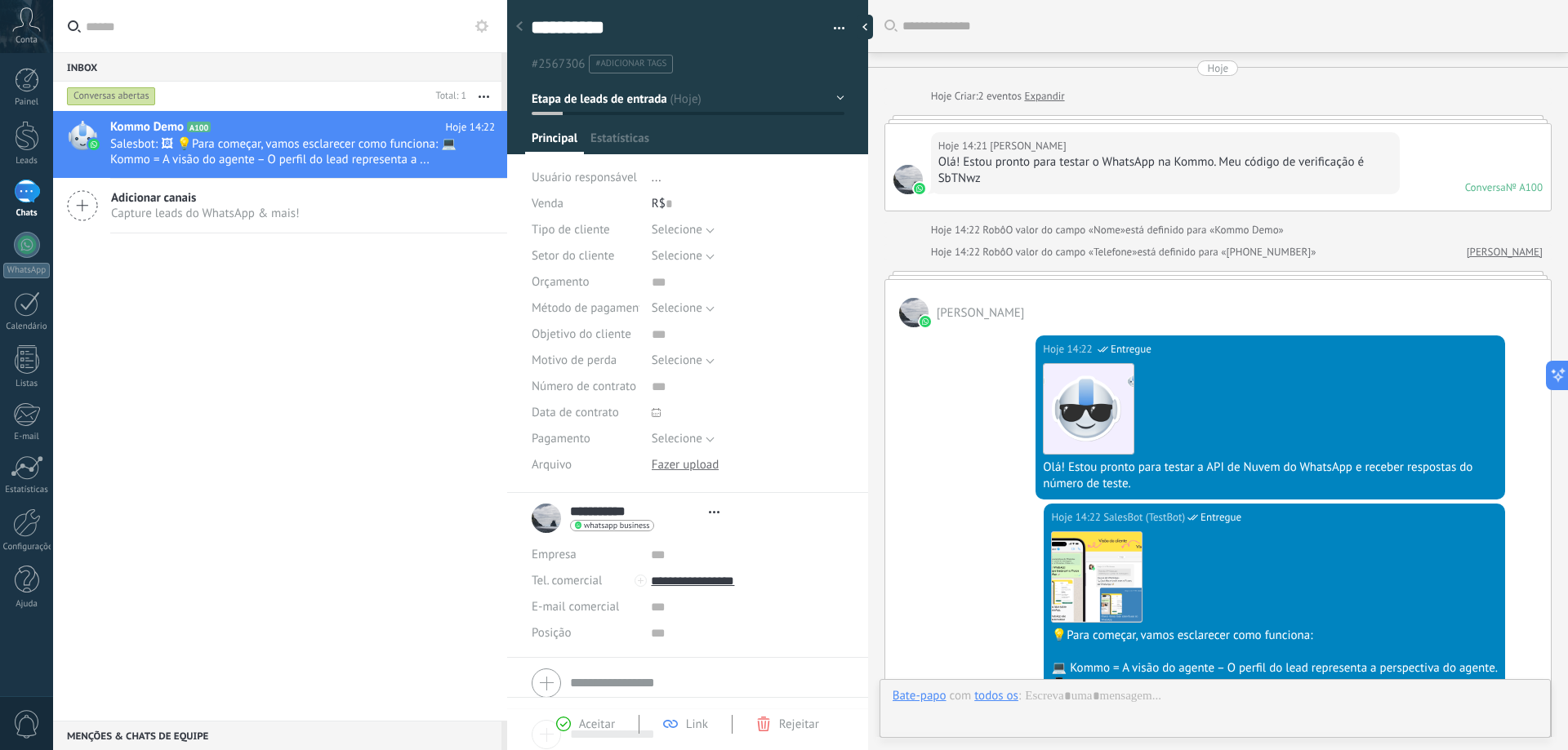
type textarea "**********"
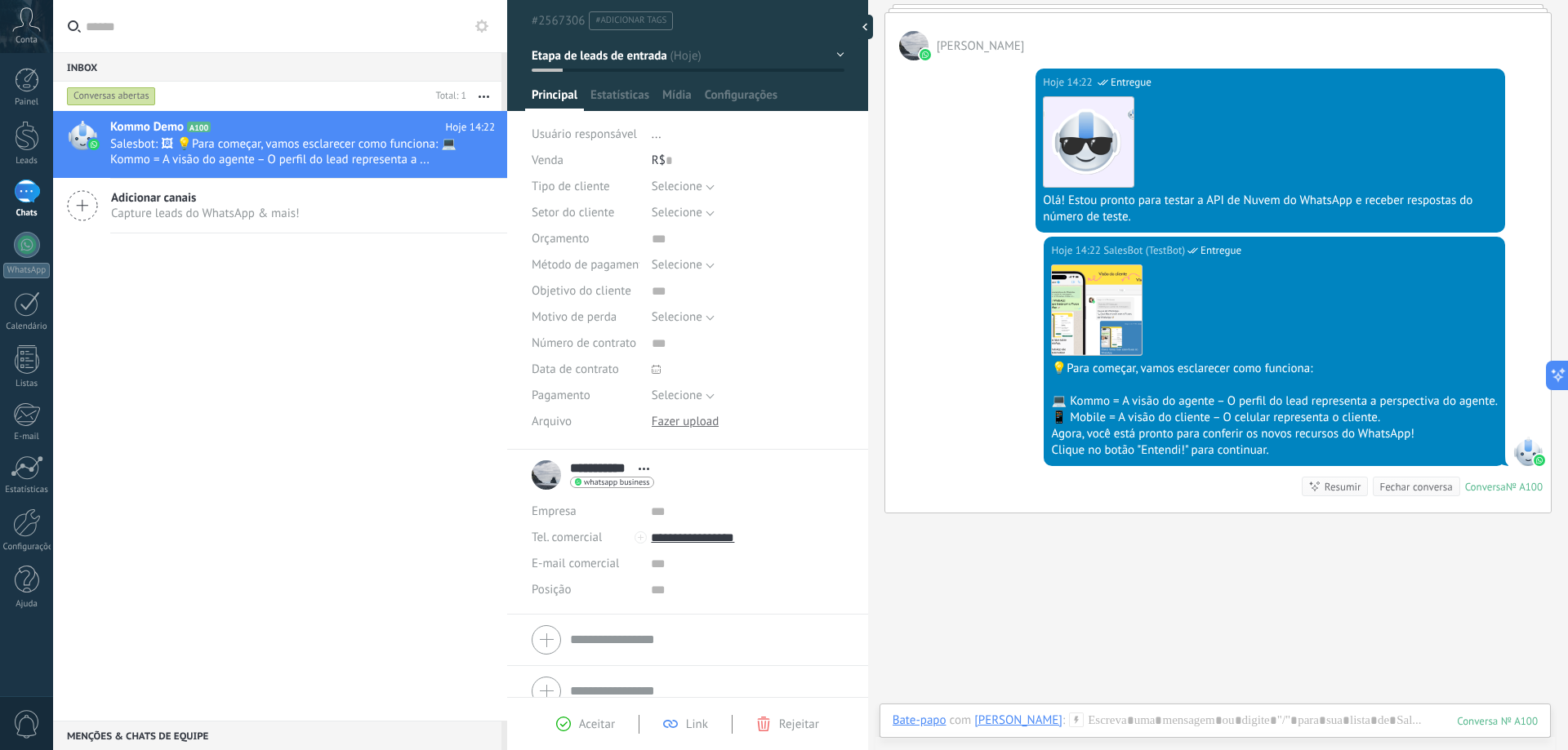
scroll to position [64, 0]
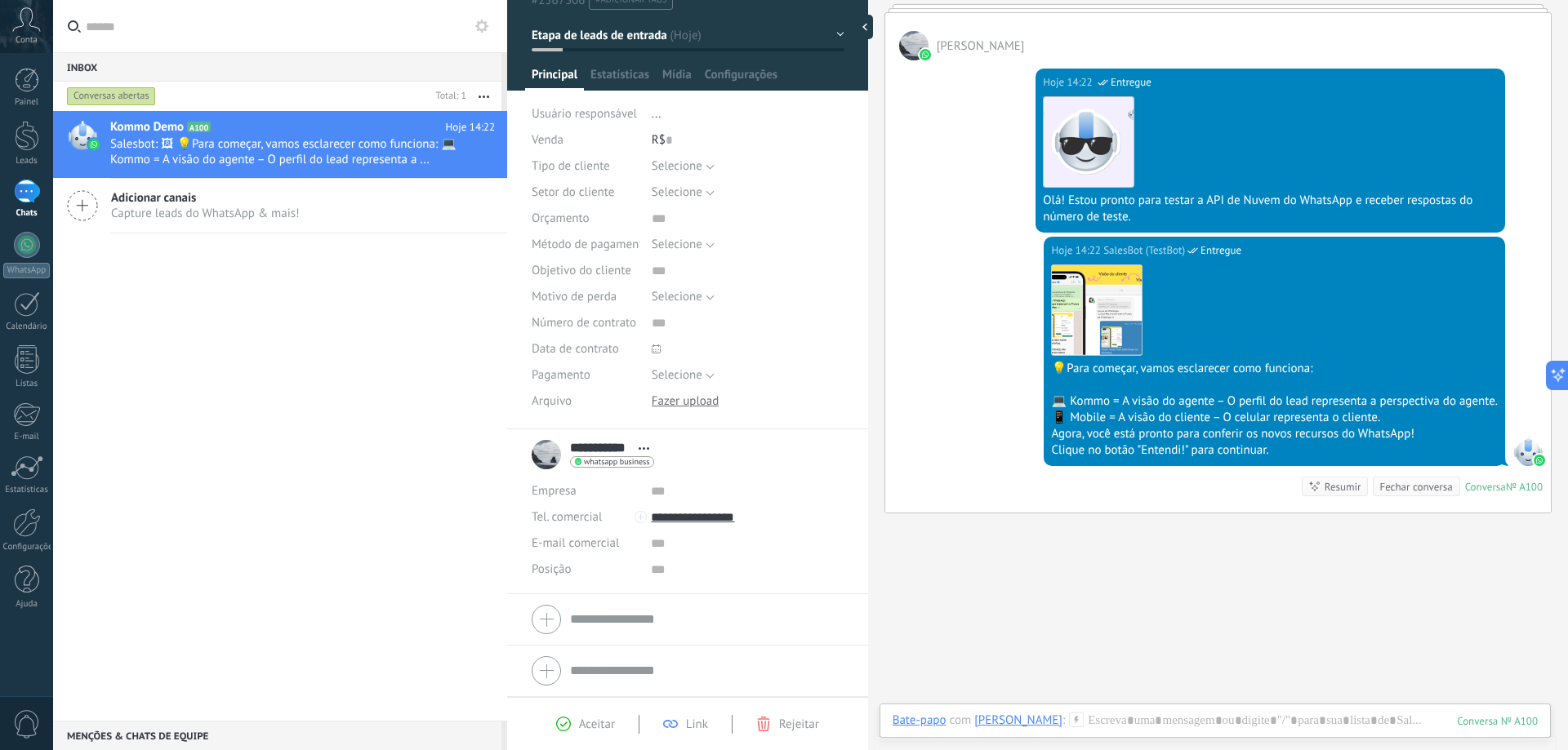
click at [615, 463] on span "whatsapp business" at bounding box center [616, 462] width 65 height 9
click at [616, 479] on div "Enviar mensagem" at bounding box center [639, 485] width 137 height 28
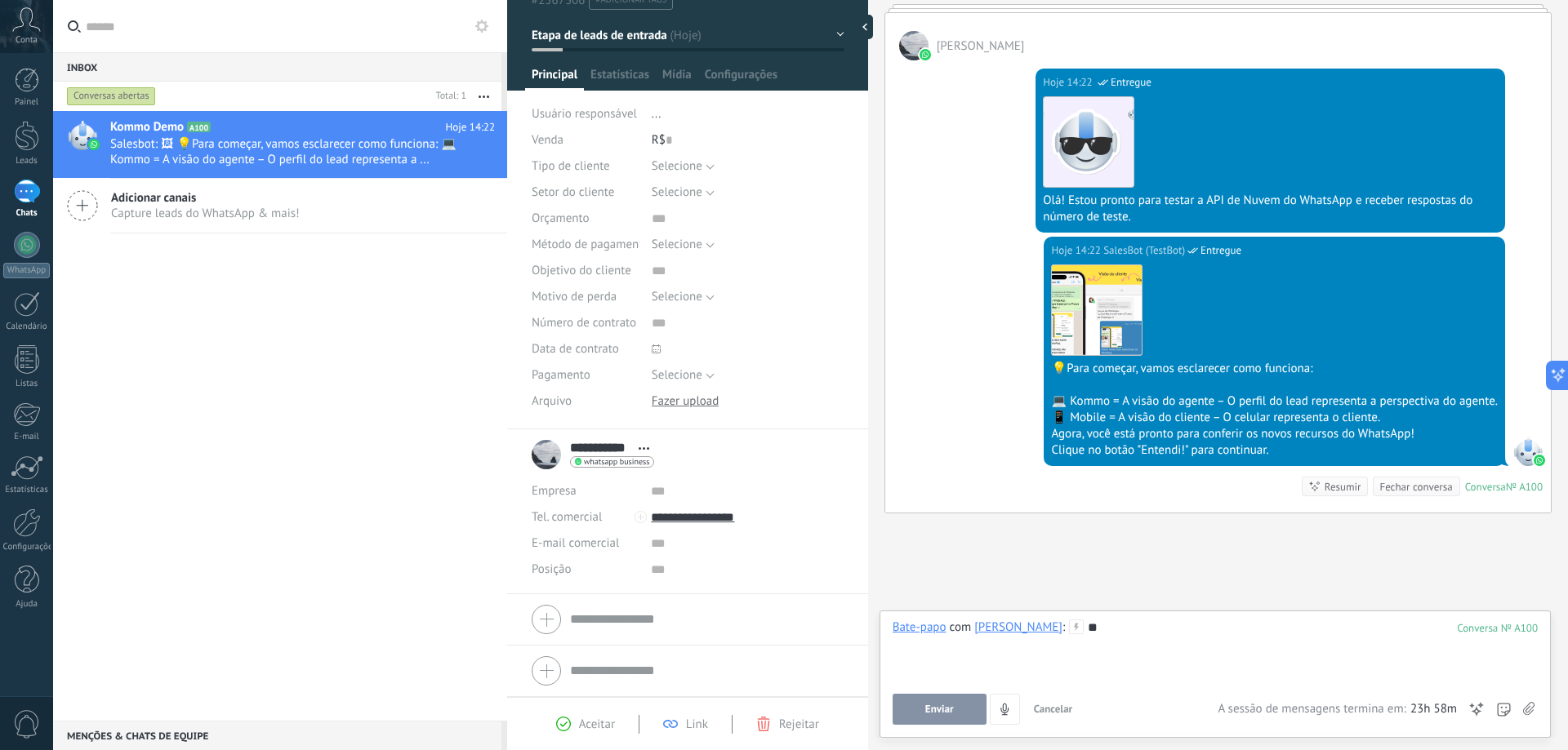
click at [926, 708] on span "Enviar" at bounding box center [939, 710] width 29 height 11
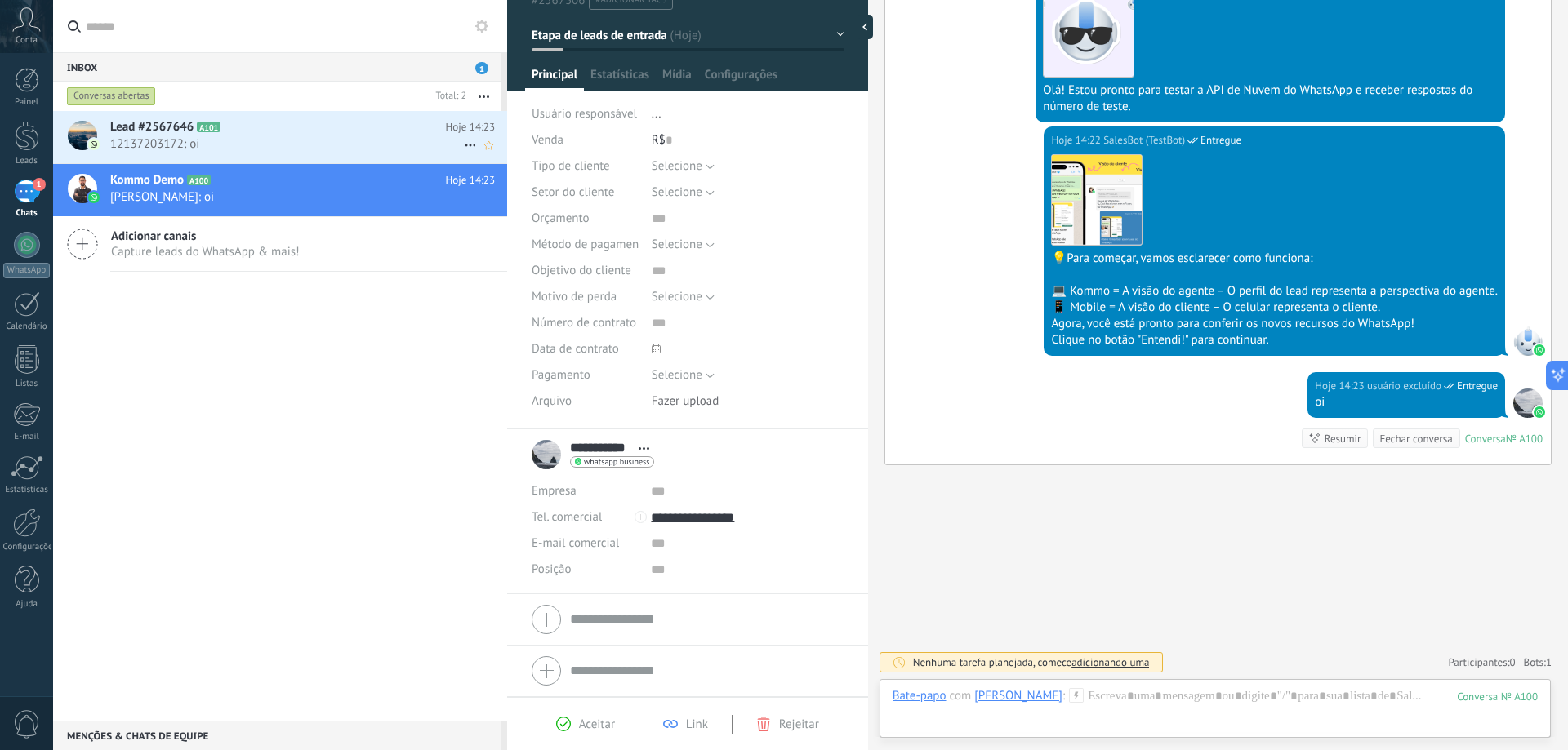
click at [242, 128] on icon at bounding box center [233, 127] width 16 height 16
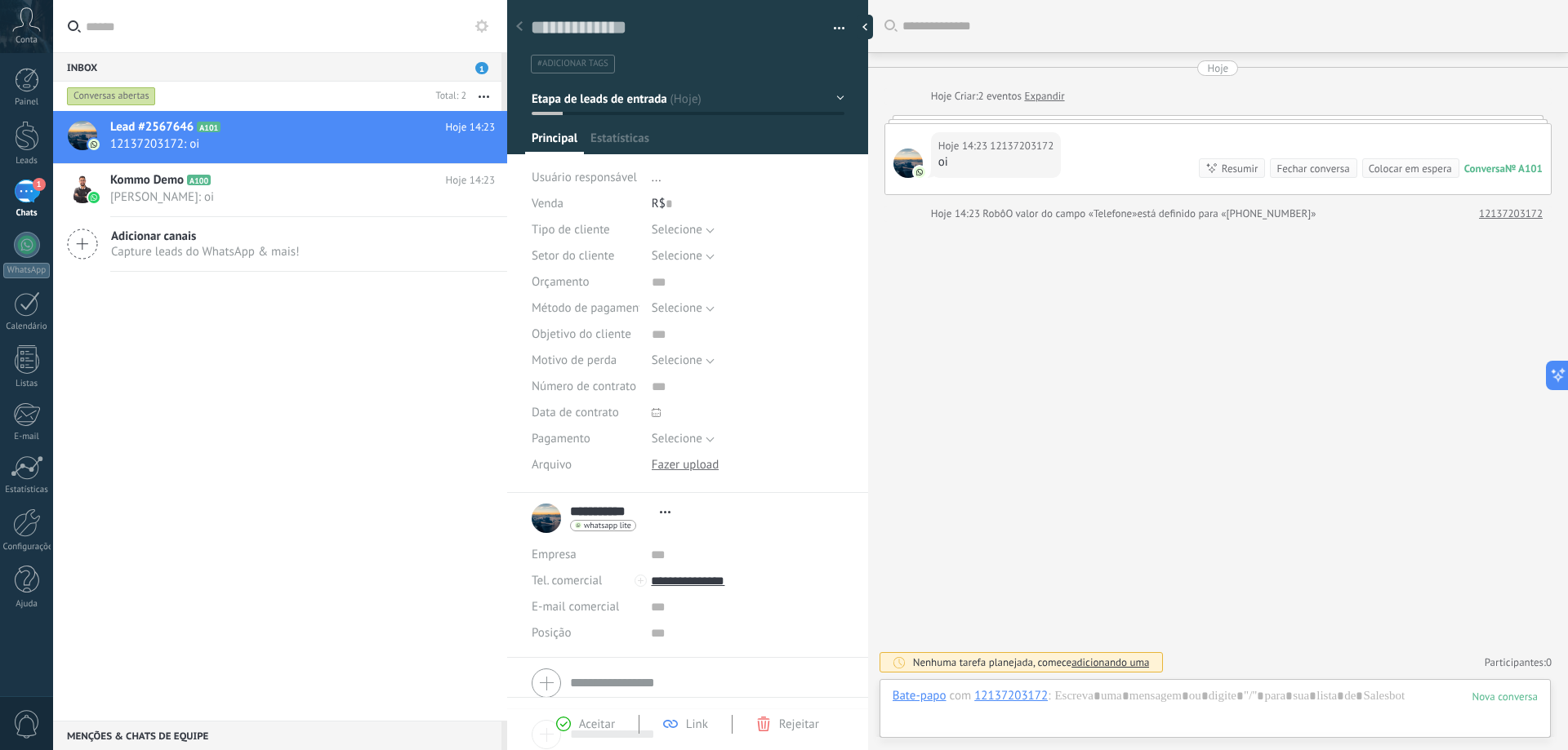
scroll to position [25, 0]
click at [542, 511] on div "**********" at bounding box center [606, 518] width 147 height 41
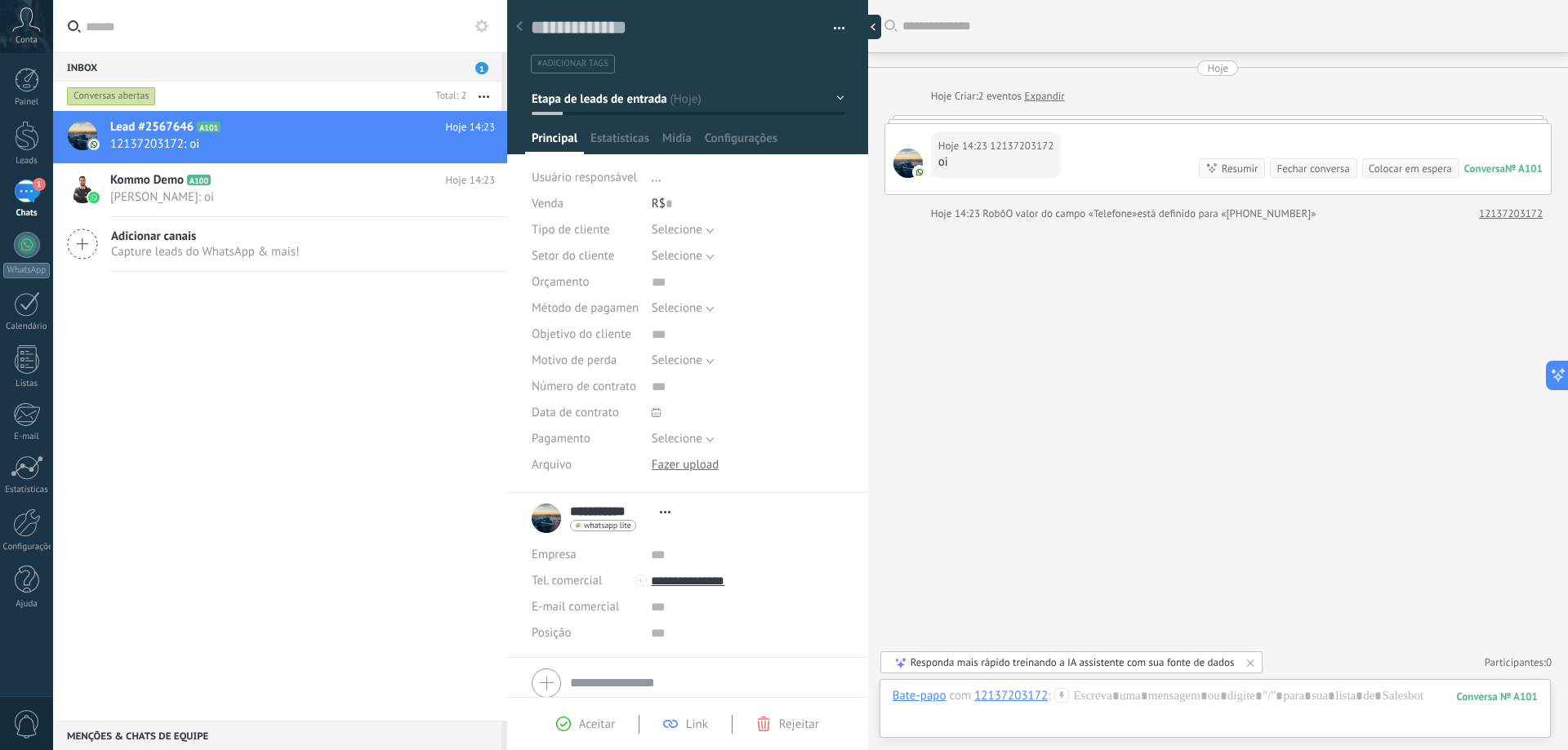
click at [856, 28] on div at bounding box center [869, 27] width 25 height 25
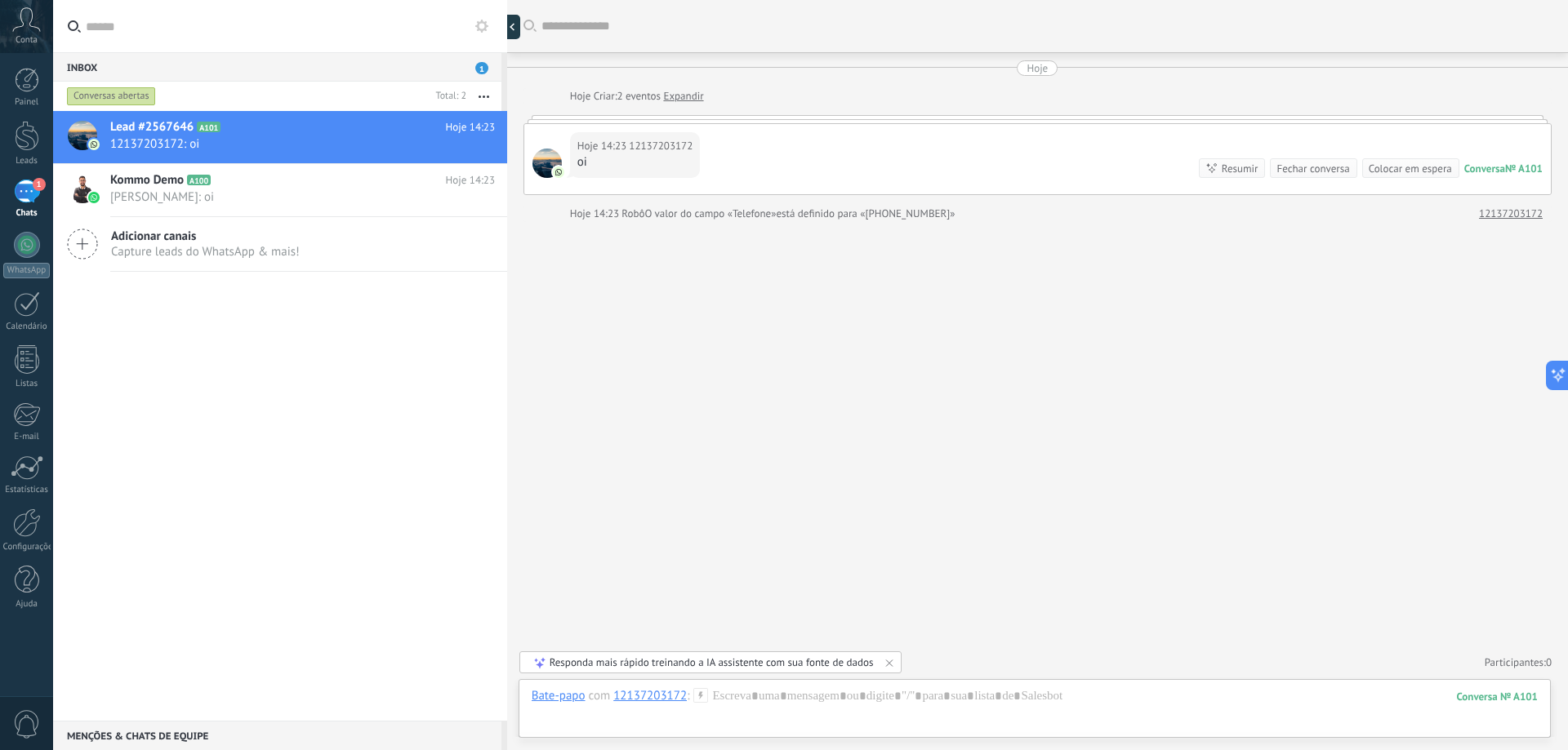
scroll to position [15, 0]
click at [543, 153] on div at bounding box center [547, 163] width 30 height 30
click at [824, 162] on div "Hoje 14:23 12137203172 oi Conversa № A101 Conversa № A101 Resumir Resumir Fecha…" at bounding box center [1037, 159] width 1027 height 70
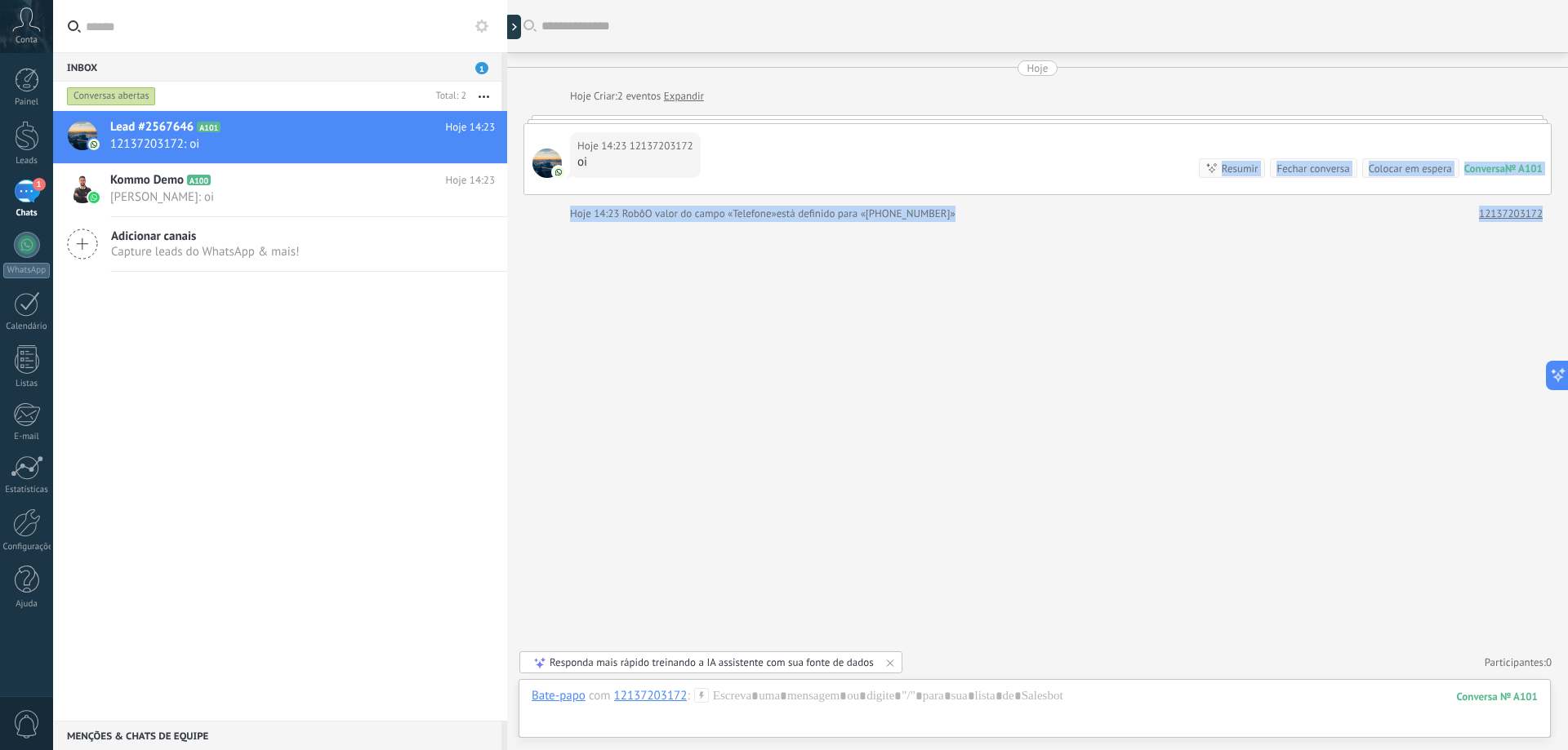
drag, startPoint x: 714, startPoint y: 170, endPoint x: 736, endPoint y: 253, distance: 85.9
click at [736, 253] on div "Buscar Carregar mais Hoje Hoje Criar: 2 eventos Expandir Hoje 14:23 12137203172…" at bounding box center [1037, 375] width 1061 height 750
click at [1473, 169] on div "Conversa" at bounding box center [1485, 168] width 41 height 14
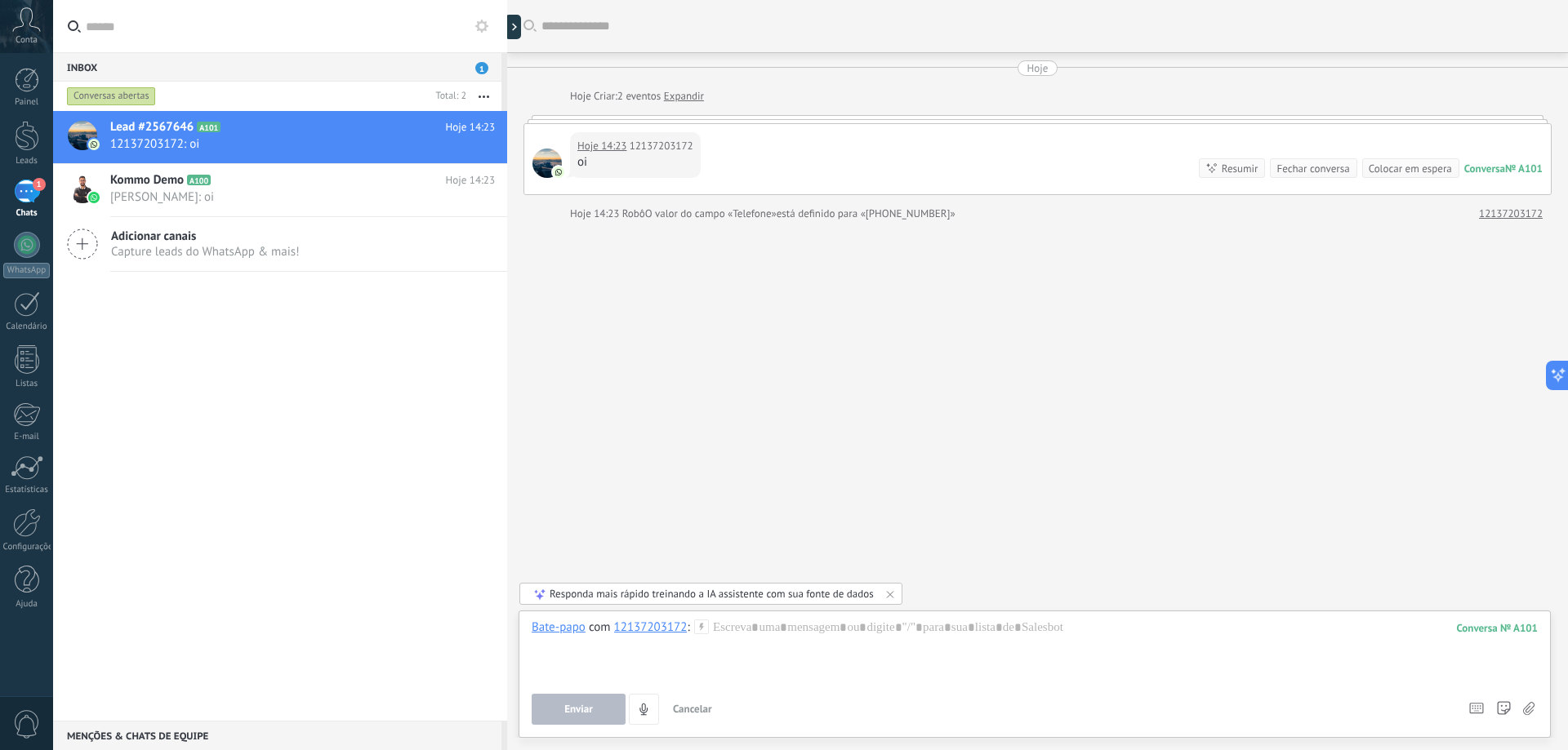
click at [541, 172] on div at bounding box center [547, 163] width 30 height 30
click at [171, 137] on span "12137203172: oi" at bounding box center [287, 144] width 354 height 15
click at [75, 135] on div at bounding box center [82, 135] width 30 height 30
click at [28, 247] on div at bounding box center [27, 244] width 26 height 26
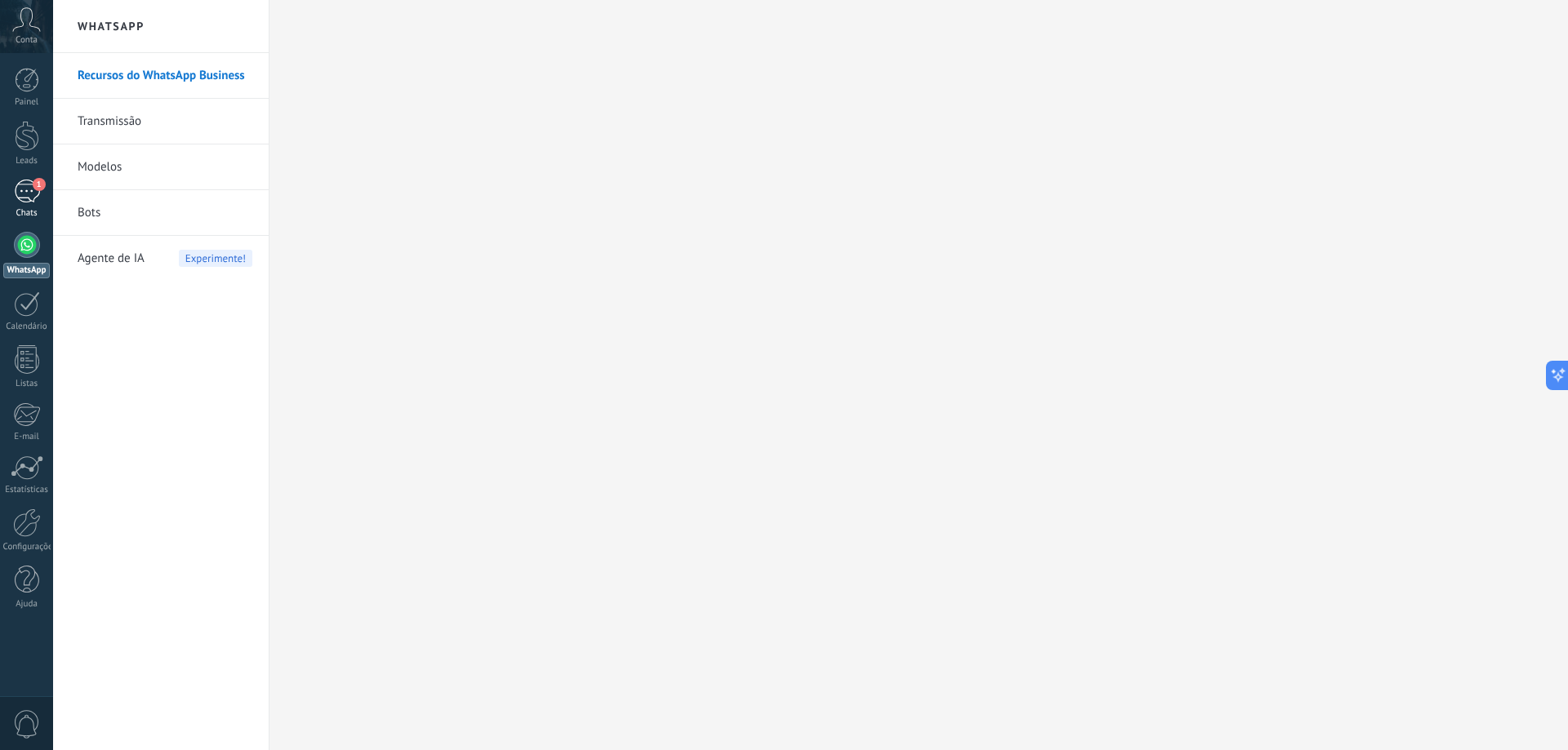
click at [32, 196] on div "1" at bounding box center [27, 191] width 26 height 24
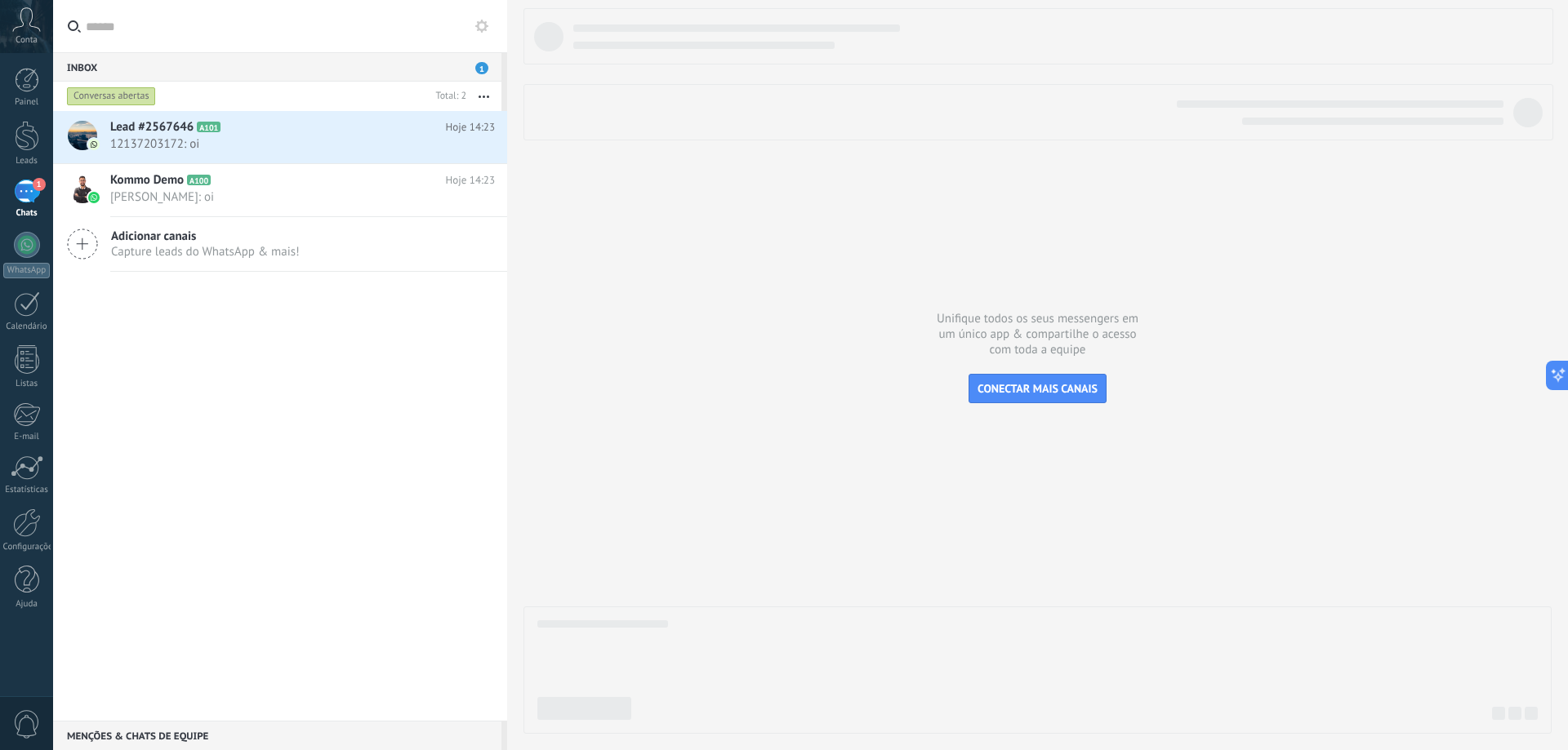
click at [478, 77] on div "Inbox 1" at bounding box center [276, 67] width 449 height 30
click at [475, 92] on button "button" at bounding box center [483, 96] width 35 height 30
click at [477, 59] on div "Inbox 1" at bounding box center [276, 67] width 449 height 30
click at [121, 105] on div "Conversas abertas" at bounding box center [111, 96] width 89 height 19
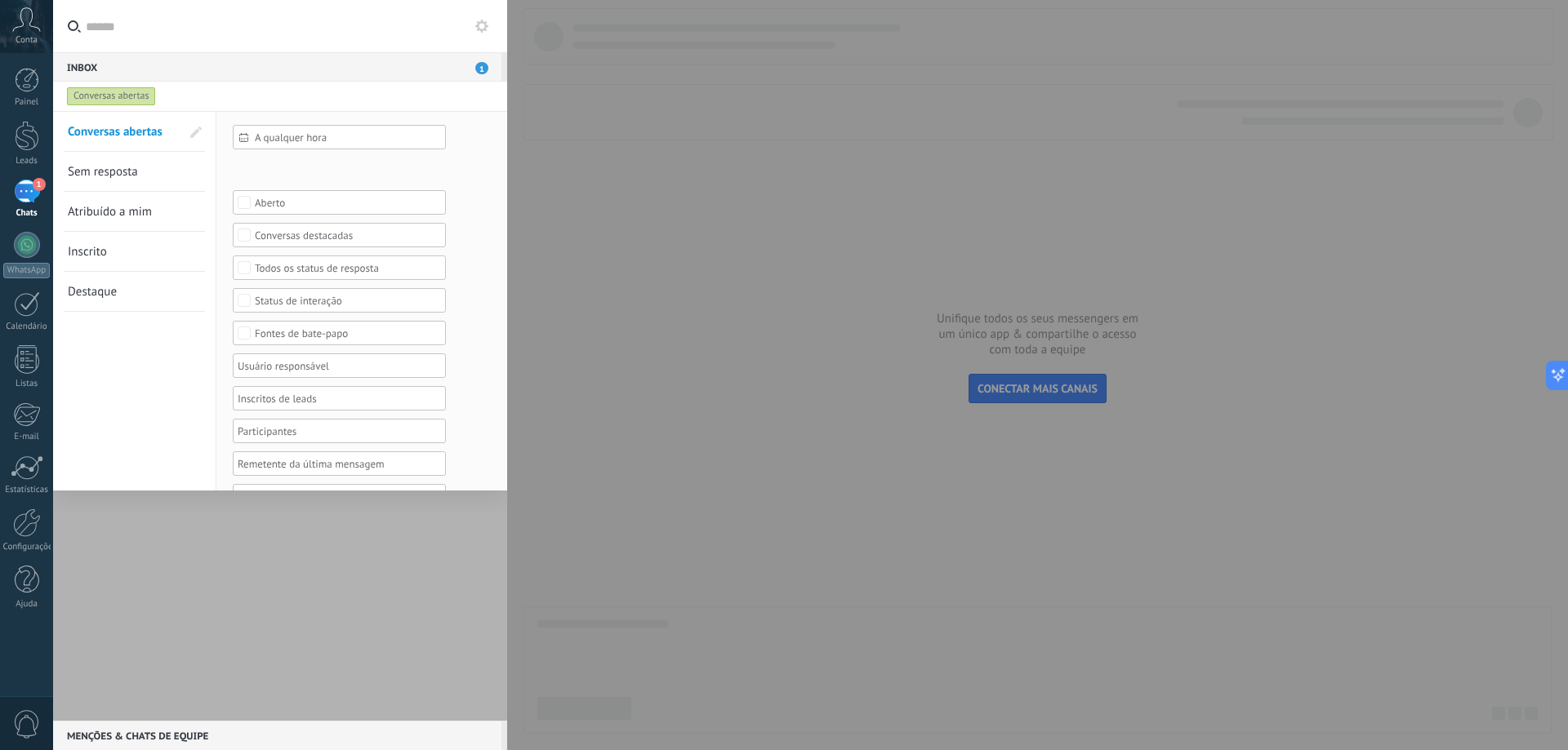
click at [118, 99] on div "Conversas abertas" at bounding box center [111, 96] width 89 height 19
click at [611, 128] on div at bounding box center [784, 375] width 1568 height 750
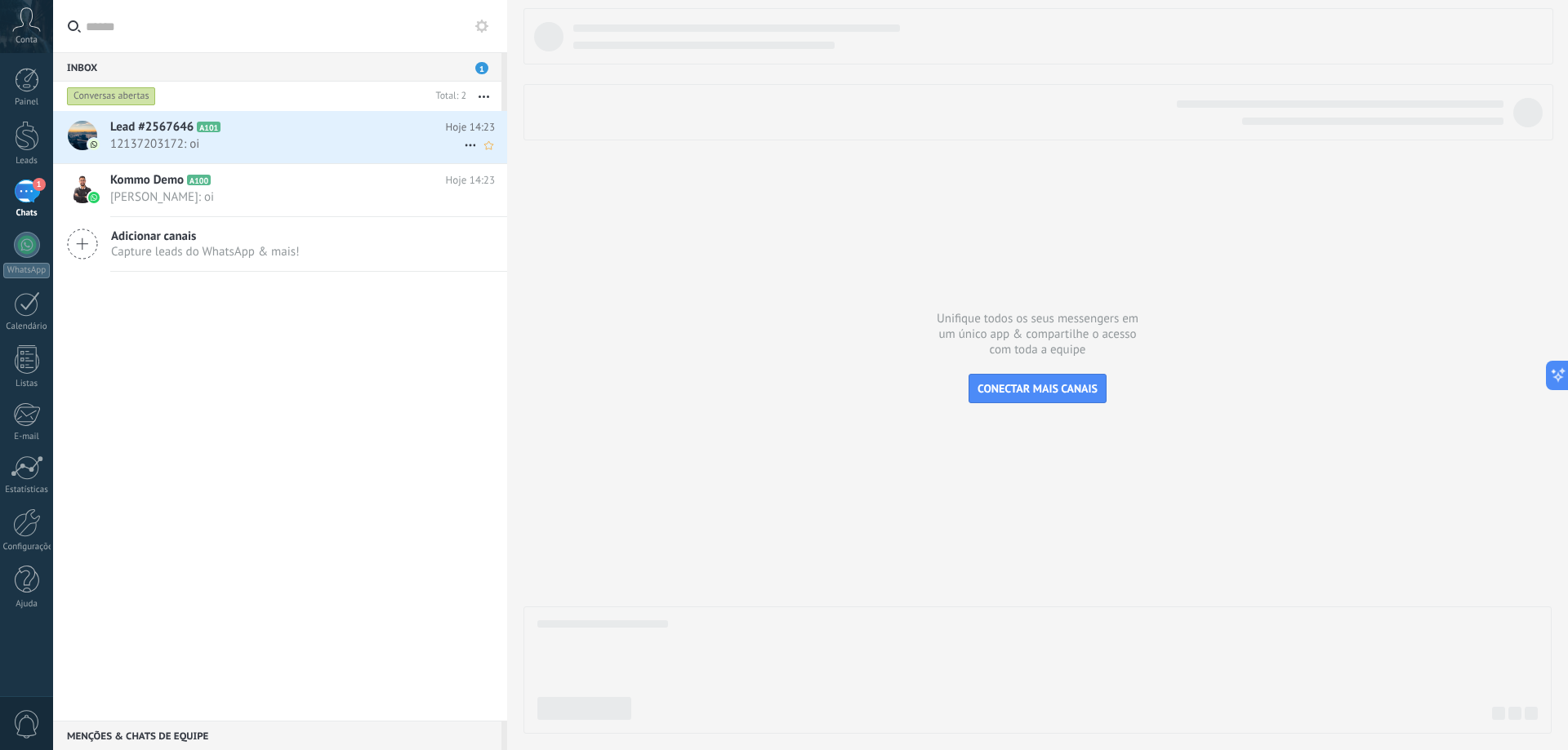
click at [186, 147] on span "12137203172: oi" at bounding box center [287, 144] width 354 height 15
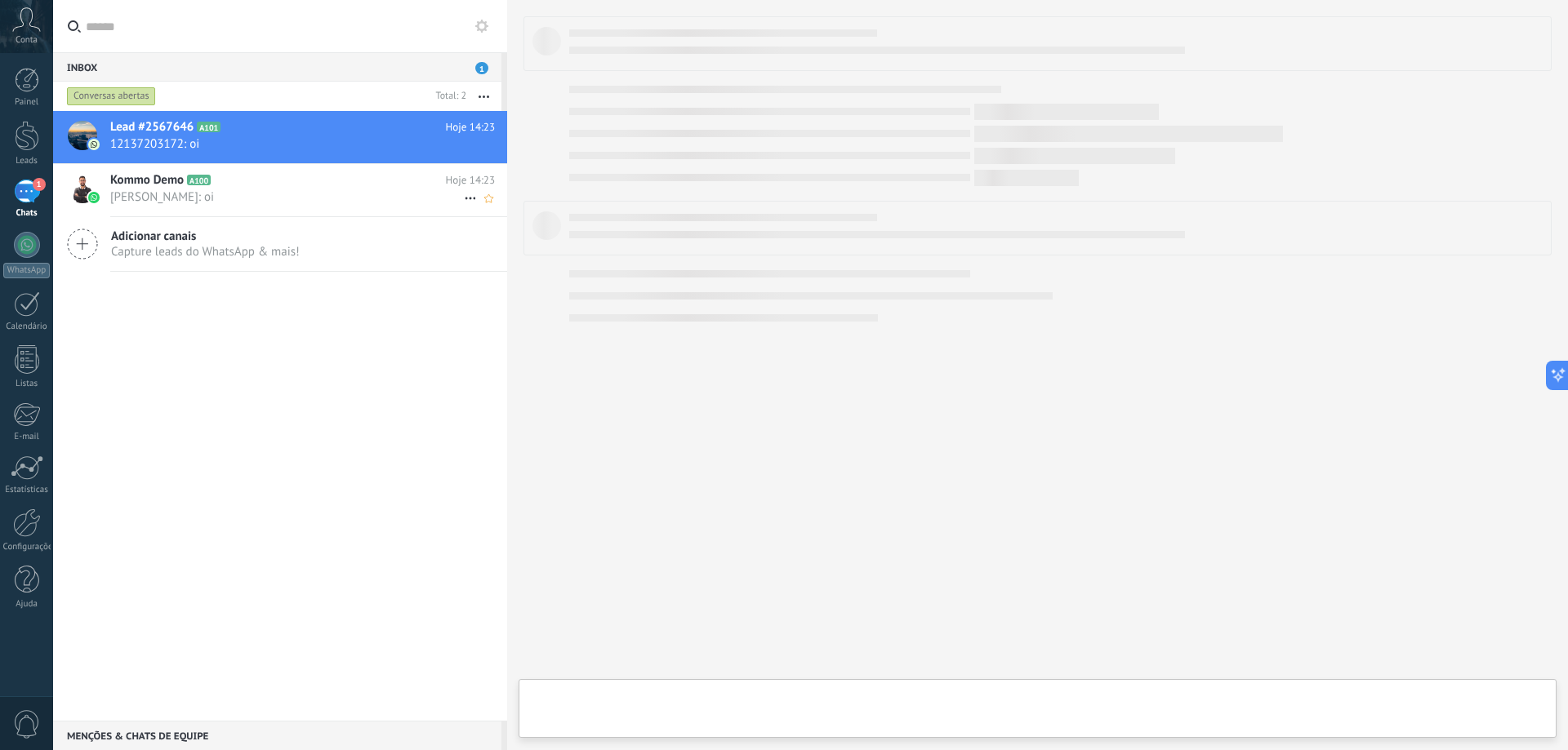
click at [210, 197] on span "[PERSON_NAME]: oi" at bounding box center [287, 197] width 354 height 15
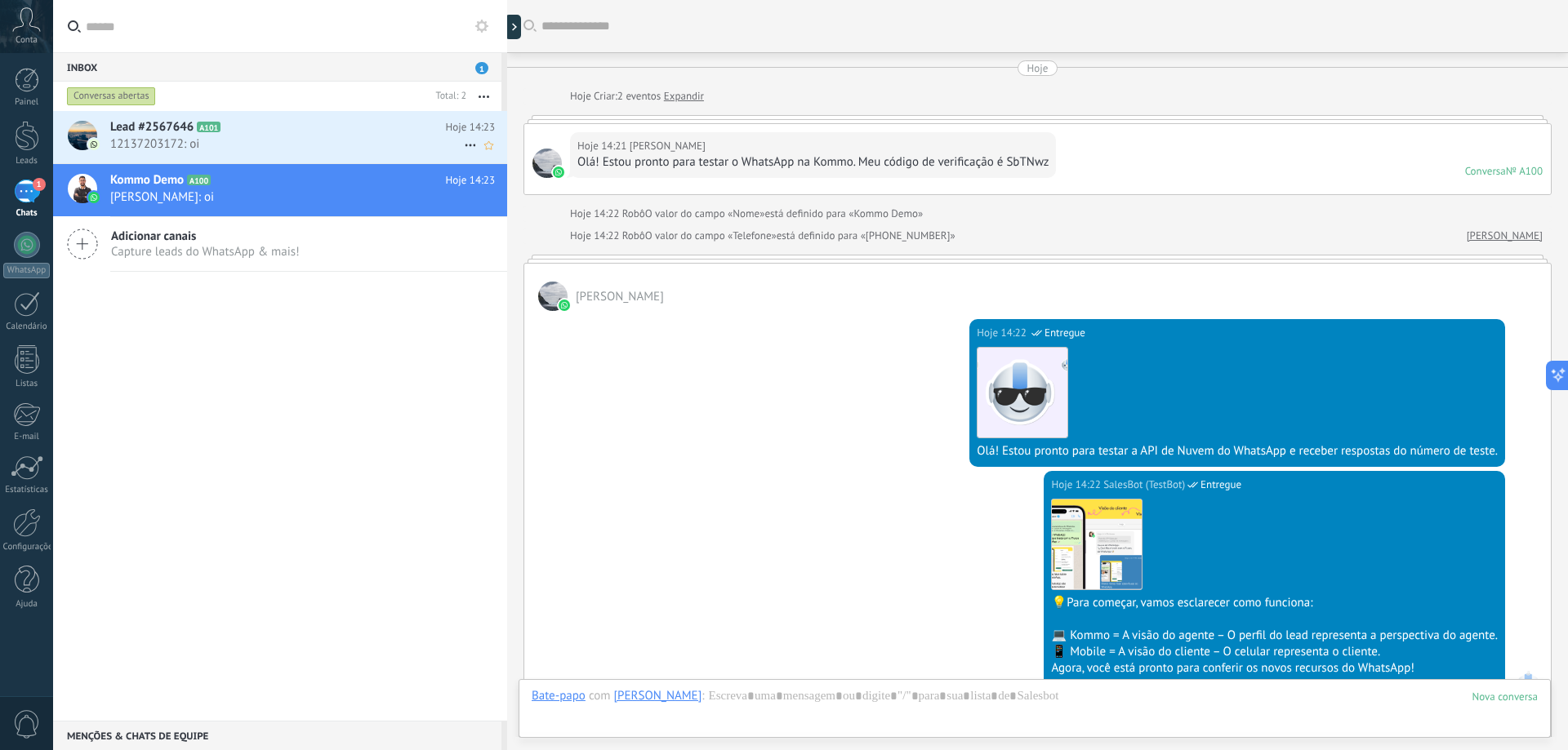
click at [245, 145] on span "12137203172: oi" at bounding box center [287, 144] width 354 height 15
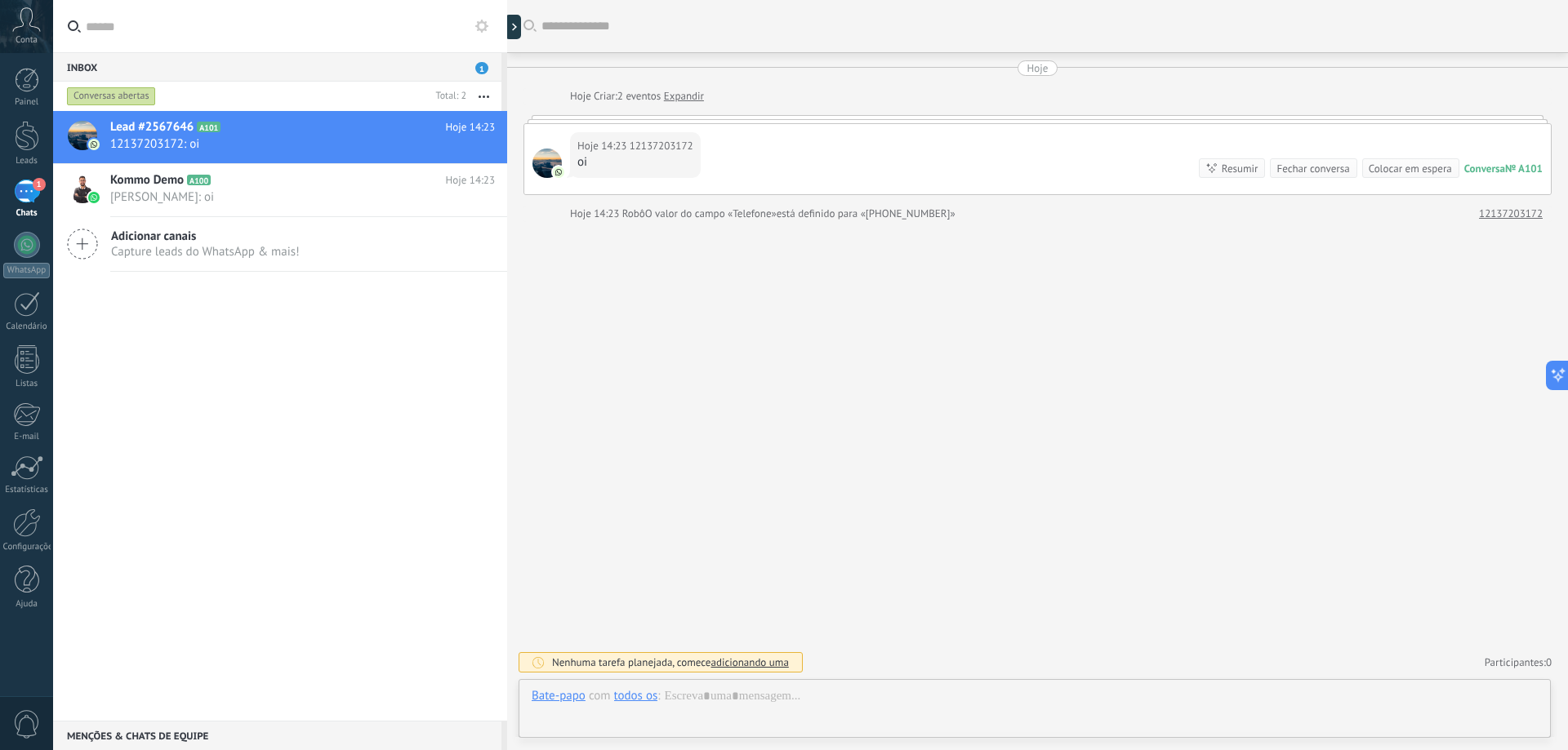
click at [199, 65] on div "Inbox 1" at bounding box center [276, 67] width 449 height 30
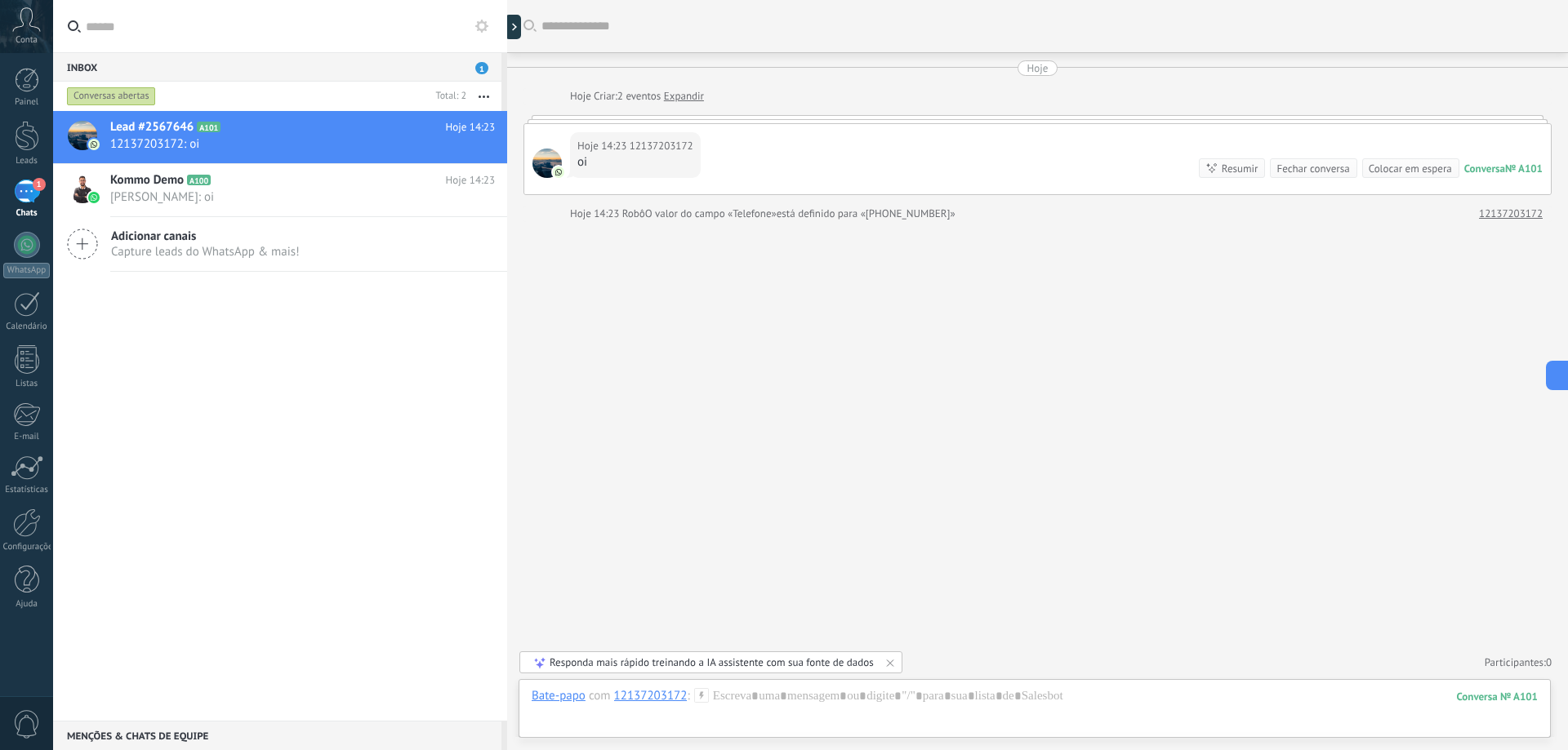
click at [470, 70] on div "Inbox 1" at bounding box center [276, 67] width 449 height 30
click at [472, 69] on div "Inbox 1" at bounding box center [276, 67] width 449 height 30
click at [475, 68] on span "1" at bounding box center [482, 68] width 13 height 12
click at [586, 148] on body ".abccls-1,.abccls-2{fill-rule:evenodd}.abccls-2{fill:#fff} .abfcls-1{fill:none}…" at bounding box center [784, 375] width 1568 height 750
click at [1227, 170] on div "Resumir" at bounding box center [1240, 168] width 36 height 15
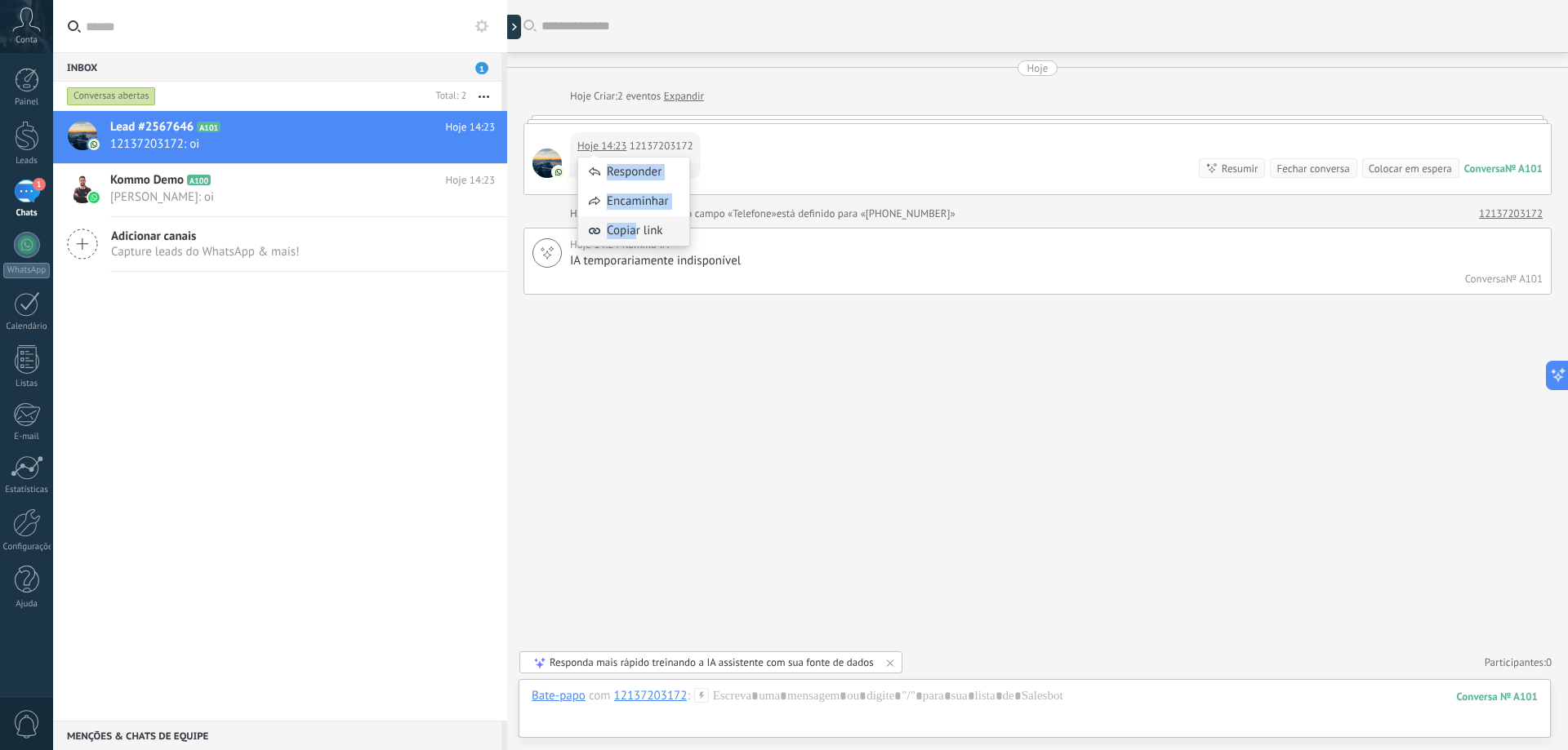
drag, startPoint x: 619, startPoint y: 152, endPoint x: 634, endPoint y: 220, distance: 69.6
click at [634, 220] on body ".abccls-1,.abccls-2{fill-rule:evenodd}.abccls-2{fill:#fff} .abfcls-1{fill:none}…" at bounding box center [784, 375] width 1568 height 750
click at [798, 148] on div "Hoje 14:23 12137203172 oi Conversa № A101 Conversa № A101 Resumir Resumir Fecha…" at bounding box center [1037, 159] width 1027 height 70
click at [677, 91] on link "Expandir" at bounding box center [684, 96] width 40 height 16
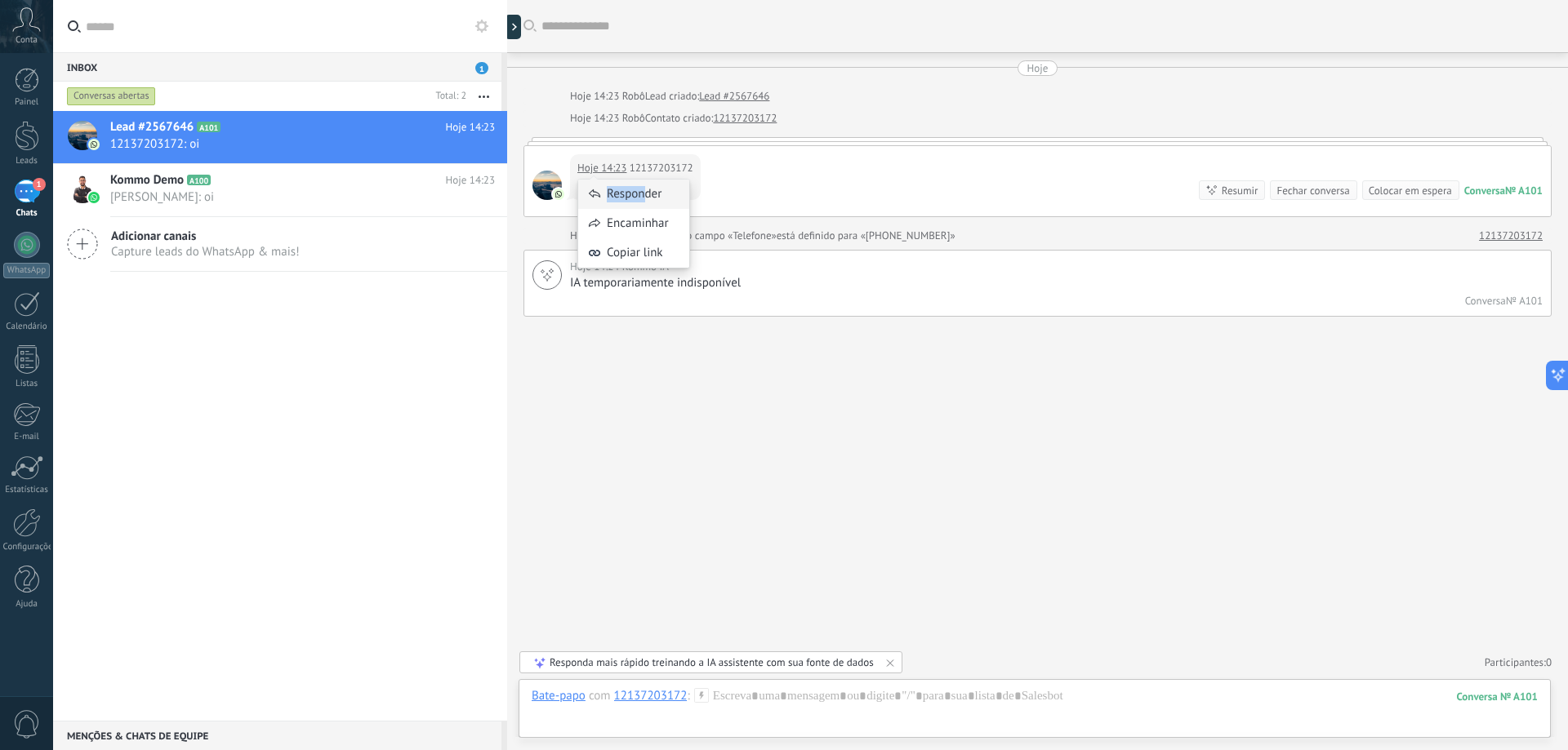
drag, startPoint x: 619, startPoint y: 163, endPoint x: 642, endPoint y: 206, distance: 48.8
click at [642, 206] on body ".abccls-1,.abccls-2{fill-rule:evenodd}.abccls-2{fill:#fff} .abfcls-1{fill:none}…" at bounding box center [784, 375] width 1568 height 750
click at [639, 199] on div "Hoje 14:23 12137203172 oi" at bounding box center [635, 177] width 131 height 46
click at [611, 160] on div "Responder Encaminhar Copiar link" at bounding box center [634, 215] width 113 height 122
click at [614, 183] on div "Responder" at bounding box center [633, 194] width 111 height 30
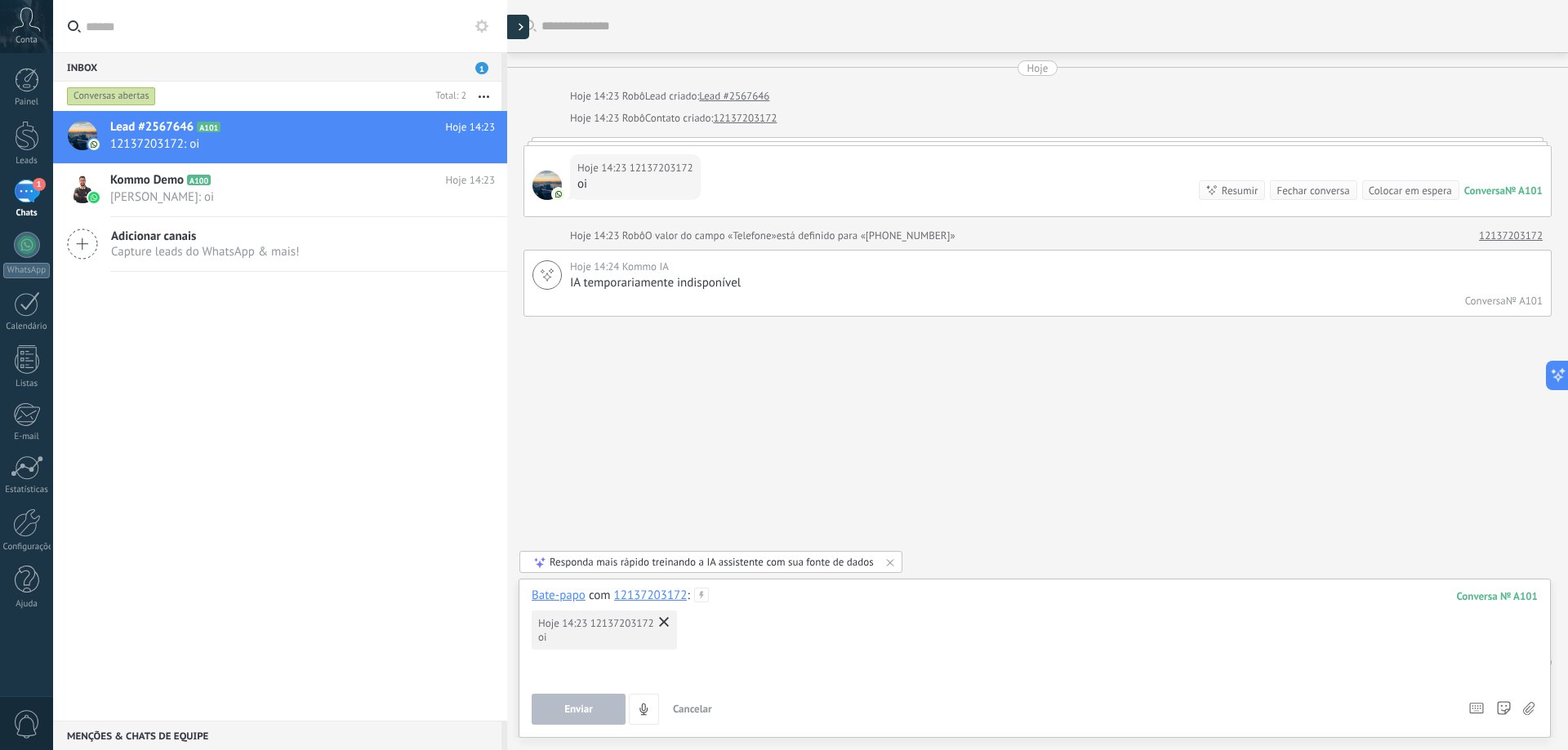
click at [516, 33] on div at bounding box center [518, 27] width 25 height 25
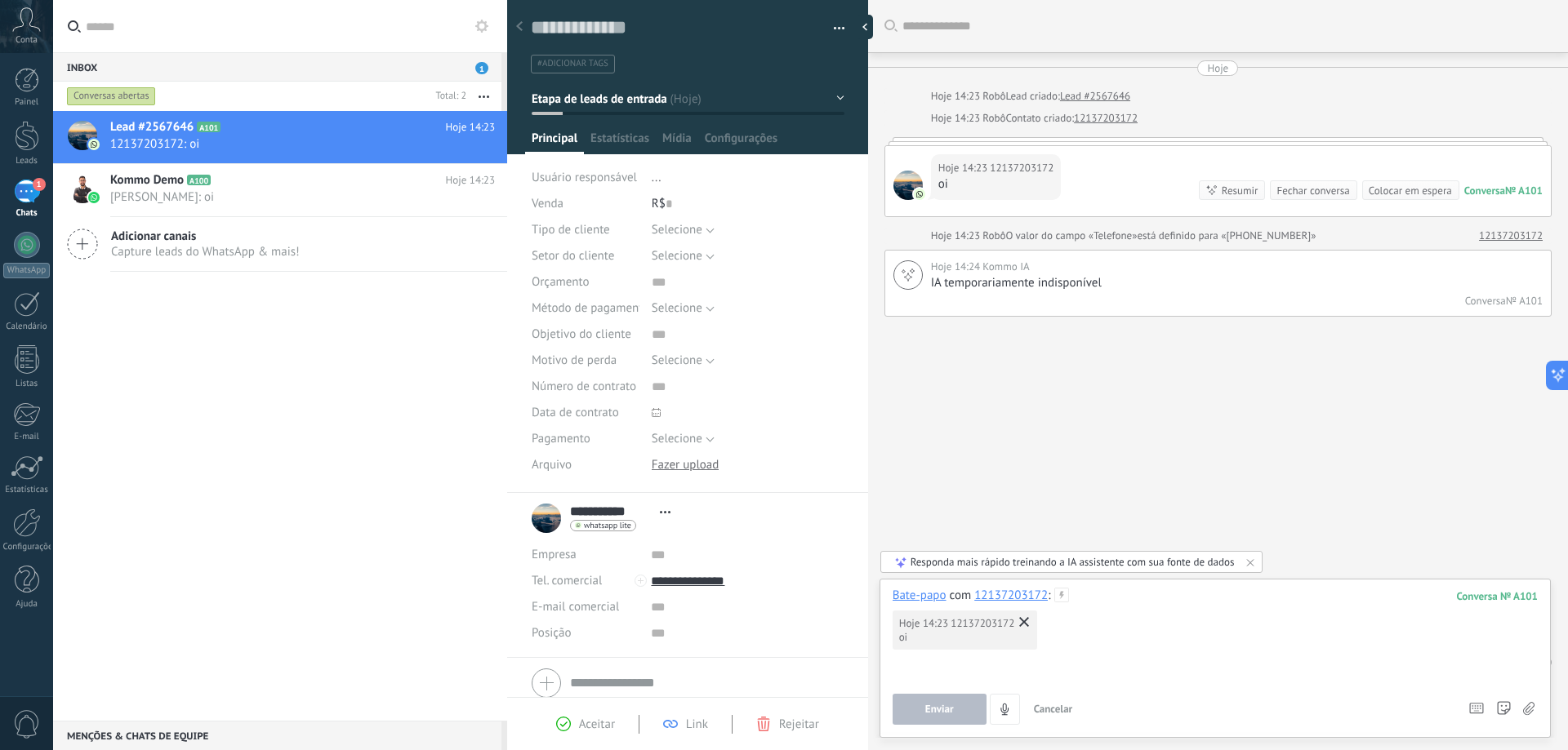
scroll to position [64, 0]
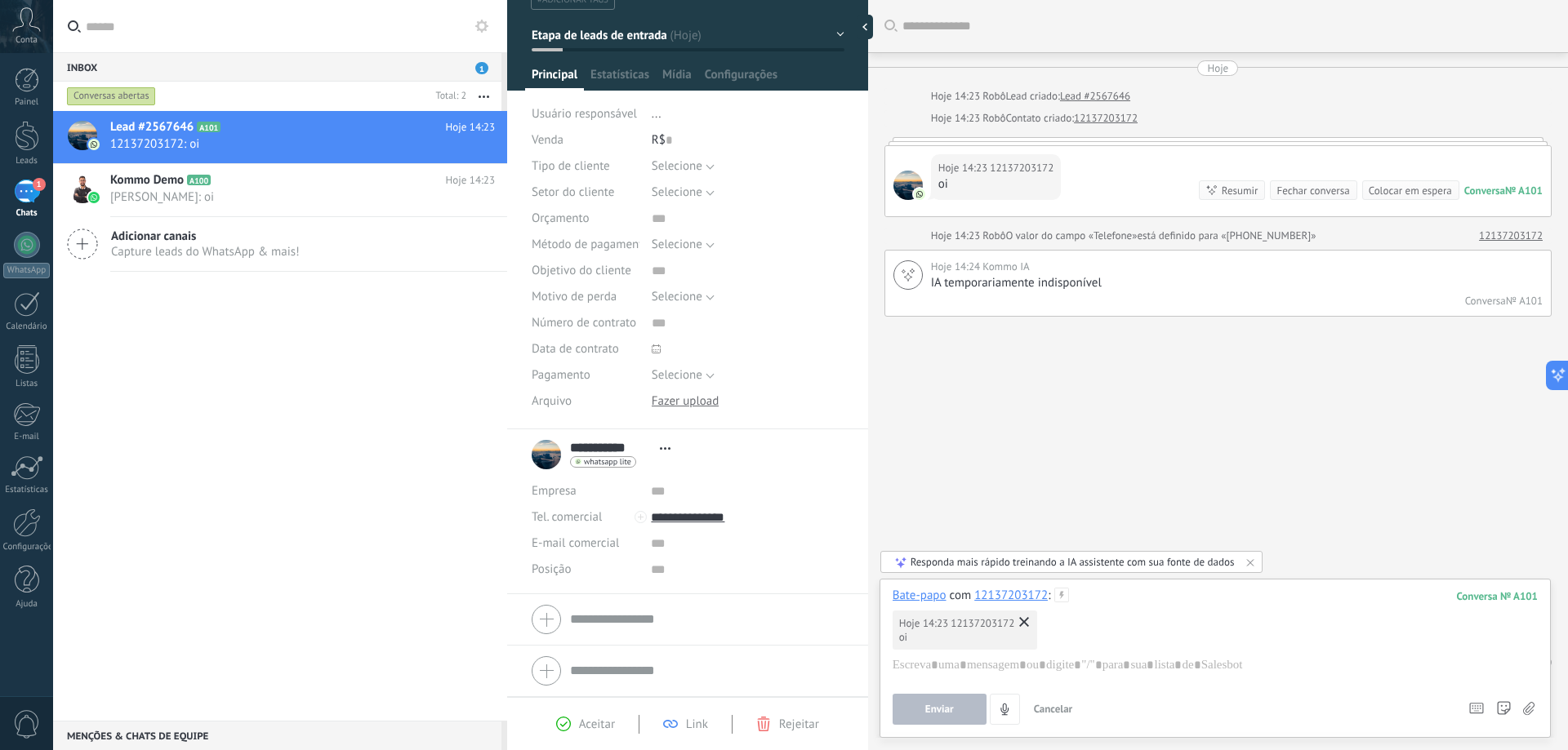
click at [585, 460] on span "whatsapp lite" at bounding box center [607, 462] width 48 height 9
click at [118, 248] on div at bounding box center [784, 375] width 1568 height 750
click at [99, 79] on div "Inbox 1" at bounding box center [276, 67] width 449 height 30
click at [41, 202] on link "1 Chats" at bounding box center [26, 199] width 53 height 39
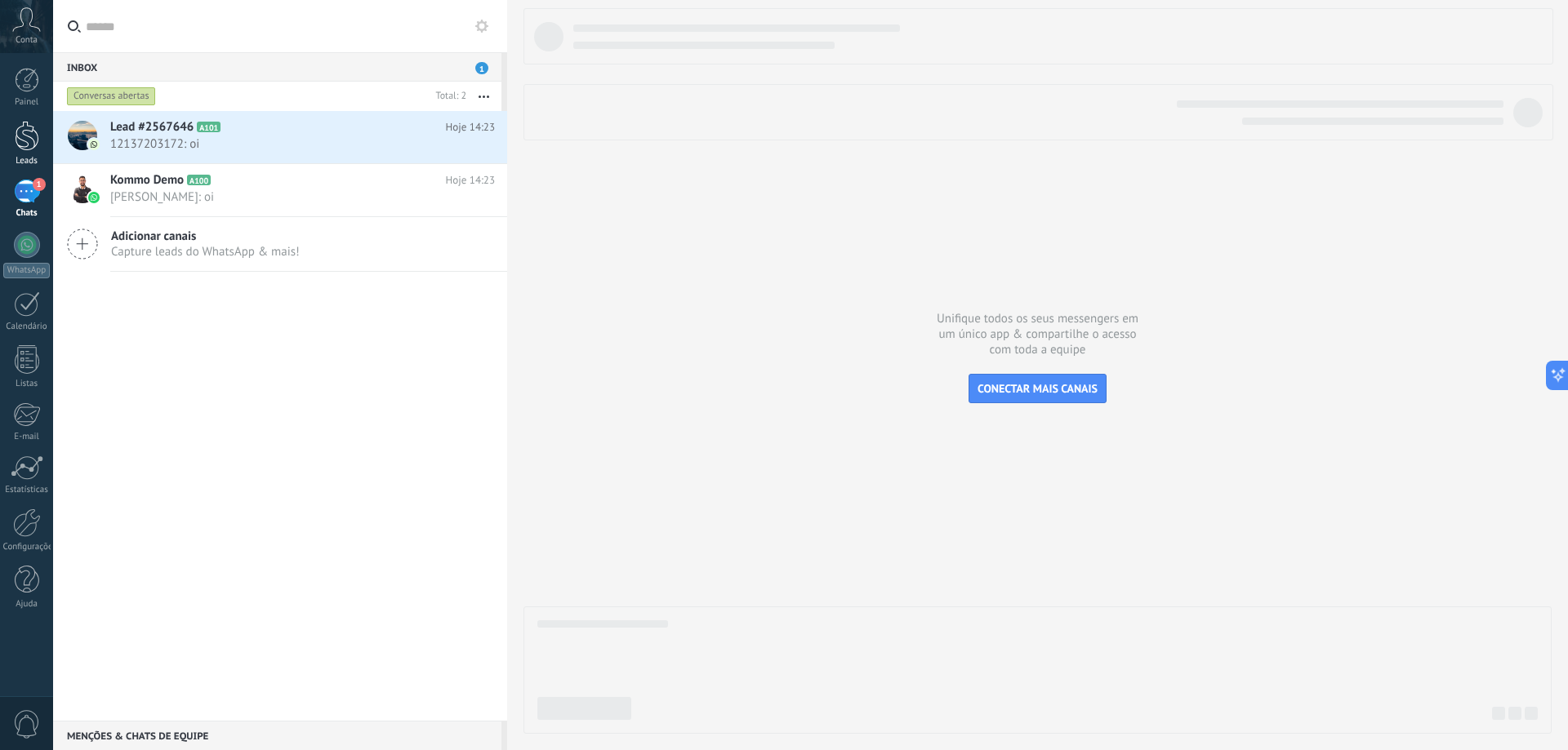
click at [14, 151] on link "Leads" at bounding box center [26, 143] width 53 height 46
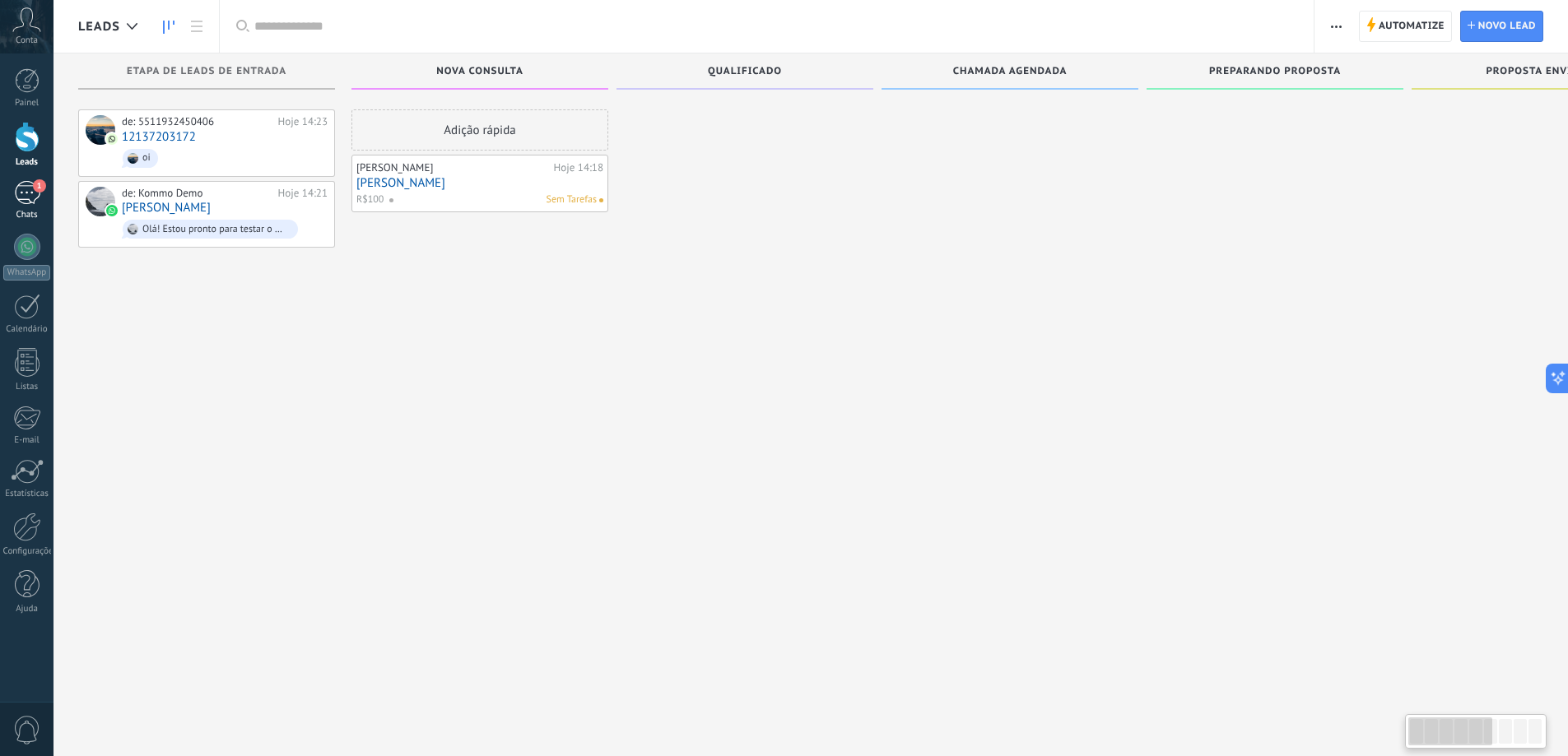
click at [25, 206] on link "1 Chats" at bounding box center [26, 201] width 53 height 40
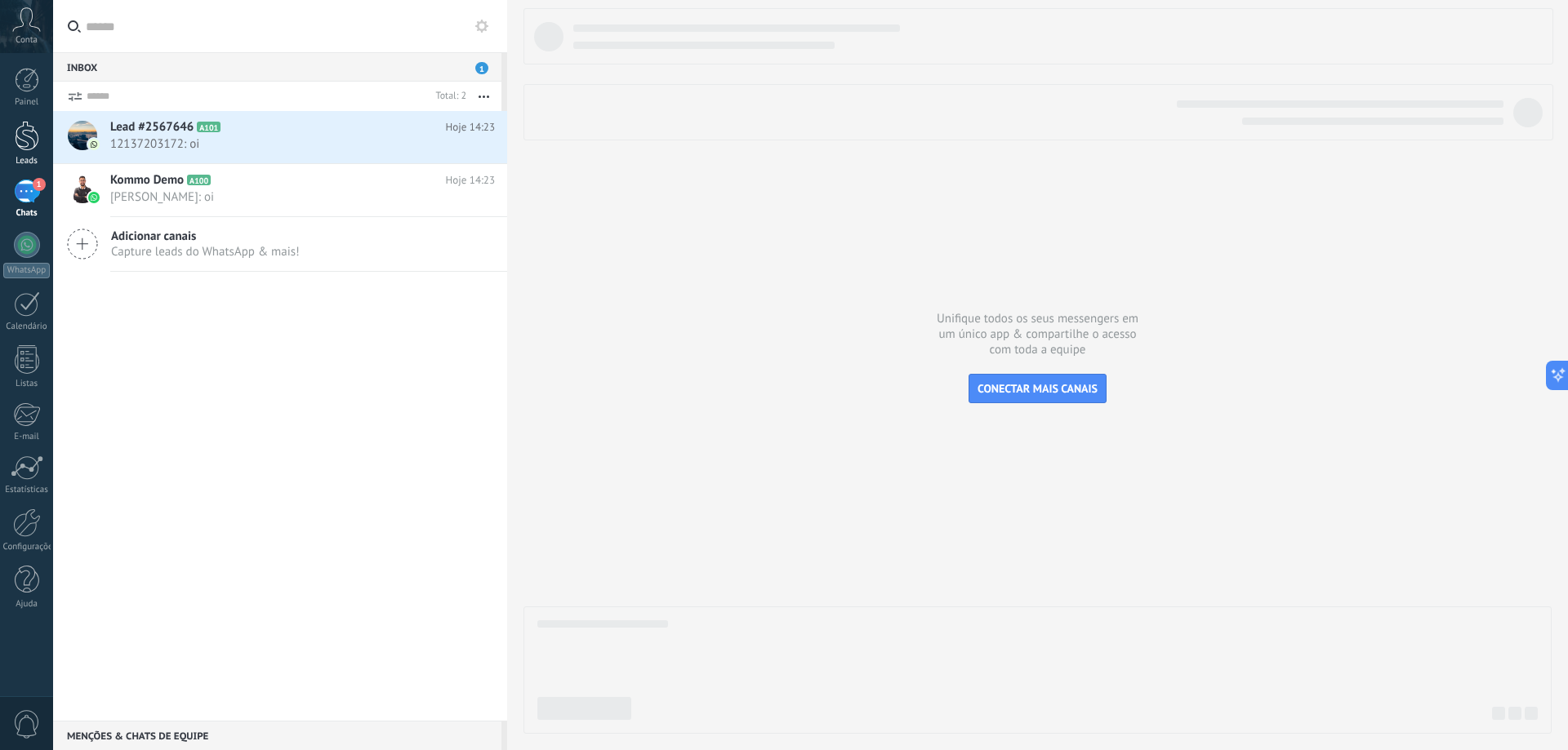
click at [18, 154] on link "Leads" at bounding box center [26, 143] width 53 height 46
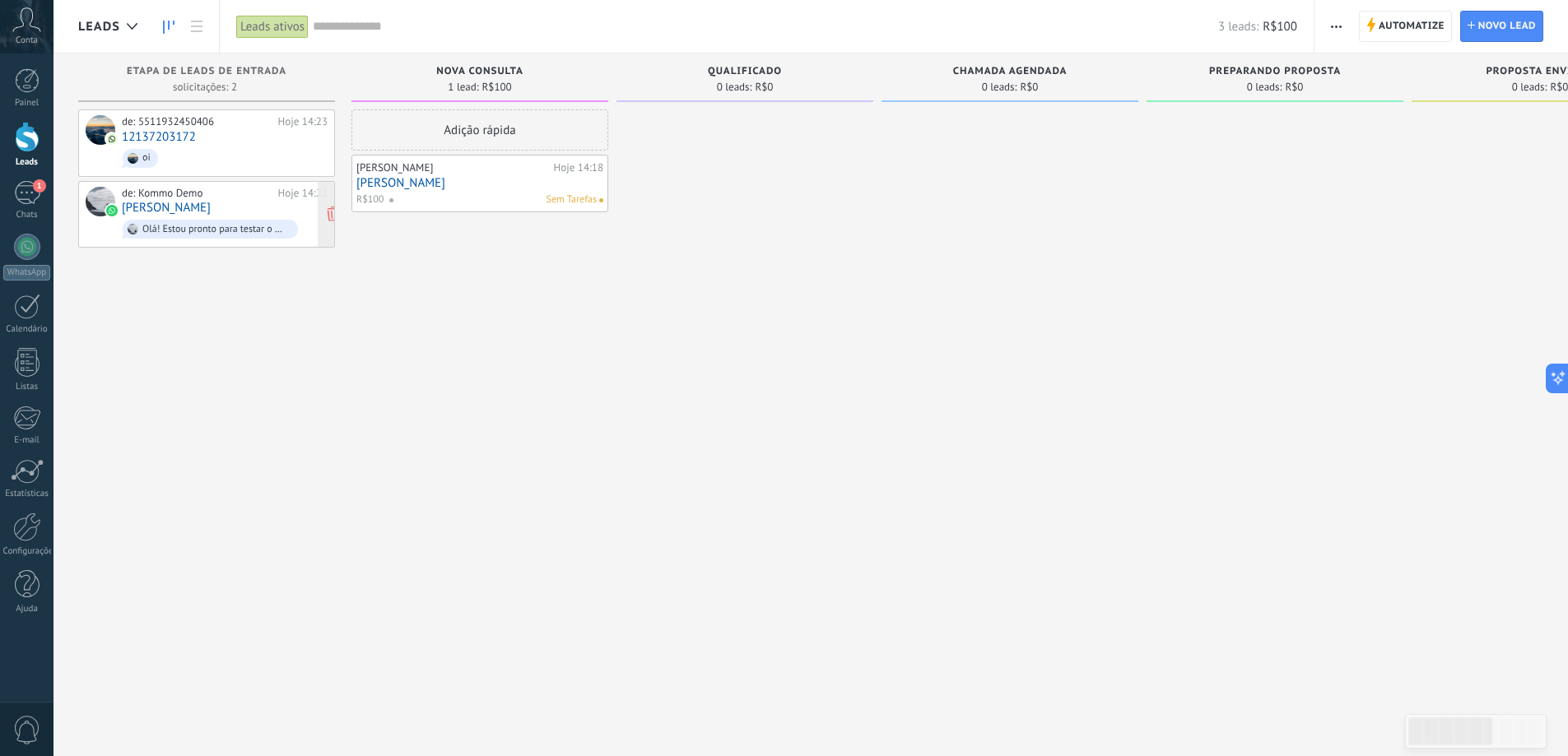
click at [85, 199] on div "de: Kommo Demo Hoje 14:21 [PERSON_NAME]! Estou pronto para testar o WhatsApp na…" at bounding box center [206, 215] width 257 height 68
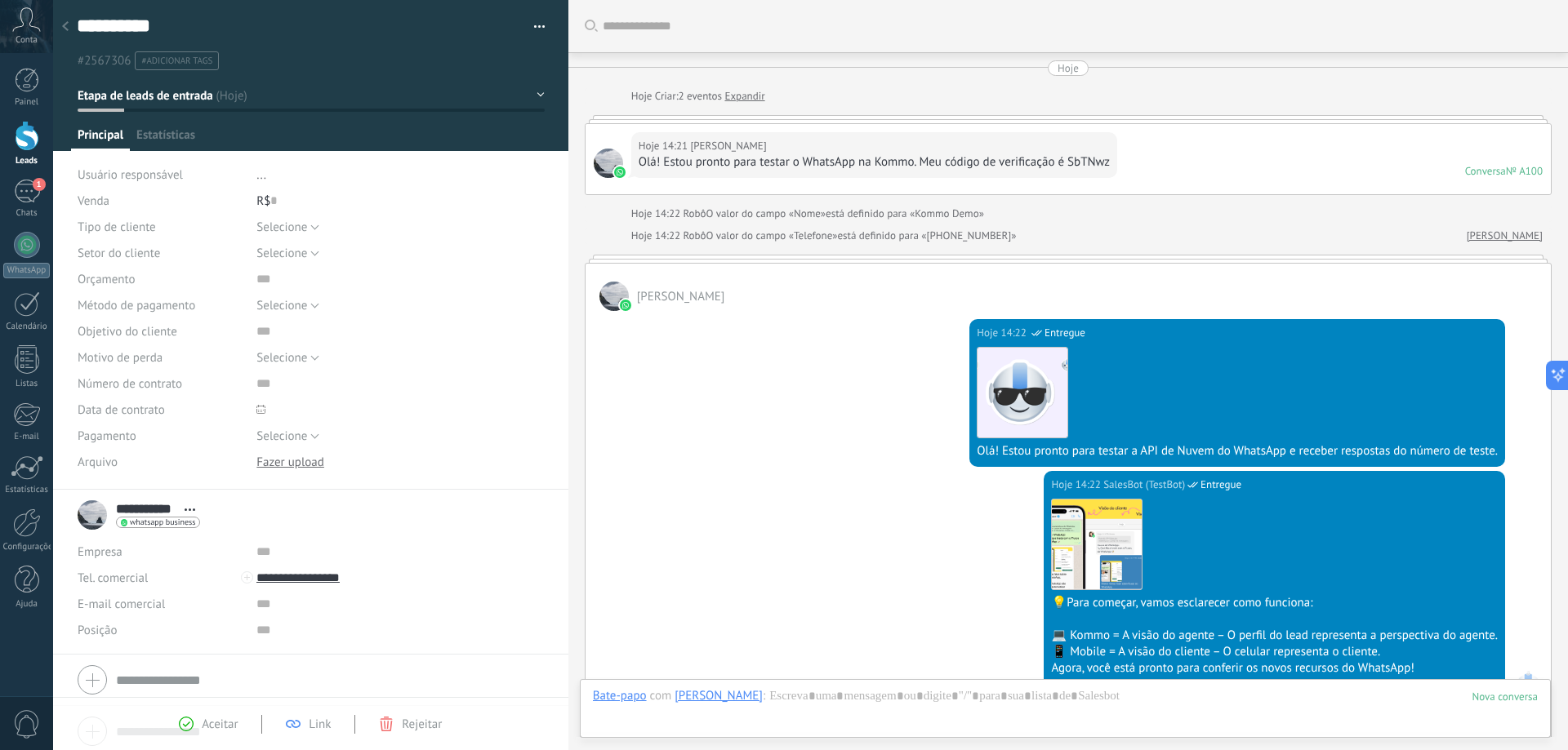
scroll to position [344, 0]
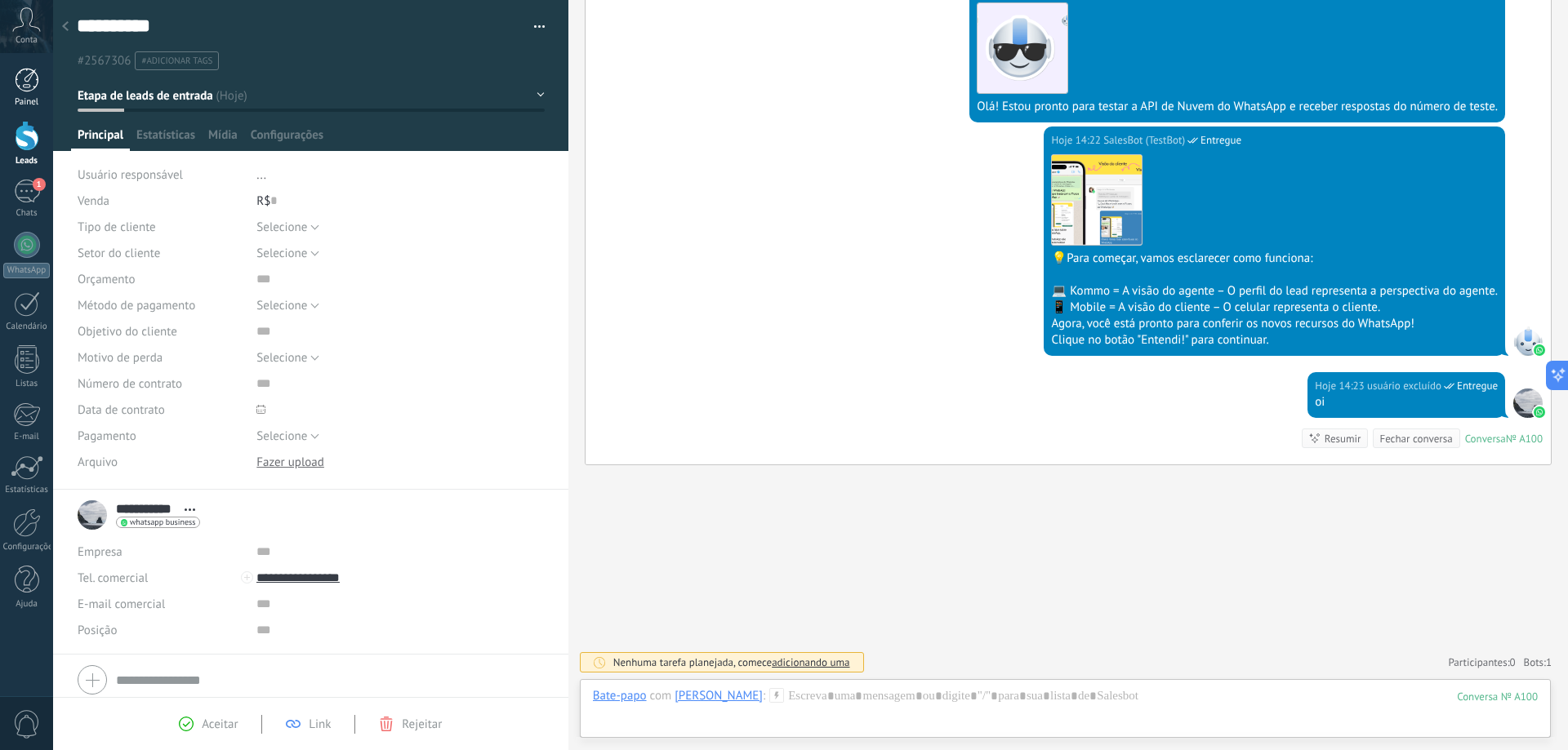
click at [9, 95] on link "Painel" at bounding box center [26, 88] width 53 height 40
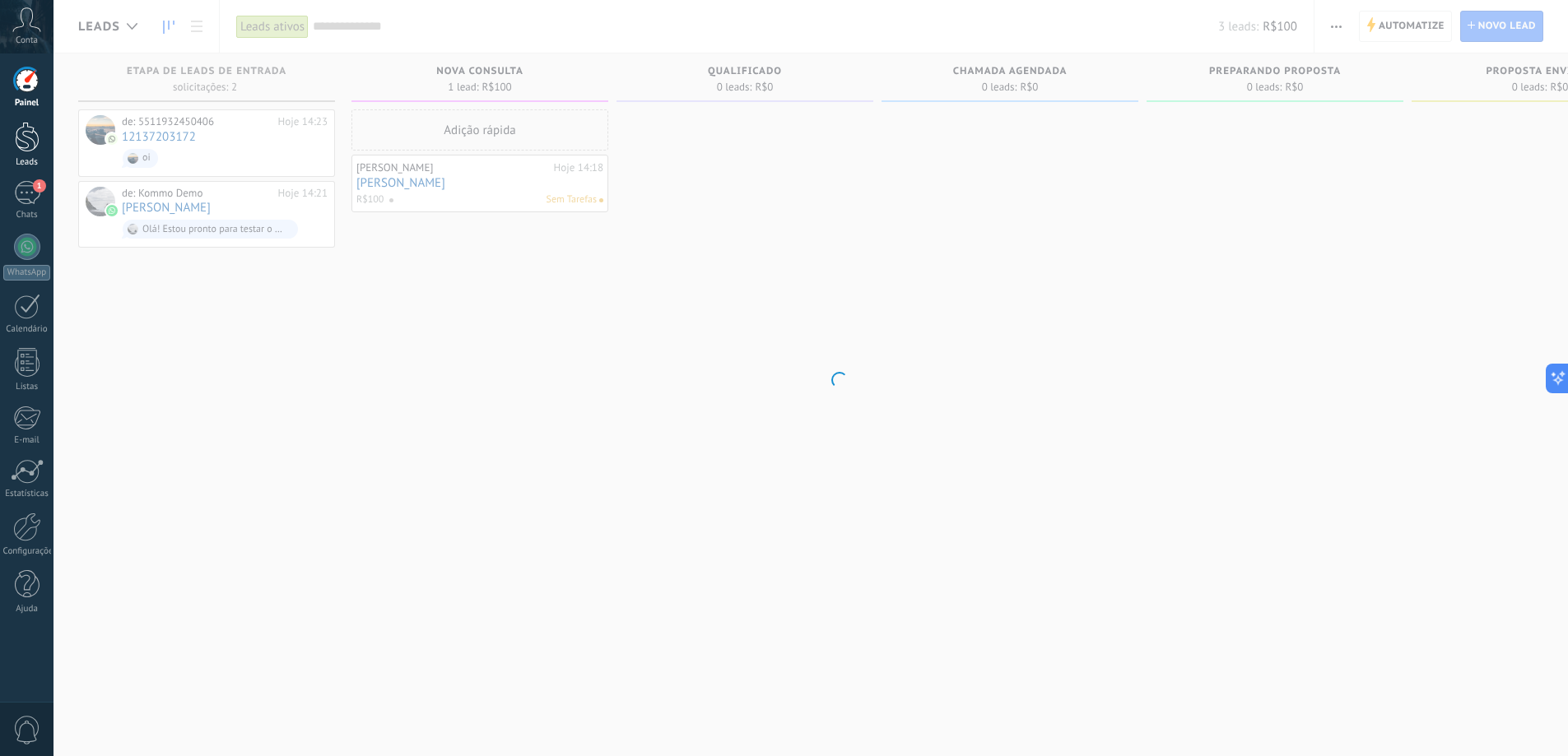
click at [19, 135] on div at bounding box center [27, 137] width 25 height 31
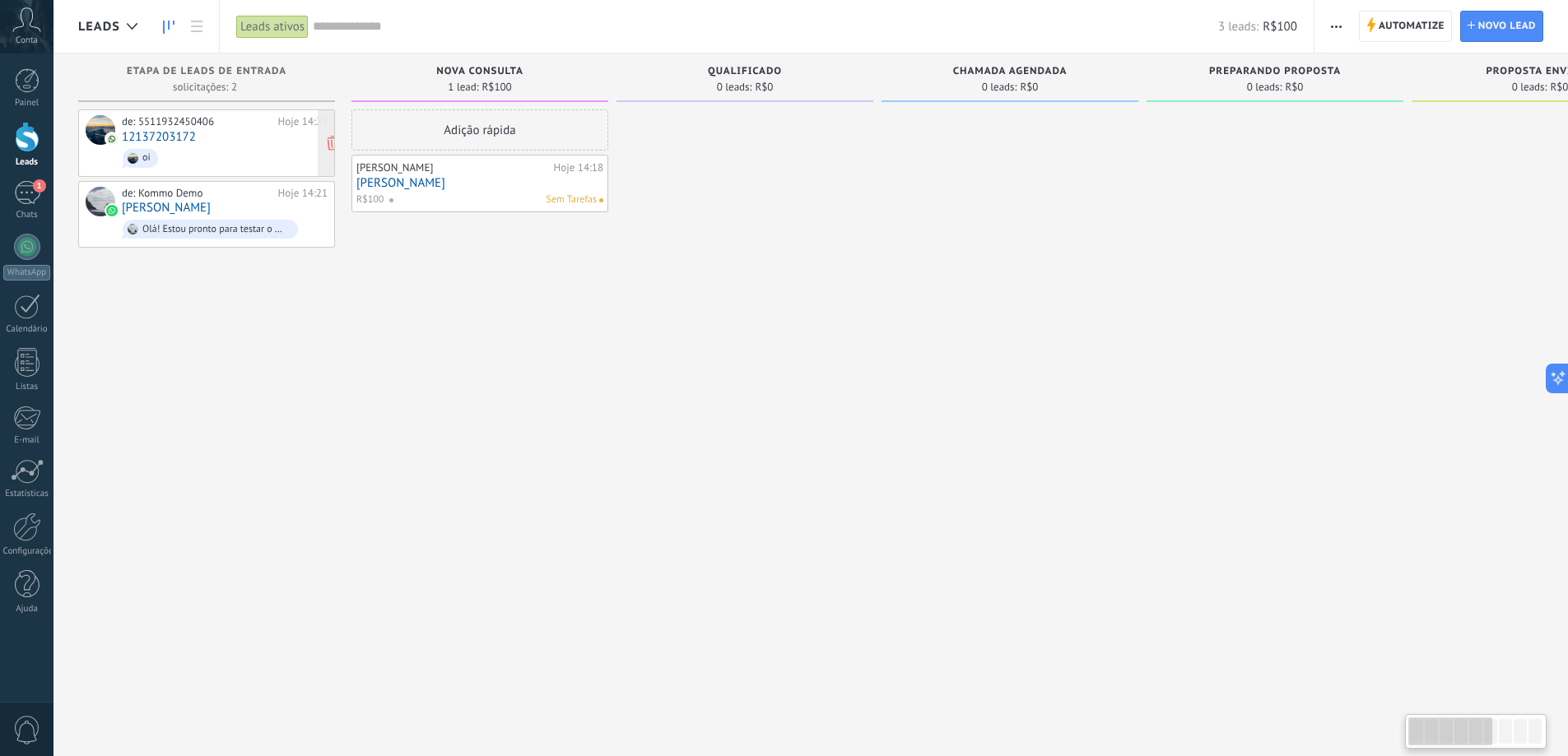
click at [232, 129] on div "de: 5511932450406 Hoje 14:23 12137203172 oi" at bounding box center [224, 144] width 205 height 56
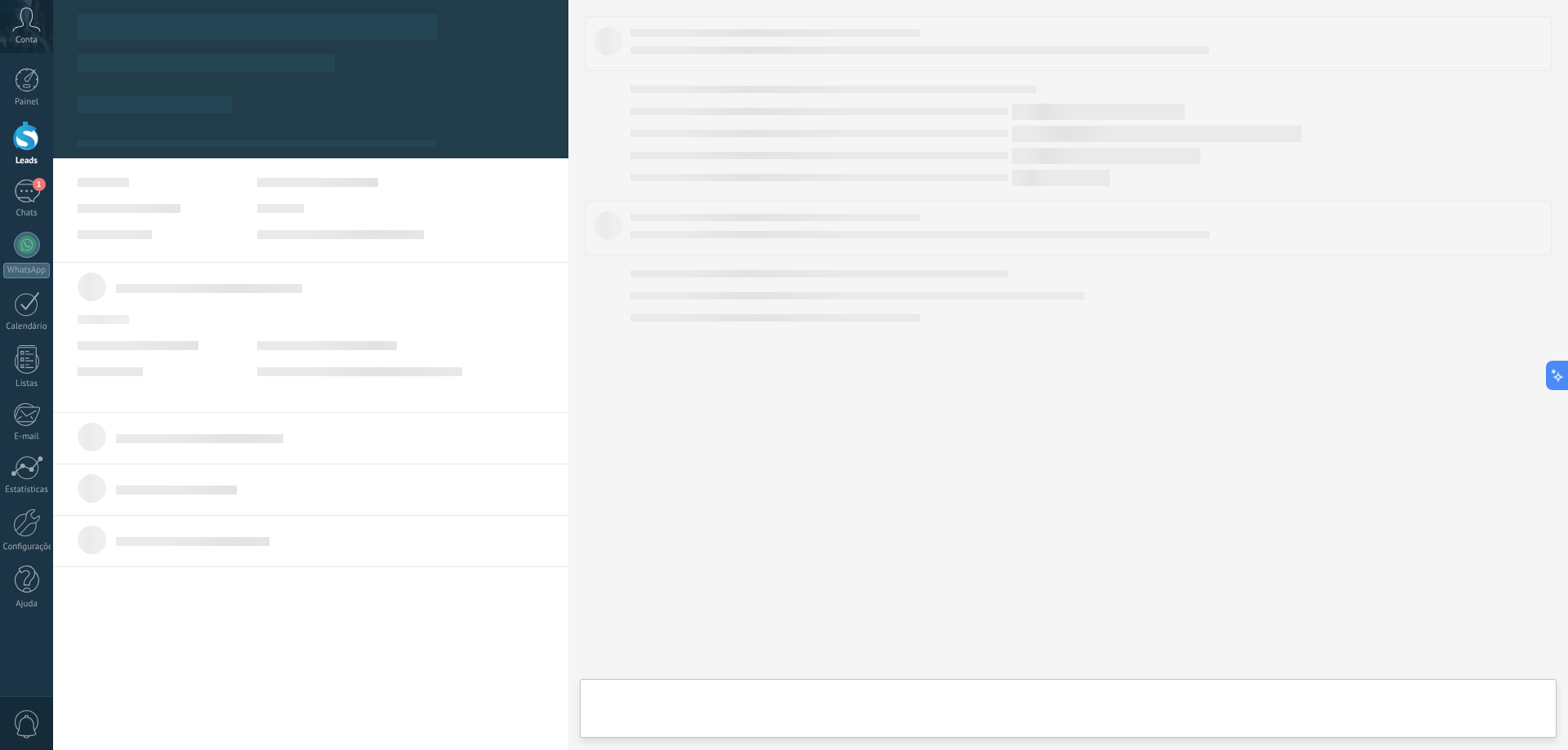
type textarea "**********"
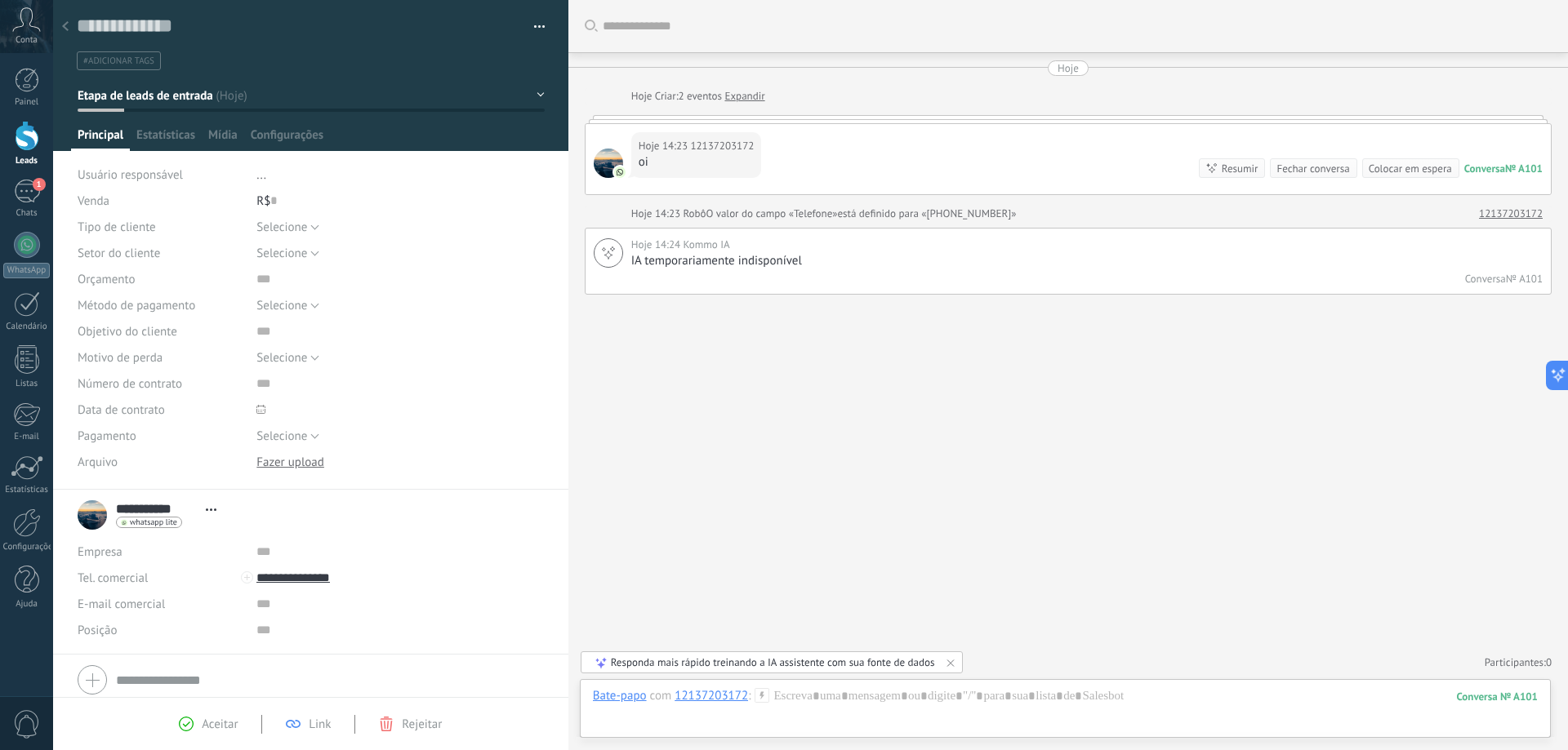
click at [678, 160] on div "oi" at bounding box center [696, 162] width 116 height 16
click at [24, 146] on div at bounding box center [27, 136] width 25 height 31
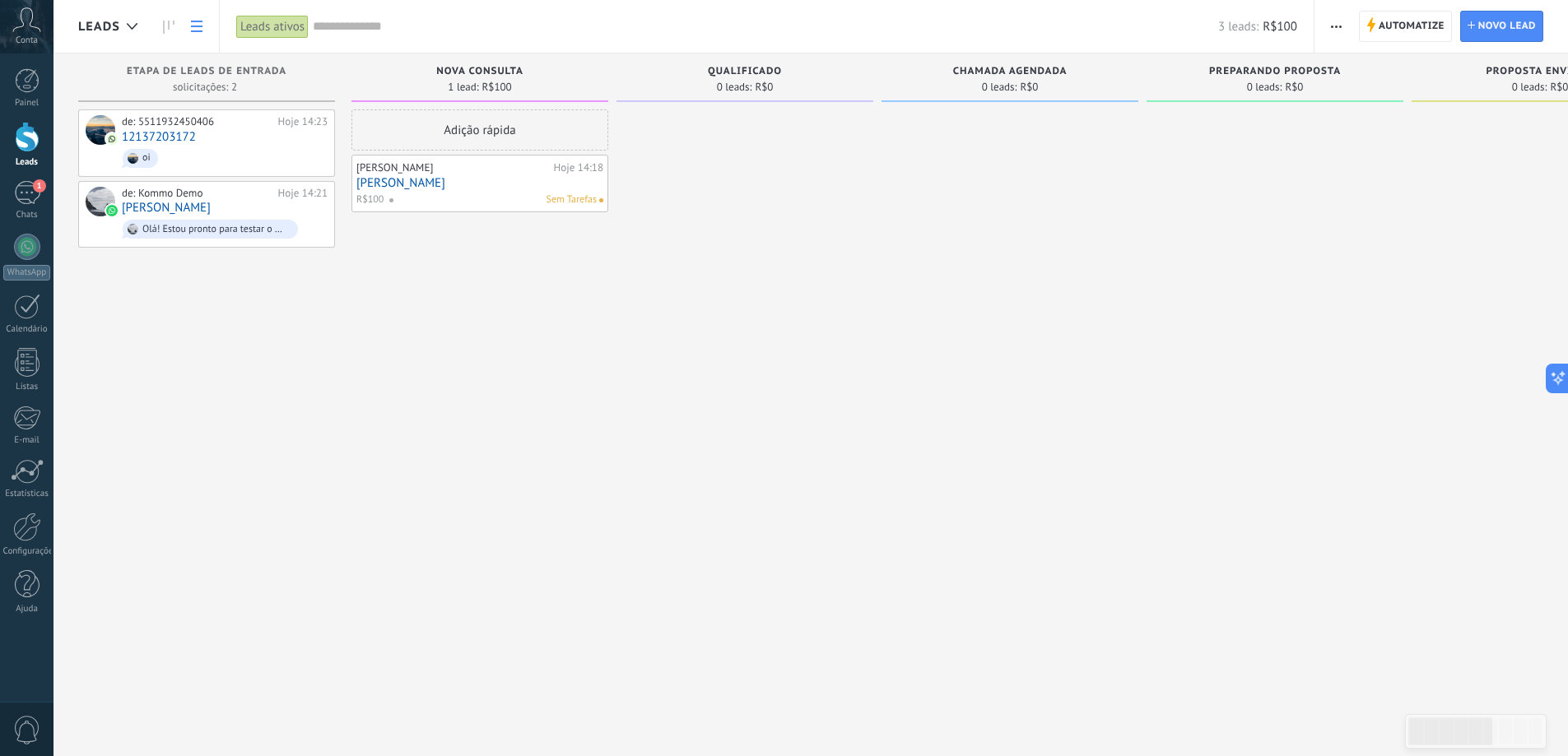
click at [193, 25] on icon at bounding box center [197, 26] width 12 height 12
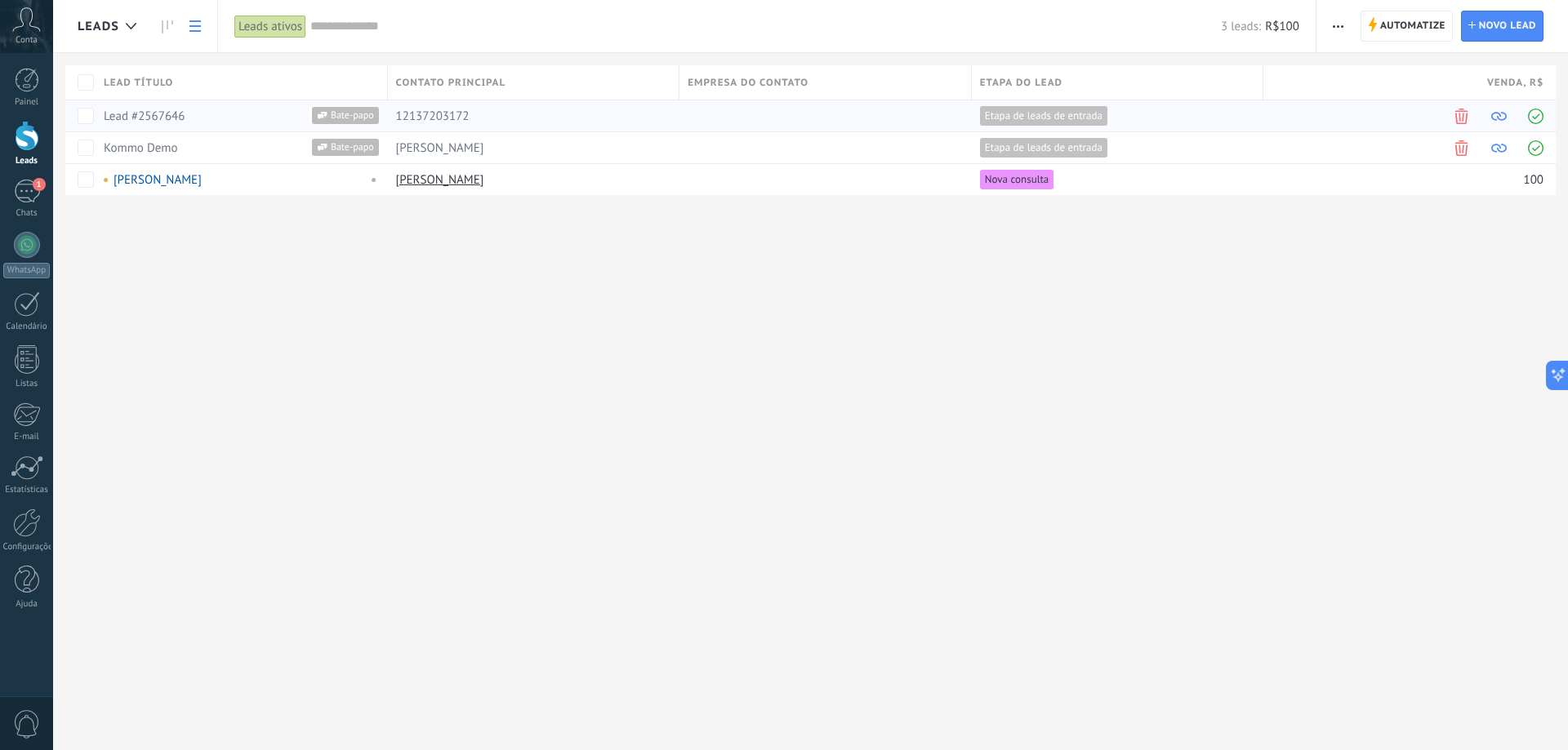
click at [1080, 115] on span "Etapa de leads de entrada" at bounding box center [1043, 116] width 118 height 14
click at [405, 187] on link "[PERSON_NAME]" at bounding box center [440, 180] width 88 height 15
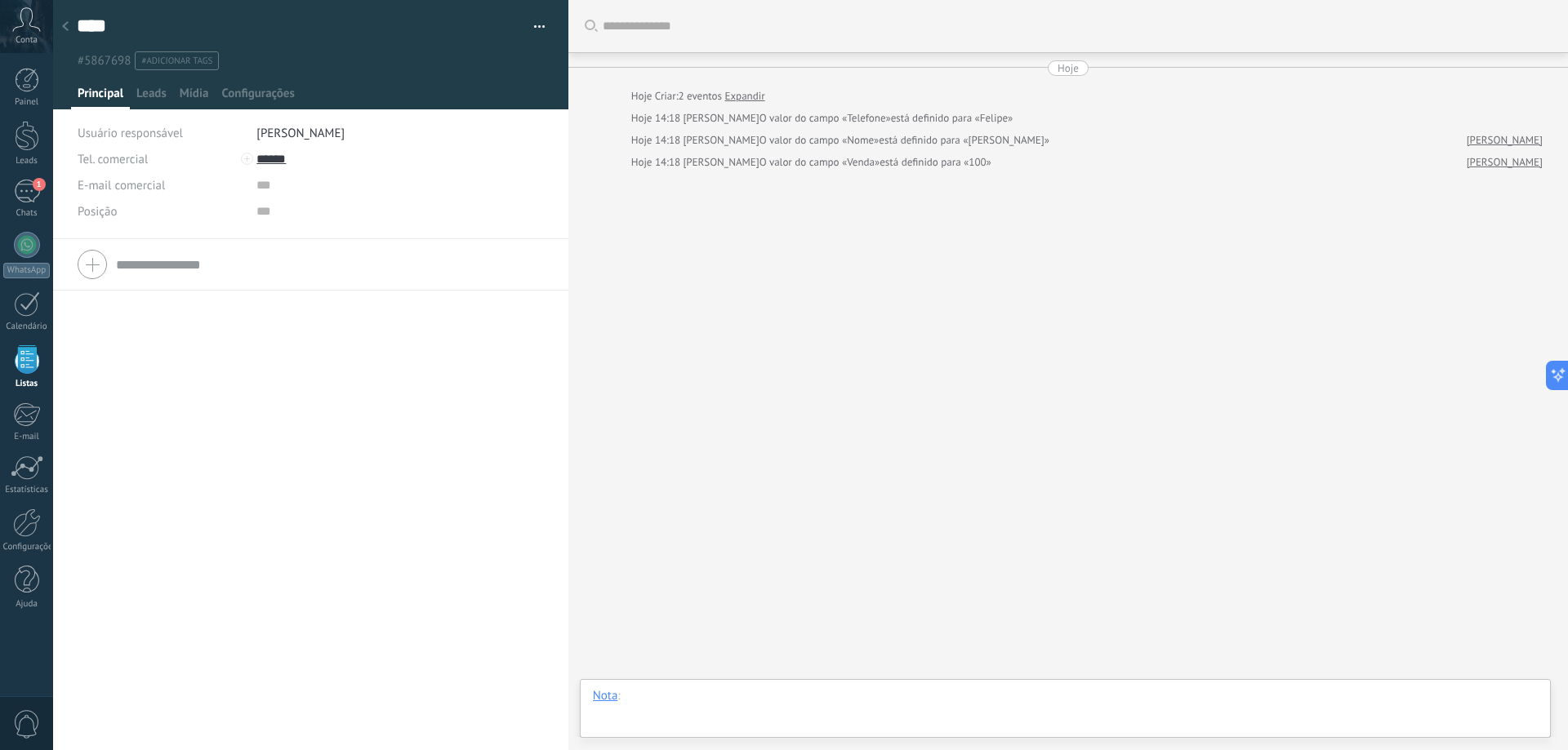
click at [690, 695] on div at bounding box center [1066, 713] width 945 height 49
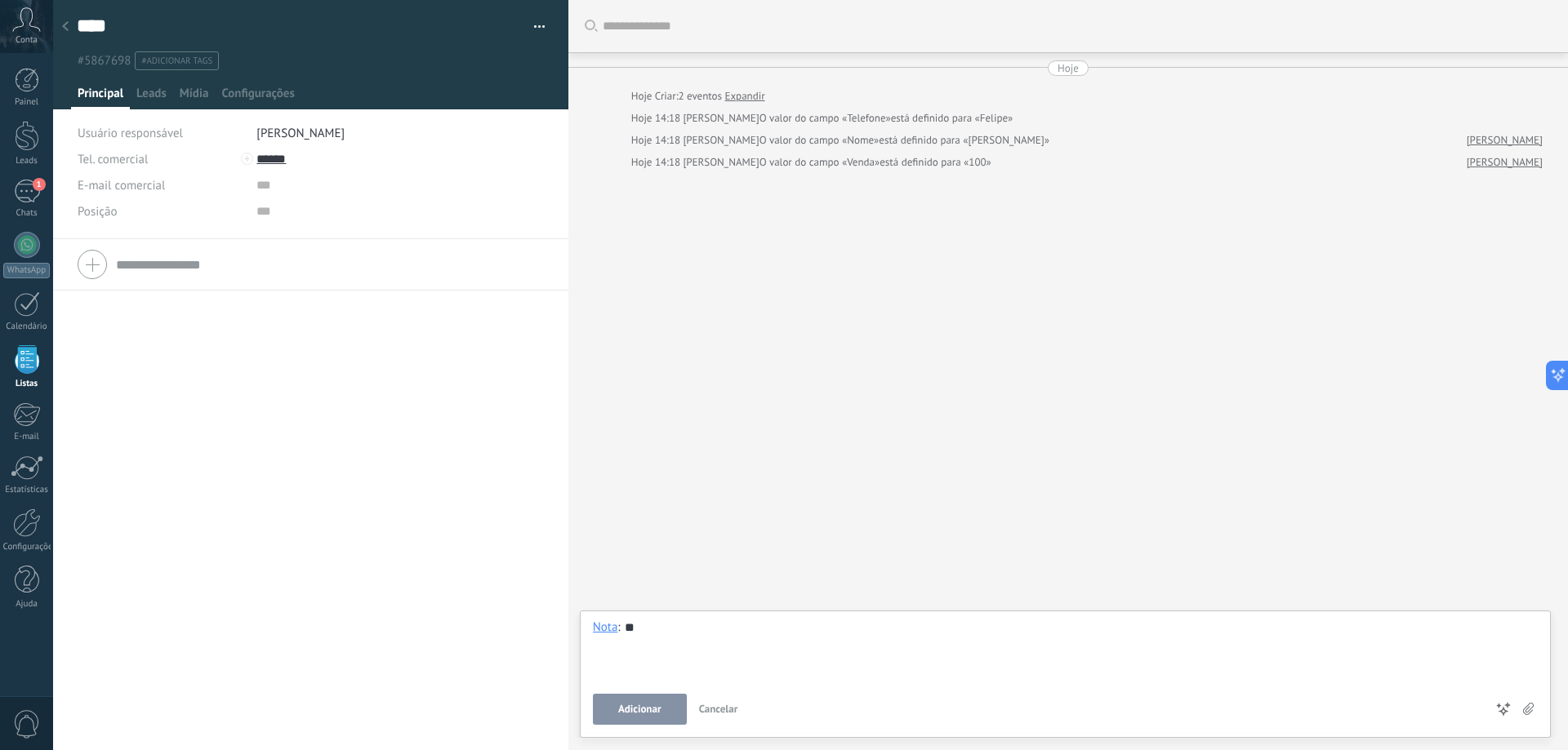
click at [630, 709] on span "Adicionar" at bounding box center [639, 710] width 43 height 11
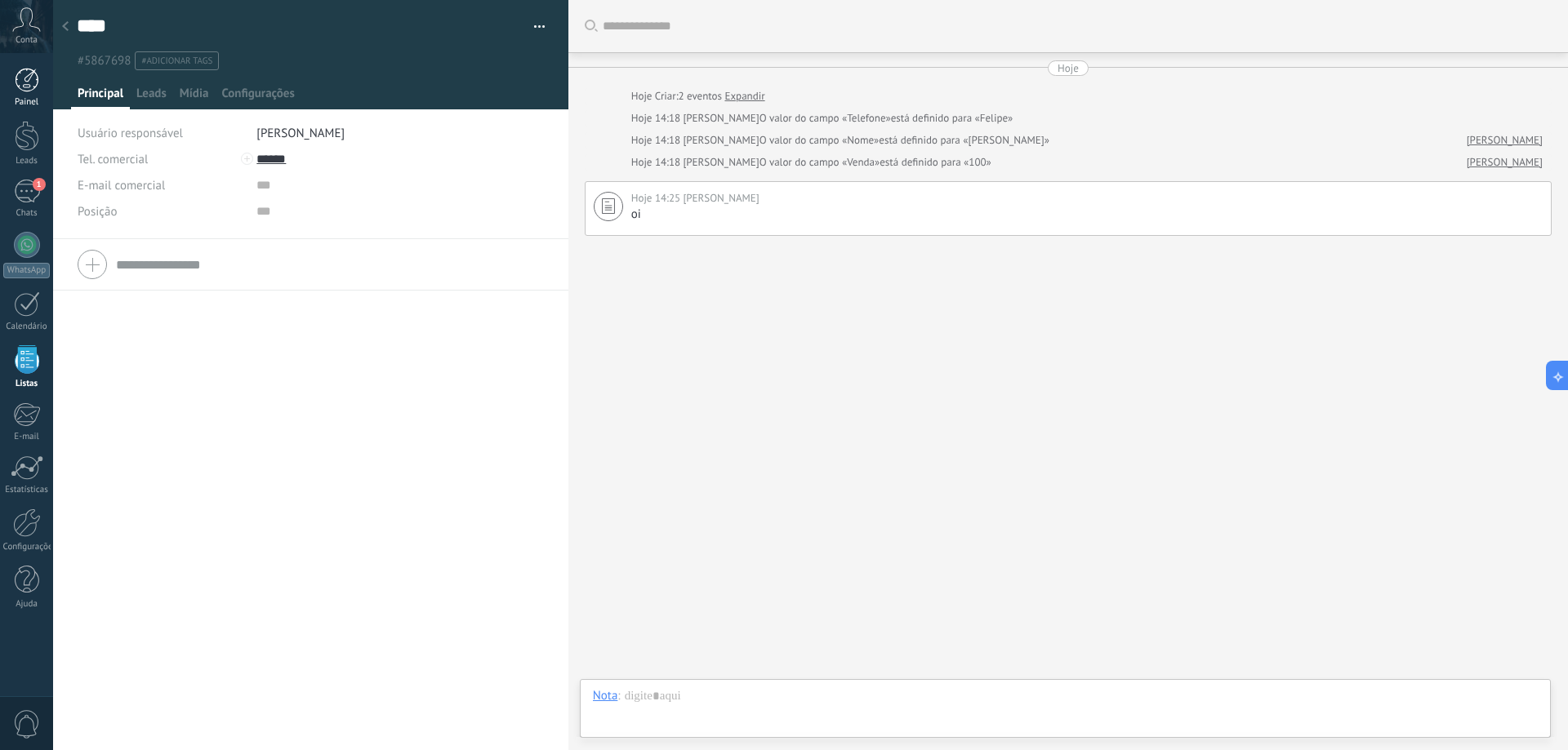
click at [27, 91] on div at bounding box center [27, 80] width 25 height 25
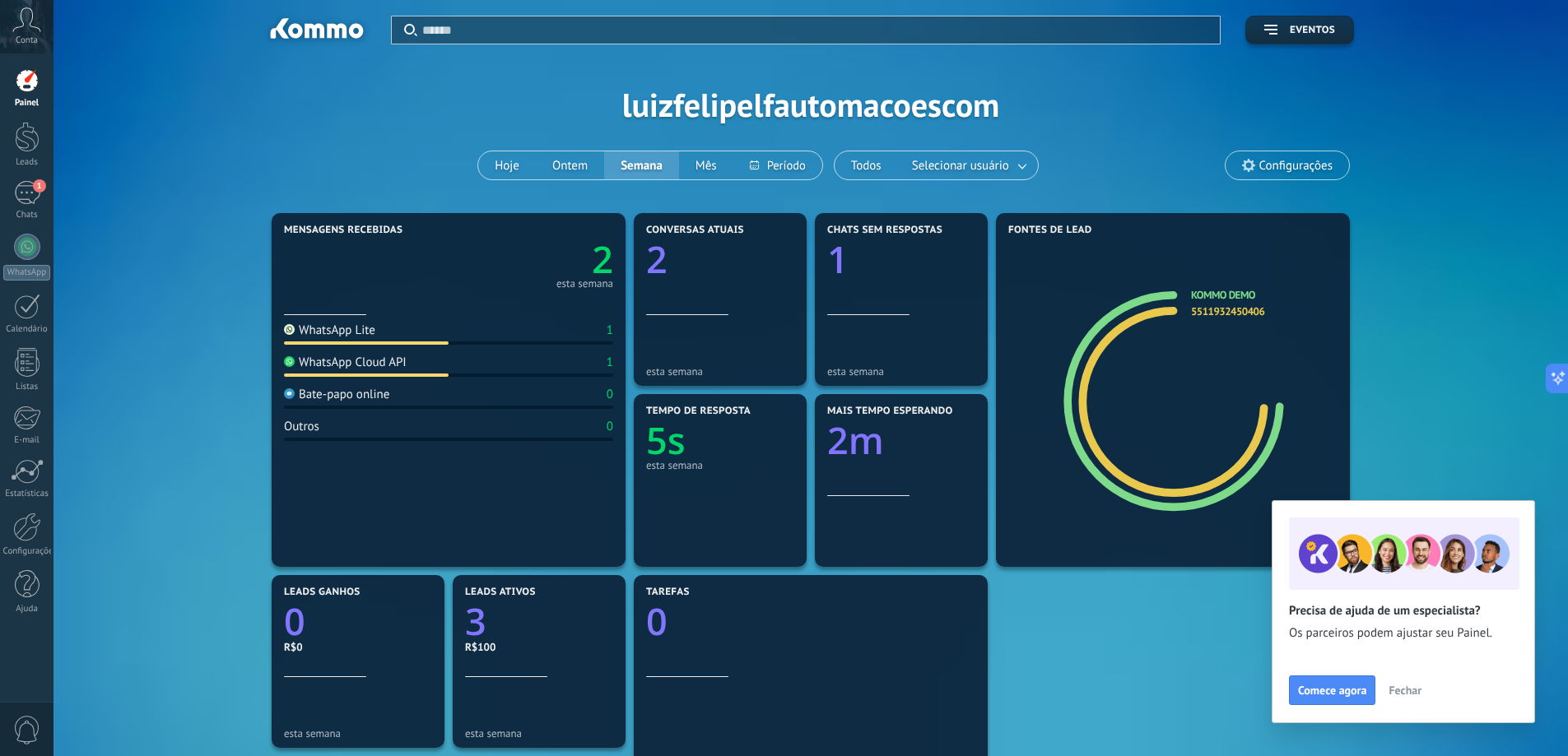
click at [344, 362] on div "WhatsApp Cloud API" at bounding box center [345, 363] width 122 height 15
click at [606, 268] on text "2" at bounding box center [603, 259] width 21 height 50
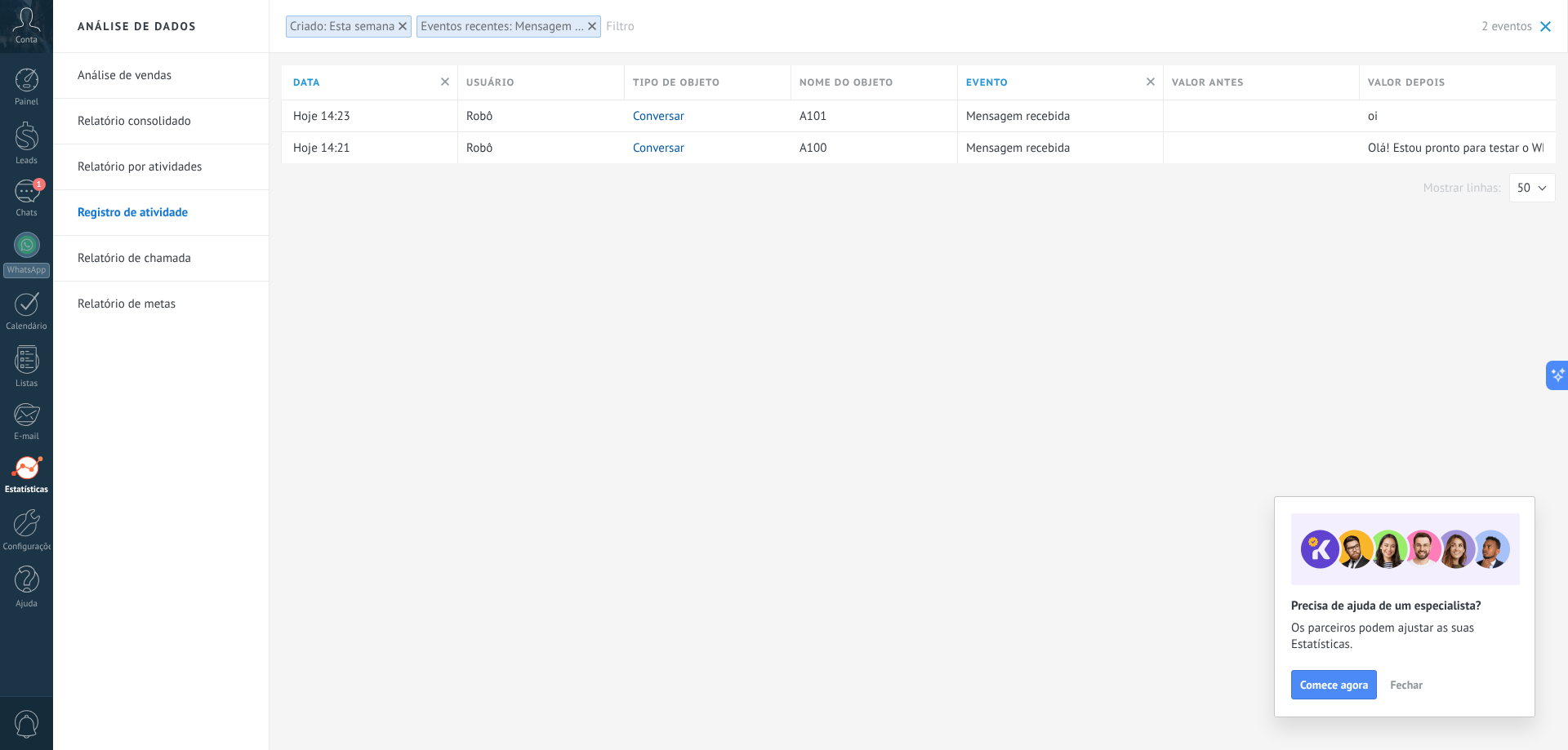
click at [27, 30] on icon at bounding box center [27, 20] width 29 height 25
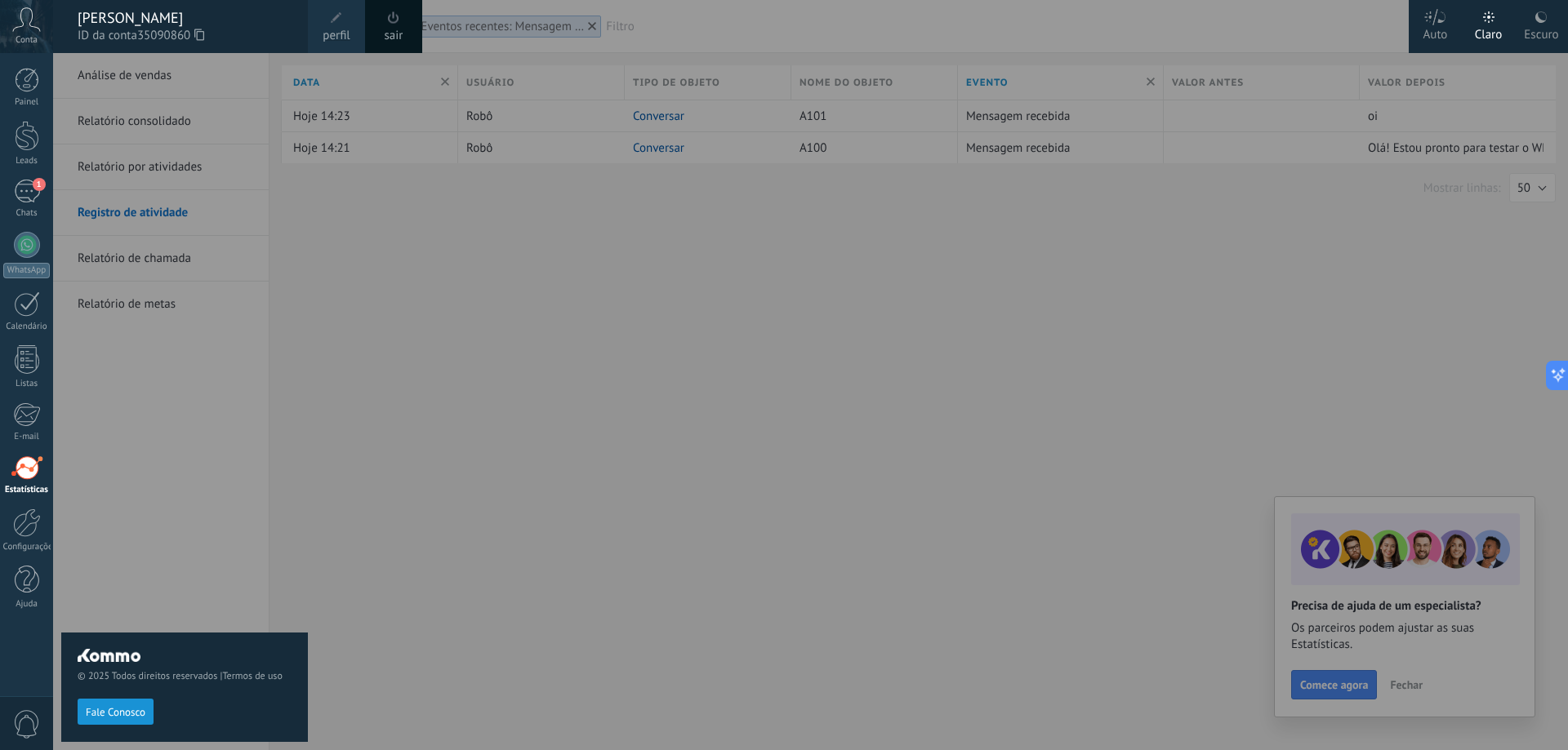
drag, startPoint x: 453, startPoint y: 222, endPoint x: 432, endPoint y: 224, distance: 21.1
click at [453, 223] on div at bounding box center [836, 375] width 1568 height 750
click at [412, 436] on div at bounding box center [836, 375] width 1568 height 750
click at [121, 716] on span "Fale Conosco" at bounding box center [116, 713] width 59 height 11
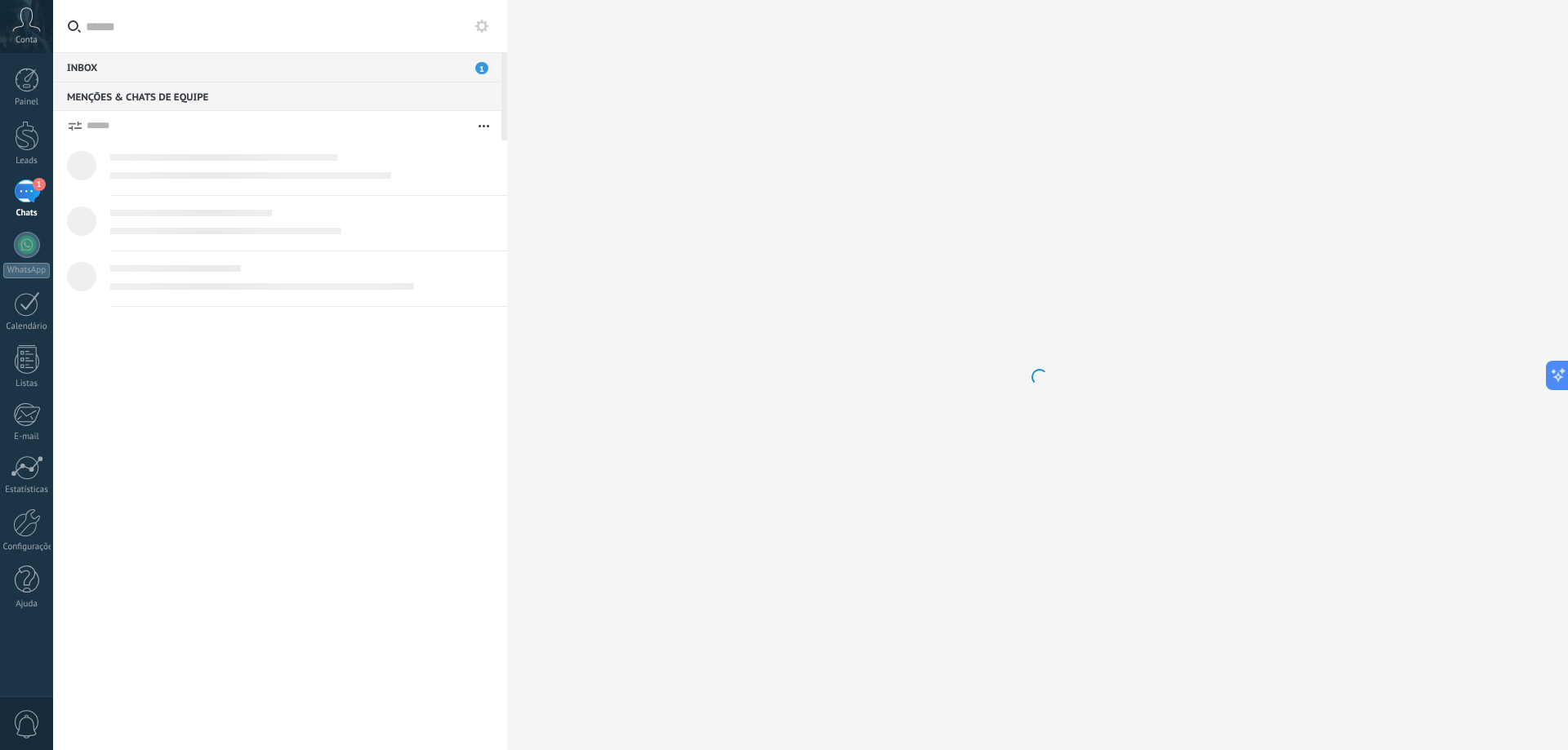
type textarea "********"
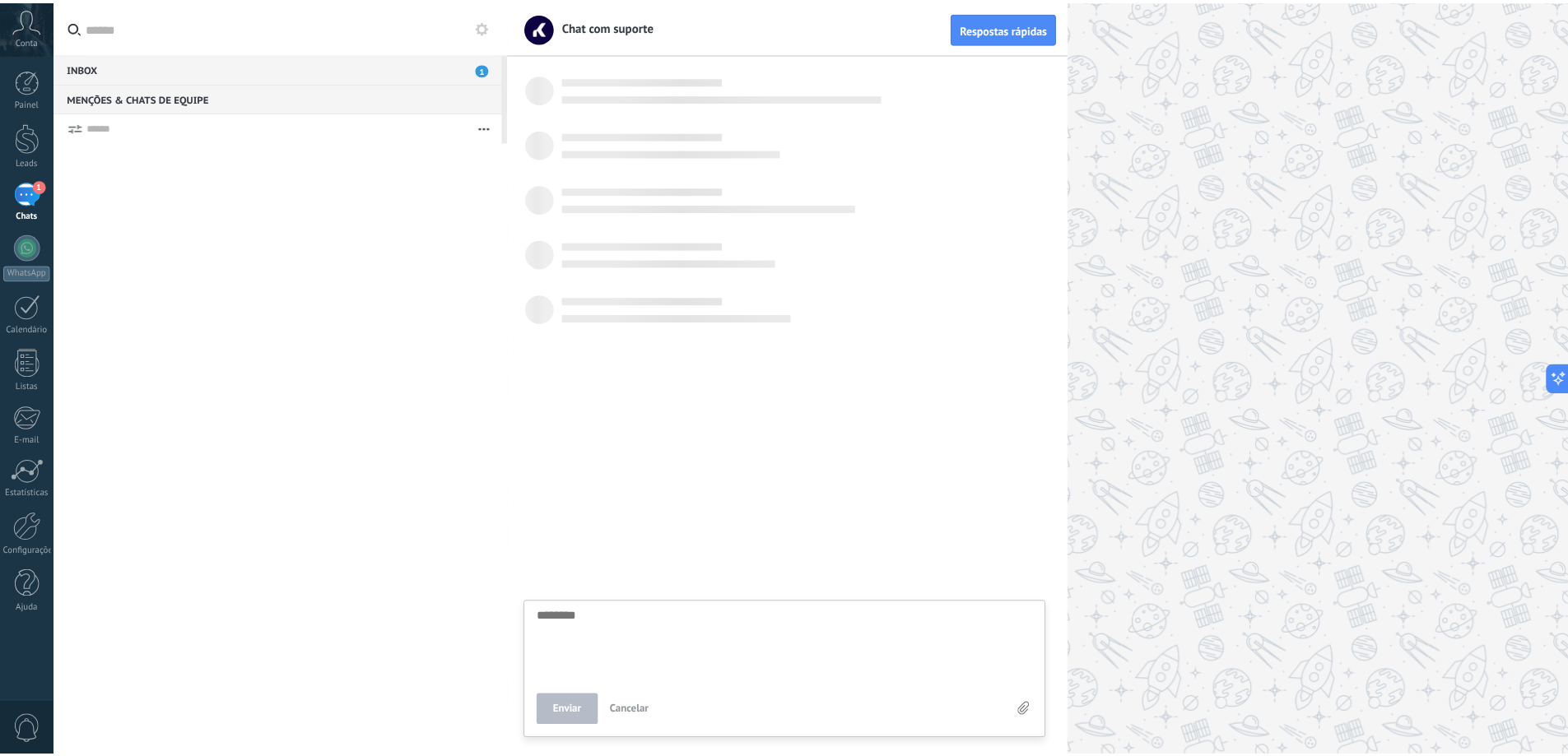
scroll to position [15, 0]
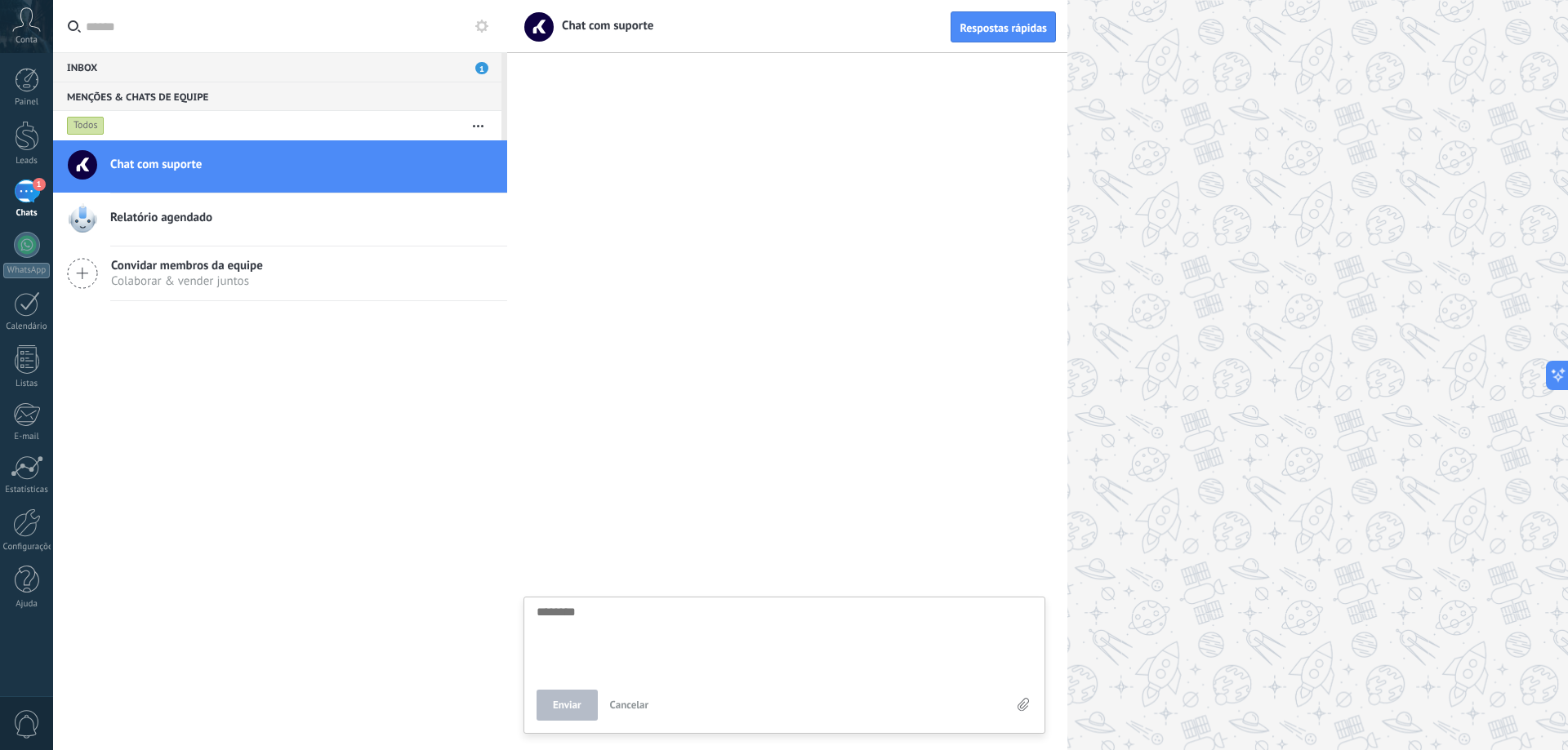
click at [32, 62] on div "Painel Leads 1 Chats WhatsApp Clientes" at bounding box center [53, 375] width 106 height 645
click at [31, 73] on div at bounding box center [27, 80] width 25 height 25
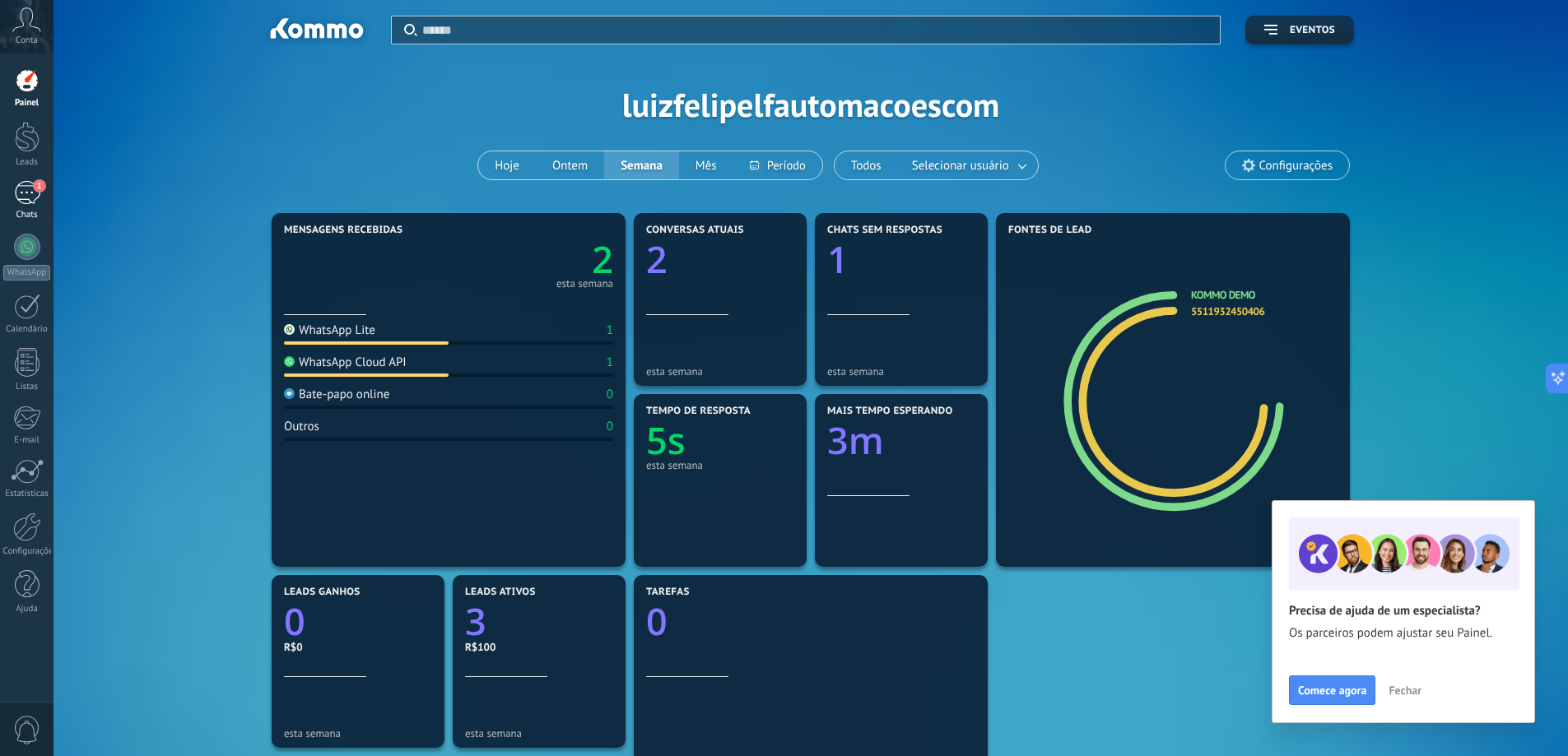
click at [38, 191] on span "1" at bounding box center [40, 186] width 14 height 14
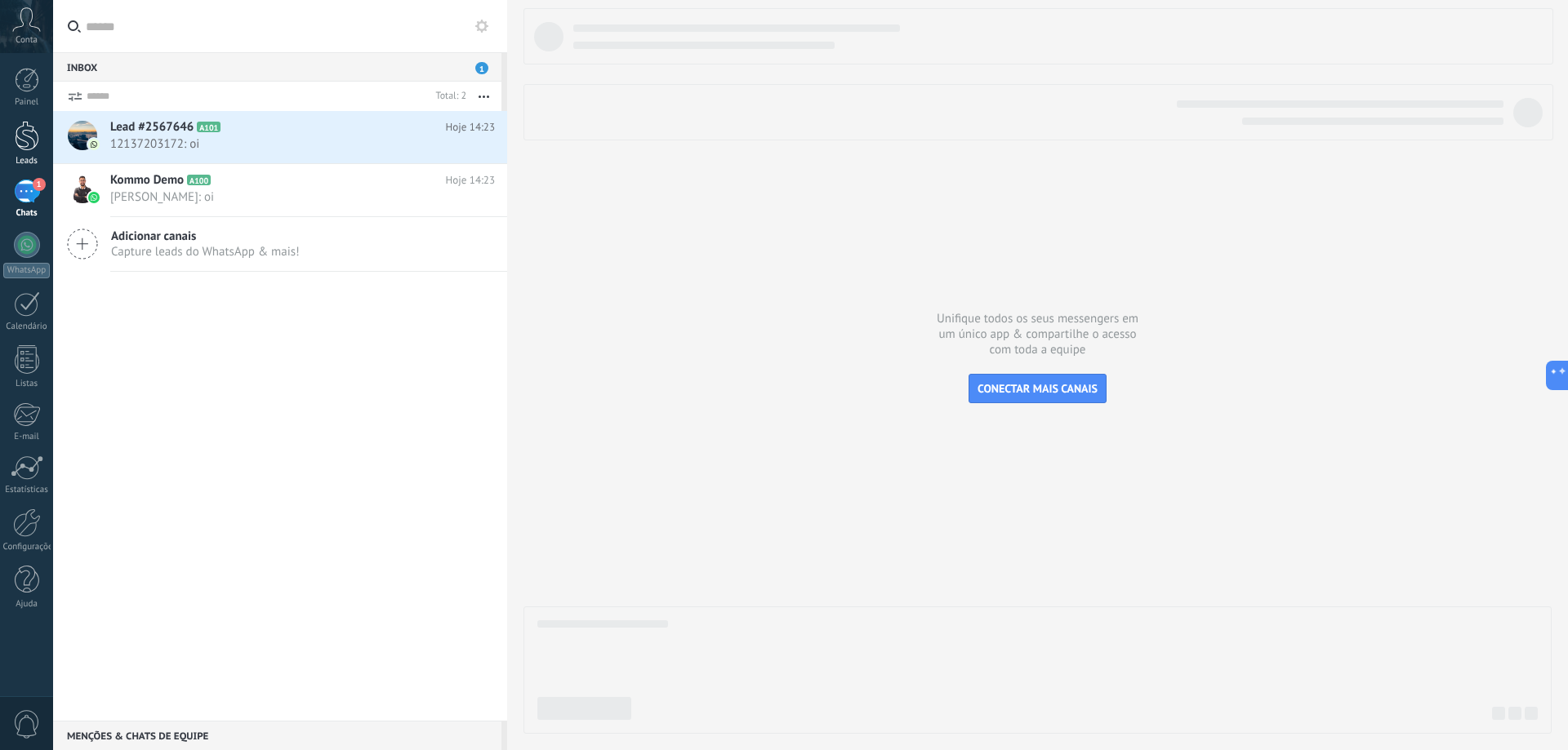
click at [12, 151] on link "Leads" at bounding box center [26, 143] width 53 height 46
